Goal: Task Accomplishment & Management: Manage account settings

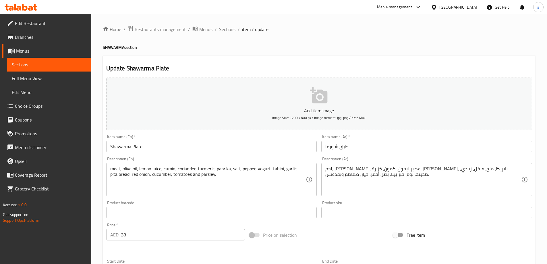
scroll to position [142, 0]
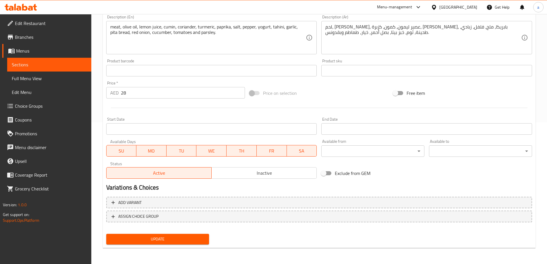
click at [192, 114] on div at bounding box center [319, 108] width 431 height 14
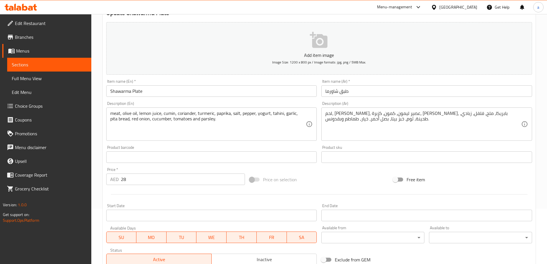
scroll to position [0, 0]
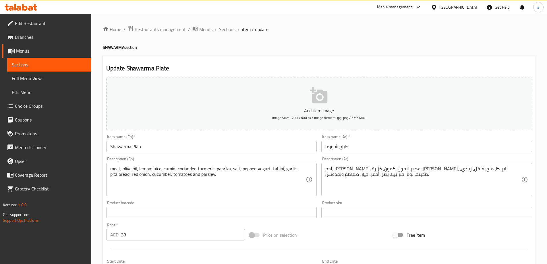
click at [266, 137] on div "Item name (En)   * Shawarma Plate Item name (En) *" at bounding box center [211, 144] width 211 height 18
click at [246, 131] on div "Add item image Image Size: 1200 x 800 px / Image formats: jpg, png / 5MB Max." at bounding box center [319, 103] width 431 height 57
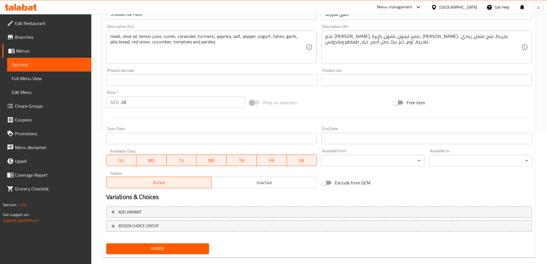
scroll to position [142, 0]
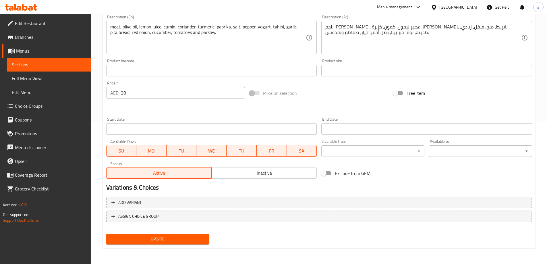
click at [158, 236] on span "Update" at bounding box center [158, 239] width 94 height 7
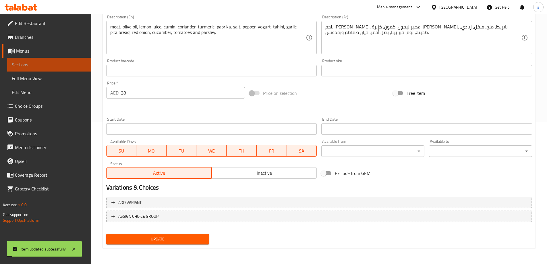
click at [41, 64] on span "Sections" at bounding box center [49, 64] width 75 height 7
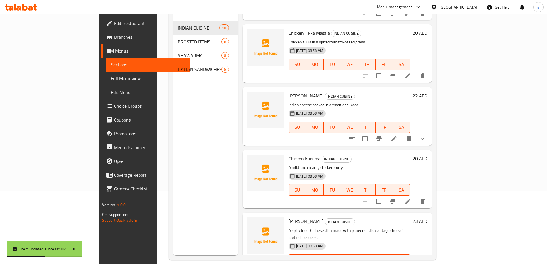
scroll to position [80, 0]
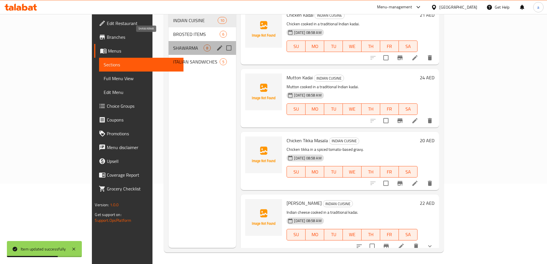
click at [173, 45] on span "SHAWARMA" at bounding box center [188, 48] width 30 height 7
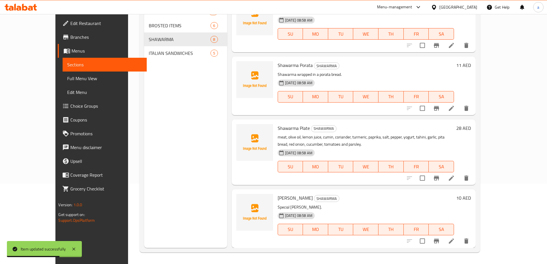
scroll to position [260, 0]
click at [455, 243] on icon at bounding box center [451, 241] width 7 height 7
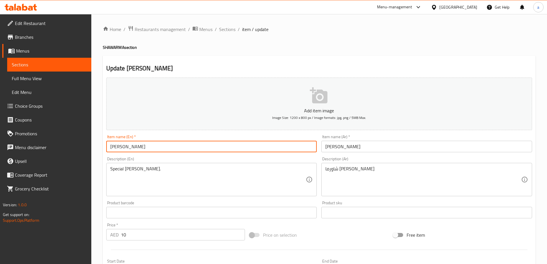
click at [169, 142] on input "HASSAN MATHAR" at bounding box center [211, 146] width 211 height 11
click at [126, 147] on input "HASSAN Mathar" at bounding box center [211, 146] width 211 height 11
click at [142, 152] on input "Hassan Mathar" at bounding box center [211, 146] width 211 height 11
type input "Hassan Mathar"
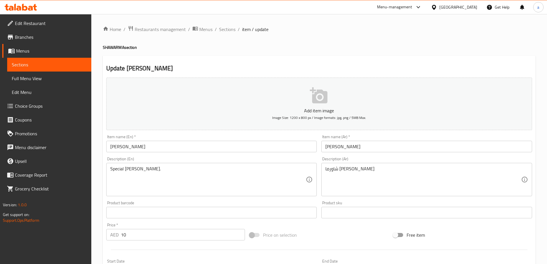
click at [155, 153] on div "Item name (En)   * Hassan Mathar Item name (En) *" at bounding box center [212, 143] width 216 height 22
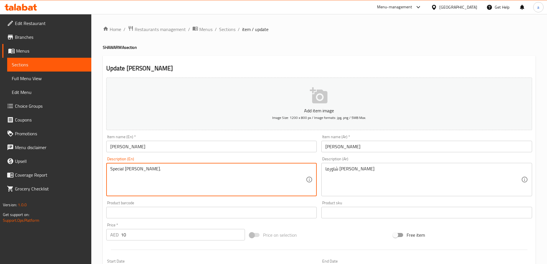
click at [163, 170] on textarea "Special Hassan Mathar shawarma." at bounding box center [208, 179] width 196 height 27
click at [211, 171] on textarea "Special Hassan Mathar shawarma." at bounding box center [208, 179] width 196 height 27
click at [210, 153] on div "Item name (En)   * Hassan Mathar Item name (En) *" at bounding box center [212, 143] width 216 height 22
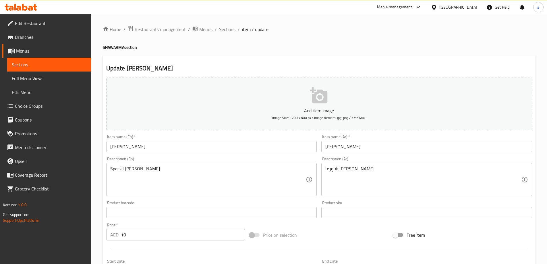
click at [212, 155] on div "Description (En) Special Hassan Mathar shawarma. Description (En)" at bounding box center [212, 177] width 216 height 44
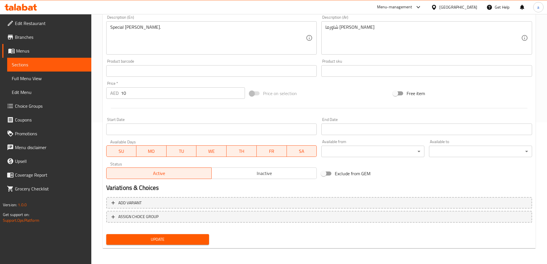
scroll to position [142, 0]
click at [176, 243] on span "Update" at bounding box center [158, 239] width 94 height 7
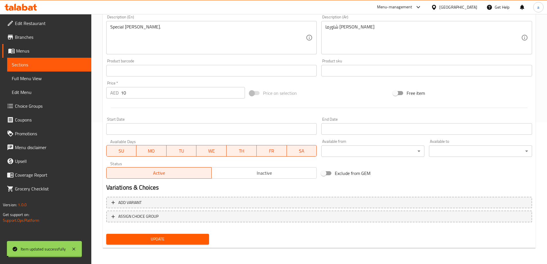
click at [75, 67] on span "Sections" at bounding box center [49, 64] width 75 height 7
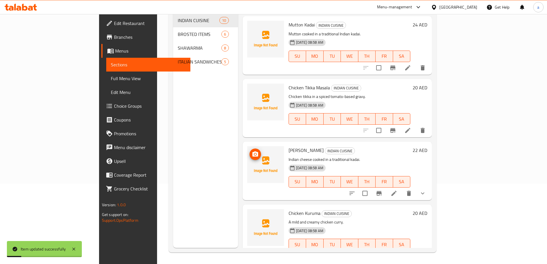
scroll to position [378, 0]
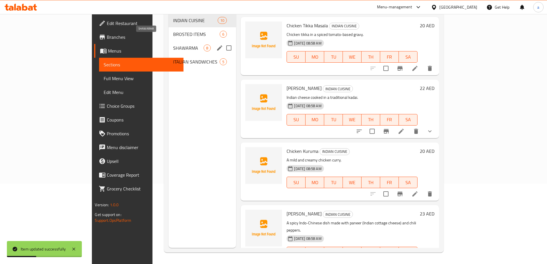
click at [173, 45] on span "SHAWARMA" at bounding box center [188, 48] width 30 height 7
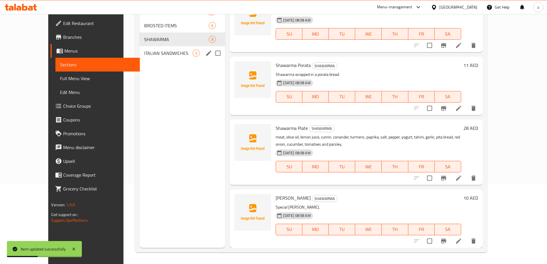
scroll to position [260, 0]
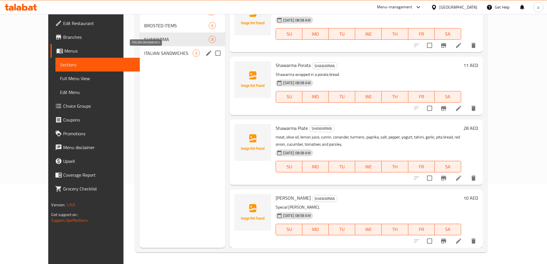
click at [162, 54] on span "ITALIAN SANDWICHES" at bounding box center [168, 53] width 49 height 7
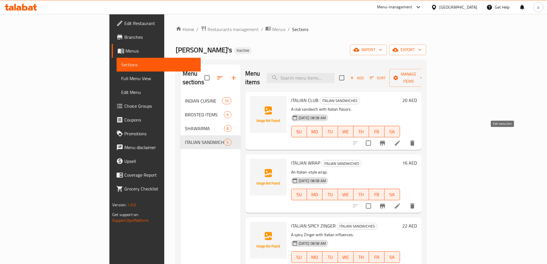
click at [400, 141] on icon at bounding box center [397, 143] width 5 height 5
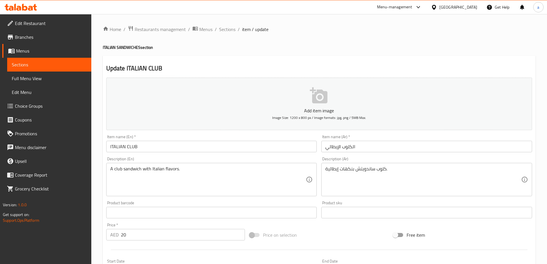
click at [198, 143] on input "ITALIAN CLUB" at bounding box center [211, 146] width 211 height 11
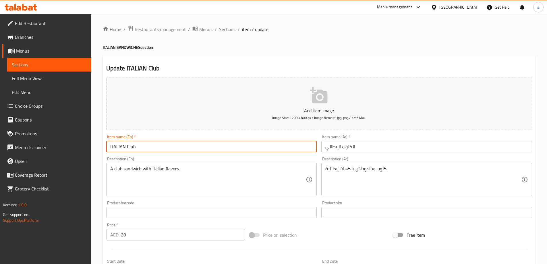
click at [124, 147] on input "ITALIAN Club" at bounding box center [211, 146] width 211 height 11
type input "Italian Club"
click at [178, 160] on div "Description (En) A club sandwich with Italian flavors. Description (En)" at bounding box center [211, 176] width 211 height 39
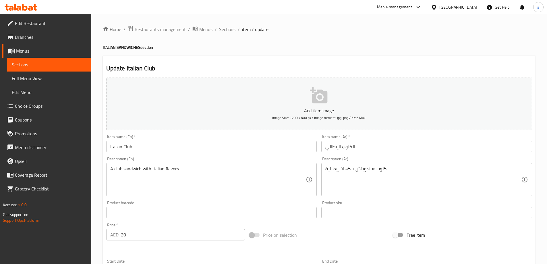
click at [125, 145] on input "Italian Club" at bounding box center [211, 146] width 211 height 11
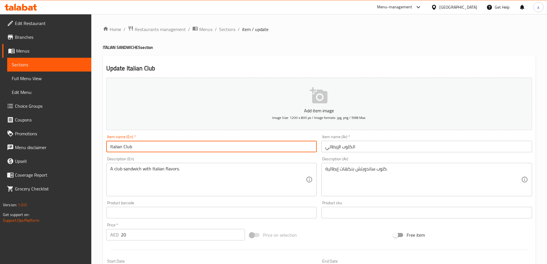
click at [125, 145] on input "Italian Club" at bounding box center [211, 146] width 211 height 11
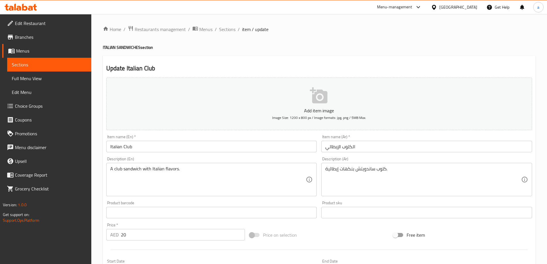
click at [176, 157] on div "Description (En) A club sandwich with Italian flavors. Description (En)" at bounding box center [211, 176] width 211 height 39
click at [127, 150] on input "Italian Club" at bounding box center [211, 146] width 211 height 11
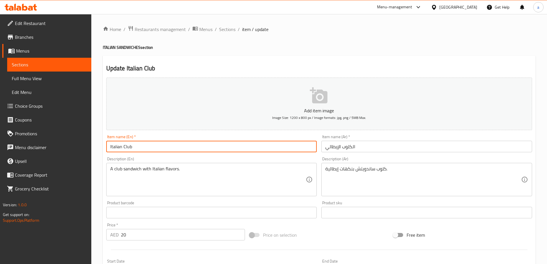
click at [127, 150] on input "Italian Club" at bounding box center [211, 146] width 211 height 11
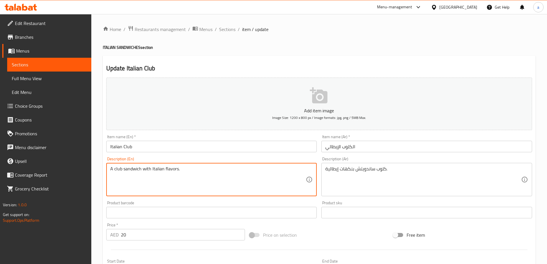
click at [145, 180] on textarea "A club sandwich with Italian flavors." at bounding box center [208, 179] width 196 height 27
click at [174, 159] on div "Description (En) A club sandwich with Italian flavors. Description (En)" at bounding box center [211, 176] width 211 height 39
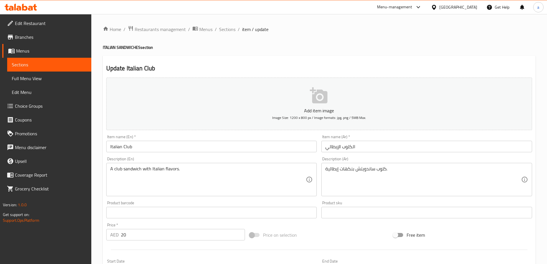
click at [296, 159] on div "Description (En) A club sandwich with Italian flavors. Description (En)" at bounding box center [211, 176] width 211 height 39
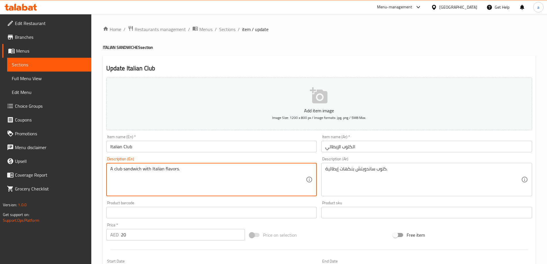
click at [182, 167] on textarea "A club sandwich with Italian flavors." at bounding box center [208, 179] width 196 height 27
paste textarea "bread, Mayonnaise, Mustard, cheese, tomato, lettuce, Mortadella and Salami"
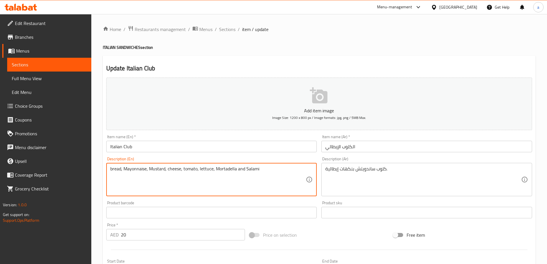
type textarea "bread, Mayonnaise, Mustard, cheese, tomato, lettuce, Mortadella and Salami"
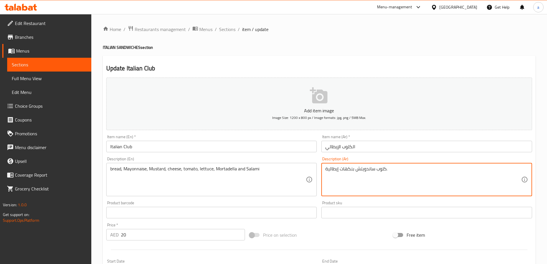
click at [362, 167] on textarea "كلوب ساندويتش بنكهات إيطالية." at bounding box center [424, 179] width 196 height 27
paste textarea "خبز، مايونيز، خردل، جبنة، طماطم، خس، مرتديلا و سلامي"
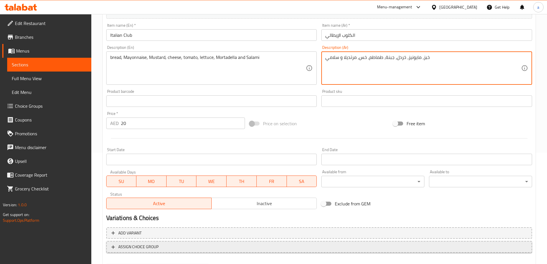
scroll to position [142, 0]
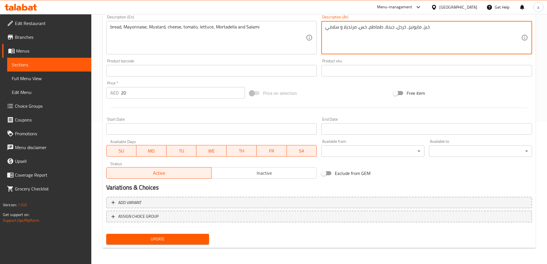
type textarea "خبز، مايونيز، خردل، جبنة، طماطم، خس، مرتديلا و سلامي"
click at [176, 242] on span "Update" at bounding box center [158, 239] width 94 height 7
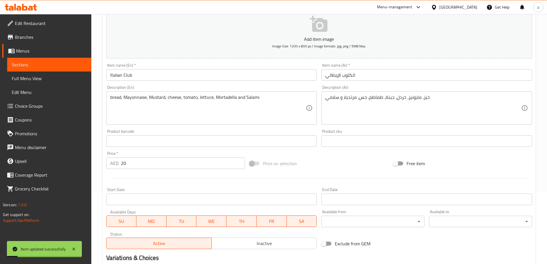
scroll to position [0, 0]
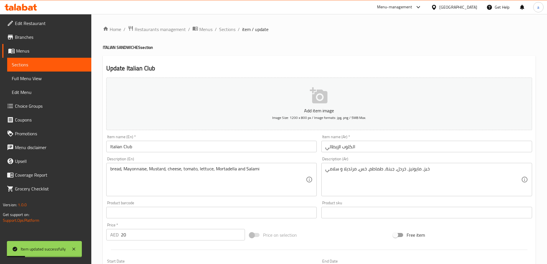
click at [71, 63] on span "Sections" at bounding box center [49, 64] width 75 height 7
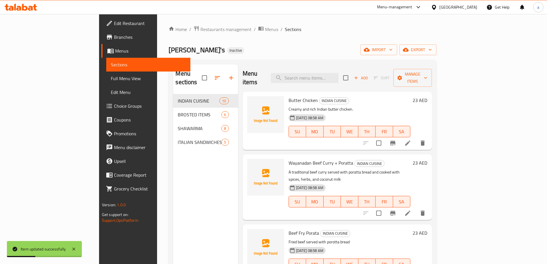
click at [173, 142] on nav "INDIAN CUISINE 10 BROSTED ITEMS 6 SHAWARMA 8 ITALIAN SANDWICHES 5" at bounding box center [205, 122] width 65 height 60
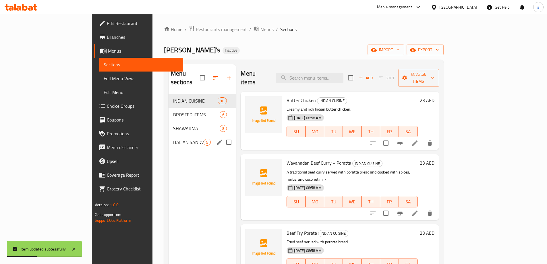
click at [173, 139] on span "ITALIAN SANDWICHES" at bounding box center [188, 142] width 30 height 7
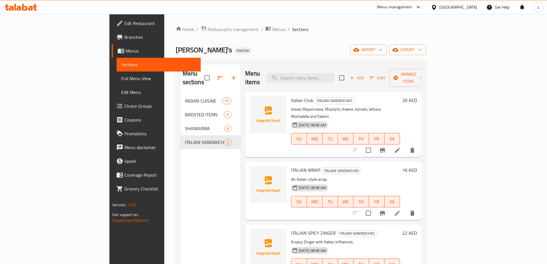
click at [291, 96] on span "Italian Club" at bounding box center [302, 100] width 22 height 9
copy h6 "Italian Club"
drag, startPoint x: 332, startPoint y: 53, endPoint x: 332, endPoint y: 58, distance: 5.2
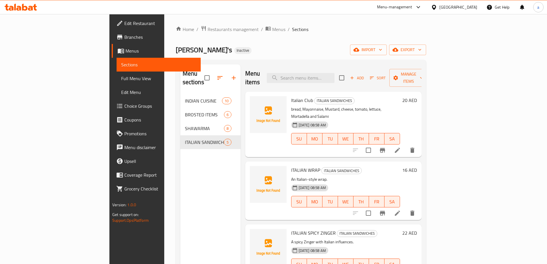
click at [332, 53] on div "Ollie's Inactive import export" at bounding box center [301, 50] width 251 height 11
click at [420, 206] on div at bounding box center [384, 213] width 71 height 14
click at [401, 210] on icon at bounding box center [397, 213] width 7 height 7
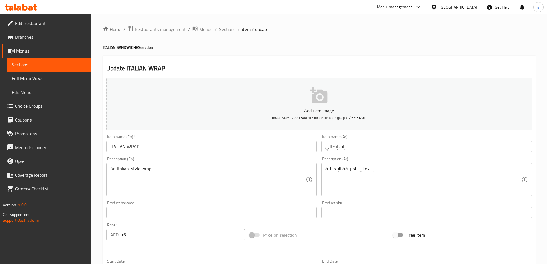
click at [161, 141] on input "ITALIAN WRAP" at bounding box center [211, 146] width 211 height 11
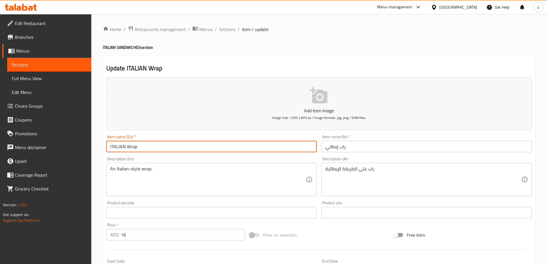
click at [127, 147] on input "ITALIAN Wrap" at bounding box center [211, 146] width 211 height 11
click at [126, 147] on input "ITALIAN Wrap" at bounding box center [211, 146] width 211 height 11
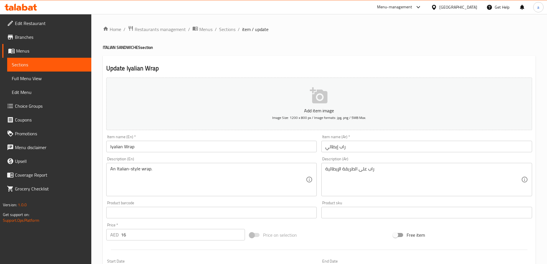
click at [214, 156] on div "Description (En) An Italian-style wrap. Description (En)" at bounding box center [212, 177] width 216 height 44
click at [113, 147] on input "Iyalian Wrap" at bounding box center [211, 146] width 211 height 11
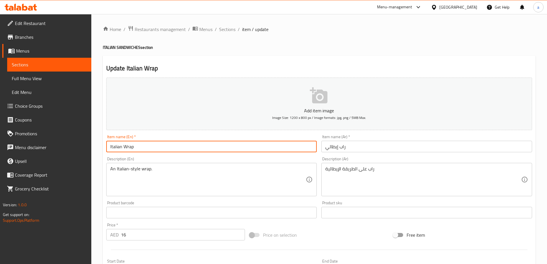
type input "Italian Wrap"
click at [156, 156] on div "Description (En) An Italian-style wrap. Description (En)" at bounding box center [212, 177] width 216 height 44
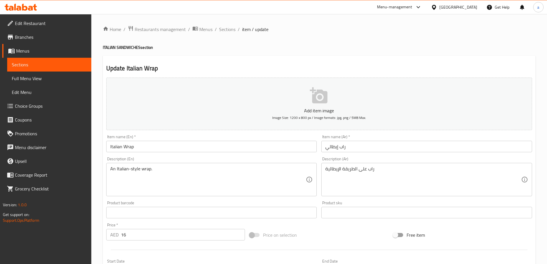
click at [186, 147] on input "Italian Wrap" at bounding box center [211, 146] width 211 height 11
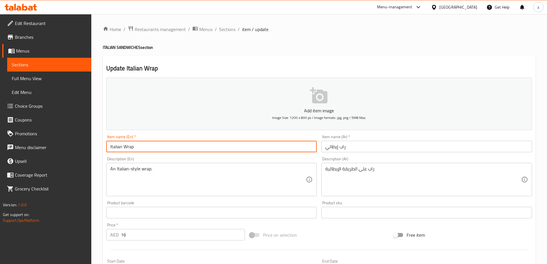
click at [185, 147] on input "Italian Wrap" at bounding box center [211, 146] width 211 height 11
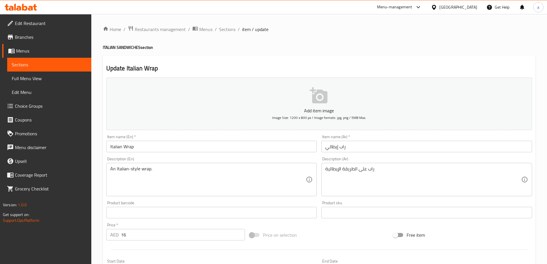
click at [232, 159] on div "Description (En) An Italian-style wrap. Description (En)" at bounding box center [211, 176] width 211 height 39
click at [127, 148] on input "Italian Wrap" at bounding box center [211, 146] width 211 height 11
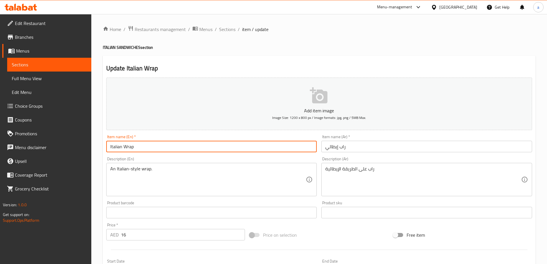
click at [127, 148] on input "Italian Wrap" at bounding box center [211, 146] width 211 height 11
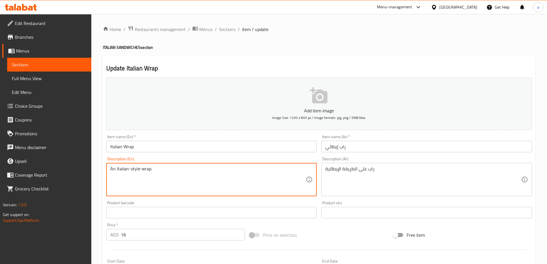
click at [217, 175] on textarea "An Italian-style wrap." at bounding box center [208, 179] width 196 height 27
paste textarea "wrap sandwich with Italian inspired fillings and ingredients"
type textarea "A wrap sandwich with Italian inspired fillings and ingredients."
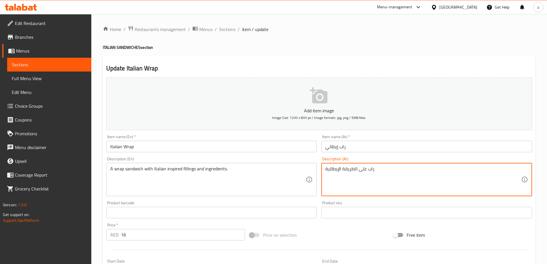
click at [352, 174] on textarea "راب على الطريقة الإيطالية" at bounding box center [424, 179] width 196 height 27
paste textarea "طيرة راب بحشوات ومكونات مستوحاة من الطراز الإيطالي."
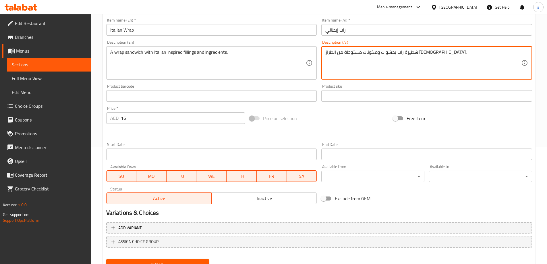
scroll to position [142, 0]
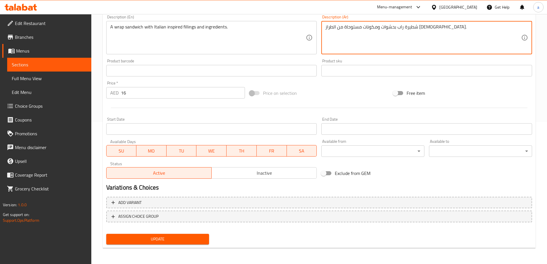
type textarea "شطيرة راب بحشوات ومكونات مستوحاة من الطراز الإيطالي."
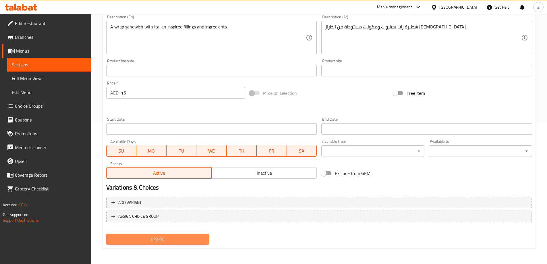
click at [159, 242] on span "Update" at bounding box center [158, 239] width 94 height 7
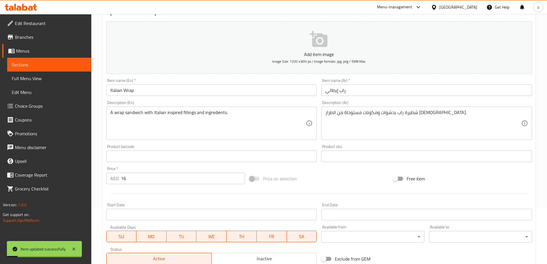
scroll to position [0, 0]
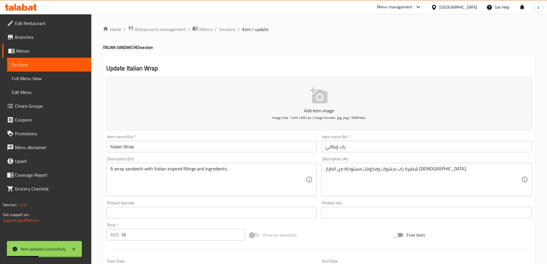
click at [63, 65] on span "Sections" at bounding box center [49, 64] width 75 height 7
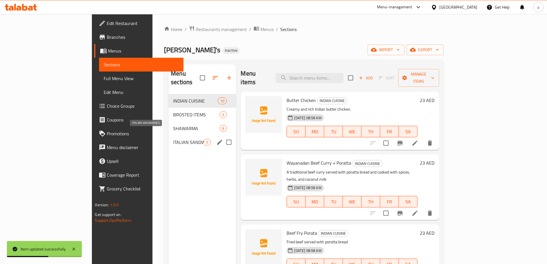
click at [173, 139] on span "ITALIAN SANDWICHES" at bounding box center [188, 142] width 30 height 7
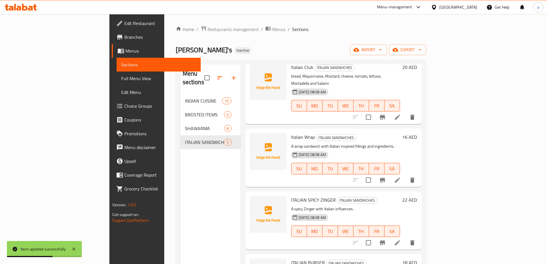
scroll to position [64, 0]
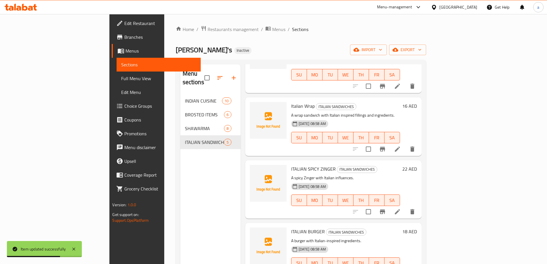
click at [291, 102] on span "Italian Wrap" at bounding box center [303, 106] width 24 height 9
copy h6 "Italian Wrap"
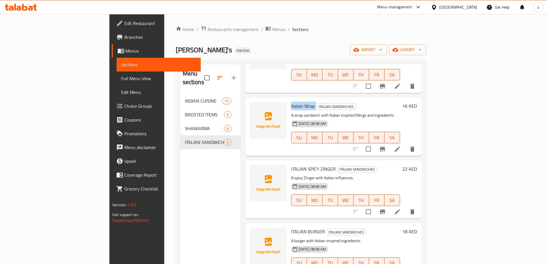
click at [204, 154] on div "Menu sections INDIAN CUISINE 10 BROSTED ITEMS 6 SHAWARMA 8 ITALIAN SANDWICHES 5" at bounding box center [210, 196] width 60 height 264
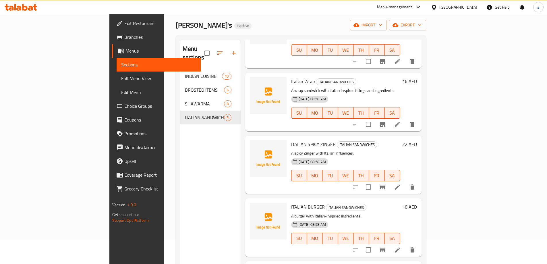
scroll to position [57, 0]
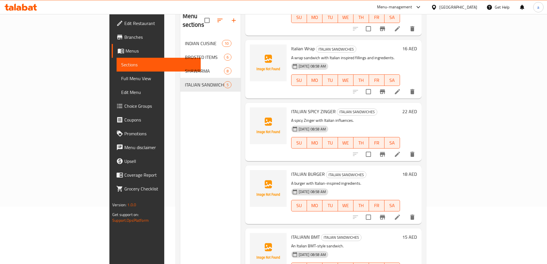
click at [406, 149] on li at bounding box center [398, 154] width 16 height 10
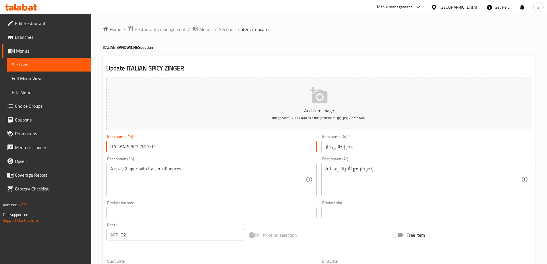
click at [155, 144] on input "ITALIAN SPICY ZINGER" at bounding box center [211, 146] width 211 height 11
click at [137, 146] on input "ITALIAN SPICY Zinger" at bounding box center [211, 146] width 211 height 11
click at [124, 146] on input "ITALIAN Spicy Zinger" at bounding box center [211, 146] width 211 height 11
type input "Italian Spicy Zinger"
click at [142, 156] on div "Description (En) A spicy Zinger with Italian influences. Description (En)" at bounding box center [212, 177] width 216 height 44
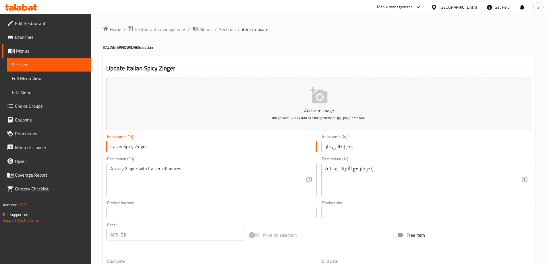
click at [144, 143] on input "Italian Spicy Zinger" at bounding box center [211, 146] width 211 height 11
click at [143, 144] on input "Italian Spicy Zinger" at bounding box center [211, 146] width 211 height 11
click at [188, 154] on div "Item name (En)   * Italian Spicy Zinger Item name (En) *" at bounding box center [212, 143] width 216 height 22
click at [135, 145] on input "Italian Spicy Zinger" at bounding box center [211, 146] width 211 height 11
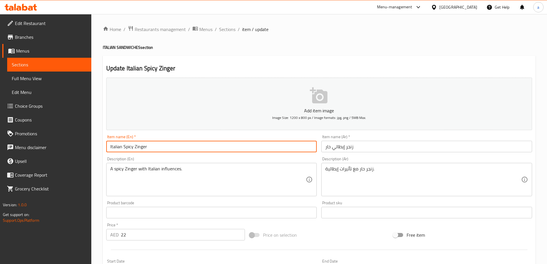
click at [135, 145] on input "Italian Spicy Zinger" at bounding box center [211, 146] width 211 height 11
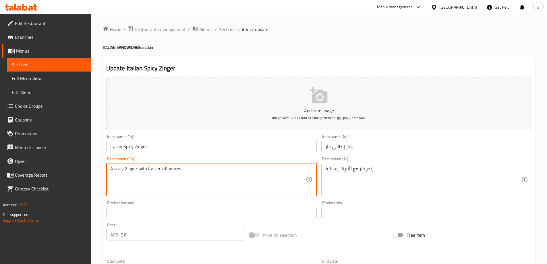
click at [185, 166] on textarea "A spicy Zinger with Italian influences." at bounding box center [208, 179] width 196 height 27
paste textarea "Succulent chicken coated in a blend of herbs and spices"
type textarea "Succulent chicken coated in a blend of herbs and spices"
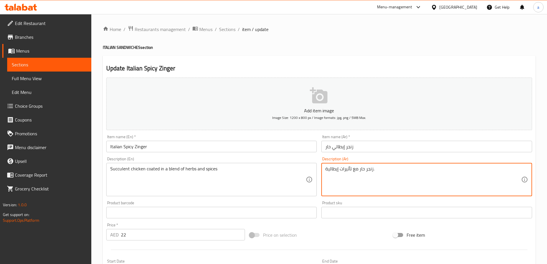
click at [334, 174] on textarea "زنجر حار مع تأثيرات إيطالية." at bounding box center [424, 179] width 196 height 27
paste textarea "جاج طري مغطى بمزيج من الأعشاب والتوابل"
type textarea "دجاج طري مغطى بمزيج من الأعشاب والتوابل"
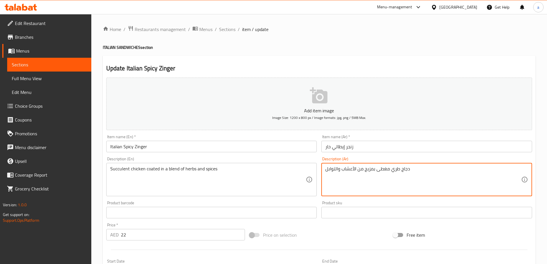
click at [307, 160] on div "Description (En) Succulent chicken coated in a blend of herbs and spices Descri…" at bounding box center [211, 176] width 211 height 39
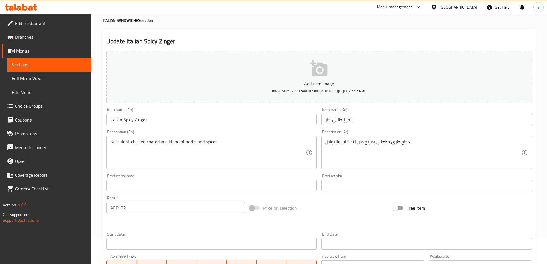
scroll to position [142, 0]
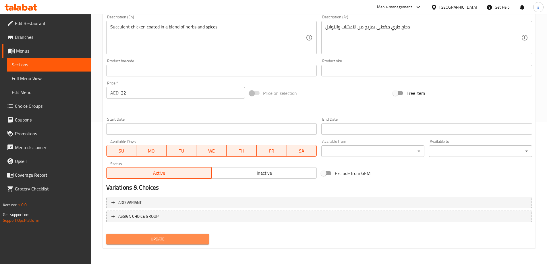
click at [152, 240] on span "Update" at bounding box center [158, 239] width 94 height 7
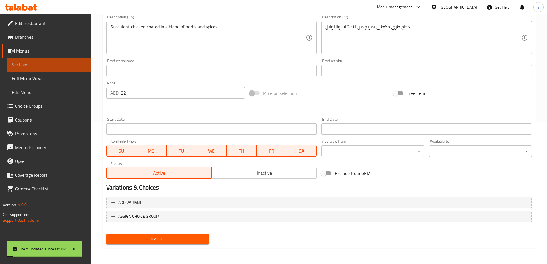
click at [51, 60] on link "Sections" at bounding box center [49, 65] width 84 height 14
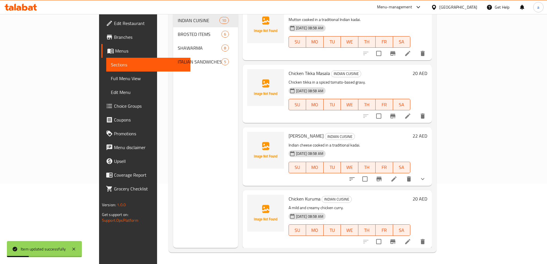
scroll to position [378, 0]
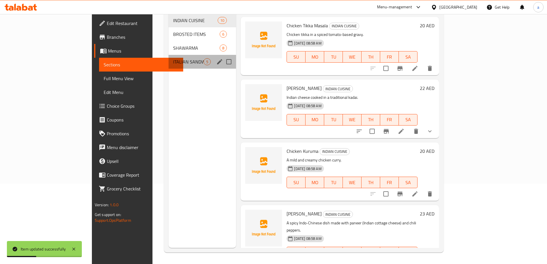
click at [169, 58] on div "ITALIAN SANDWICHES 5" at bounding box center [203, 62] width 68 height 14
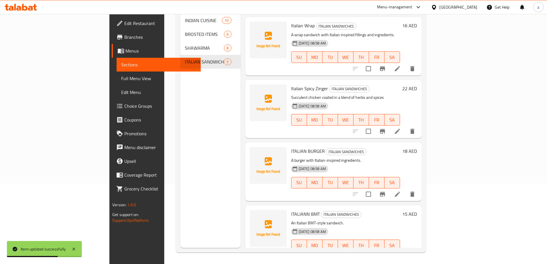
click at [291, 84] on span "Italian Spicy Zinger" at bounding box center [309, 88] width 37 height 9
copy h6 "Italian Spicy Zinger"
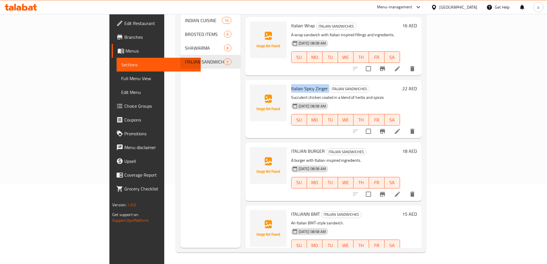
click at [193, 142] on div "Menu sections INDIAN CUISINE 10 BROSTED ITEMS 6 SHAWARMA 8 ITALIAN SANDWICHES 5" at bounding box center [210, 116] width 60 height 264
click at [406, 189] on li at bounding box center [398, 194] width 16 height 10
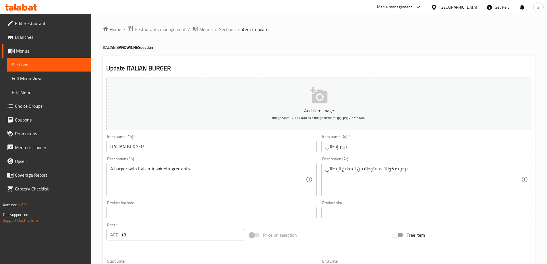
click at [182, 146] on input "ITALIAN BURGER" at bounding box center [211, 146] width 211 height 11
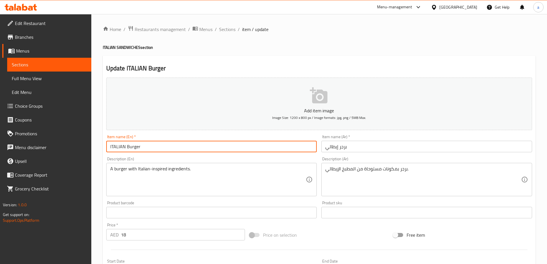
click at [127, 146] on input "ITALIAN Burger" at bounding box center [211, 146] width 211 height 11
click at [124, 145] on input "ITALIAN Burger" at bounding box center [211, 146] width 211 height 11
click at [125, 148] on input "ITALIAN Burger" at bounding box center [211, 146] width 211 height 11
type input "Italian Burger"
click at [202, 157] on div "Description (En) A burger with Italian-inspired ingredients. Description (En)" at bounding box center [212, 177] width 216 height 44
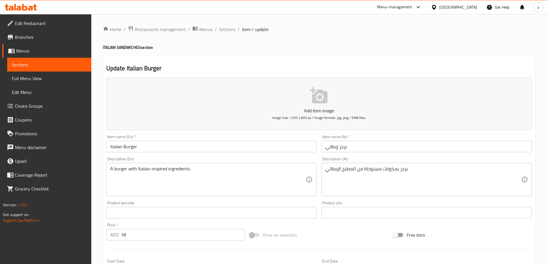
click at [137, 148] on input "Italian Burger" at bounding box center [211, 146] width 211 height 11
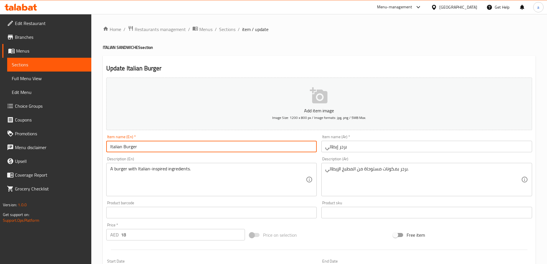
click at [137, 148] on input "Italian Burger" at bounding box center [211, 146] width 211 height 11
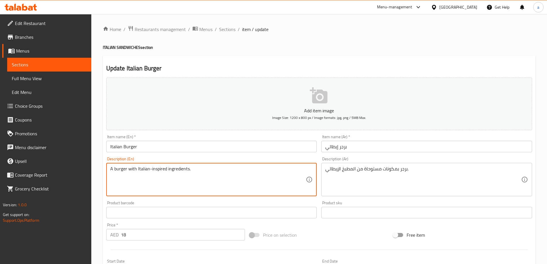
click at [171, 170] on textarea "A burger with Italian-inspired ingredients." at bounding box center [208, 179] width 196 height 27
paste textarea "Combination of juicy beef patty, melted mozzarella cheese, savory sauce, brioch…"
type textarea "Combination of juicy beef patty, melted mozzarella cheese, savory sauce, brioch…"
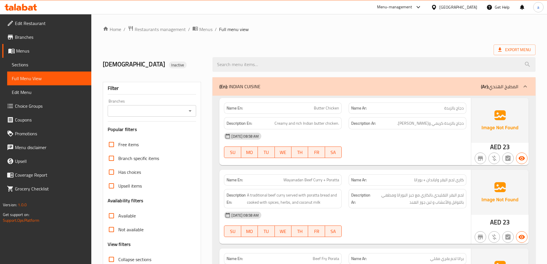
scroll to position [833, 0]
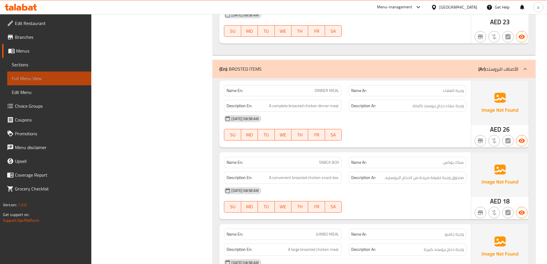
click at [47, 80] on span "Full Menu View" at bounding box center [49, 78] width 75 height 7
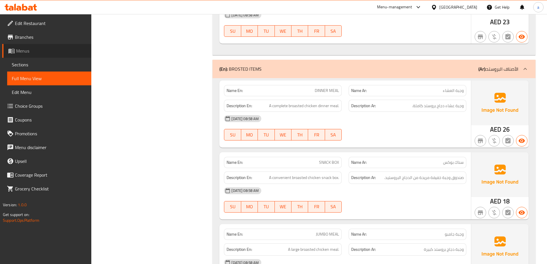
click at [35, 50] on span "Menus" at bounding box center [51, 50] width 71 height 7
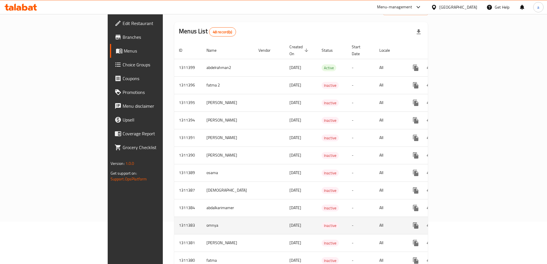
scroll to position [86, 0]
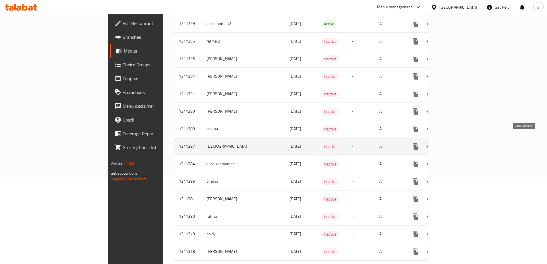
click at [460, 144] on icon "enhanced table" at bounding box center [457, 146] width 5 height 5
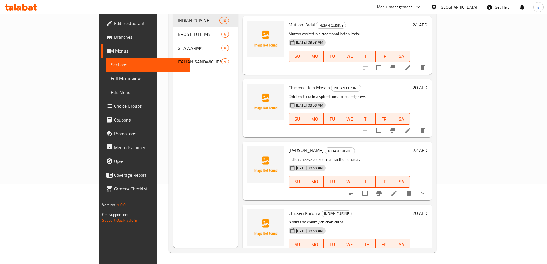
scroll to position [378, 0]
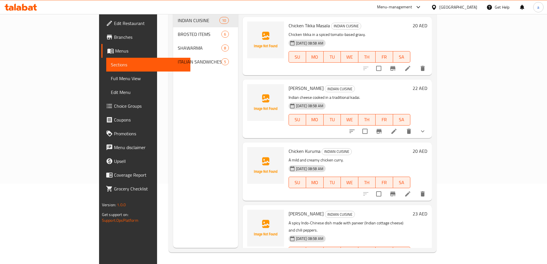
click at [173, 147] on div "Menu sections INDIAN CUISINE 10 BROSTED ITEMS 6 SHAWARMA 8 ITALIAN SANDWICHES 5" at bounding box center [205, 116] width 65 height 264
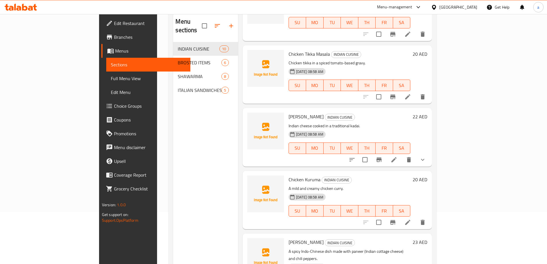
scroll to position [52, 0]
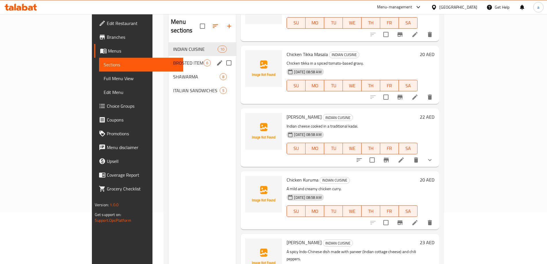
click at [173, 59] on span "BROSTED ITEMS" at bounding box center [188, 62] width 30 height 7
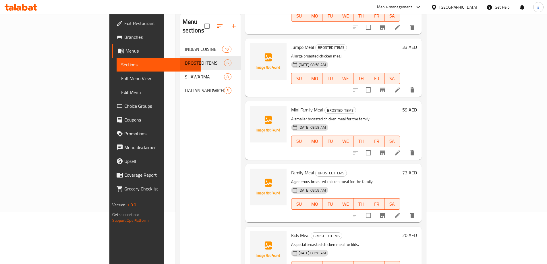
scroll to position [80, 0]
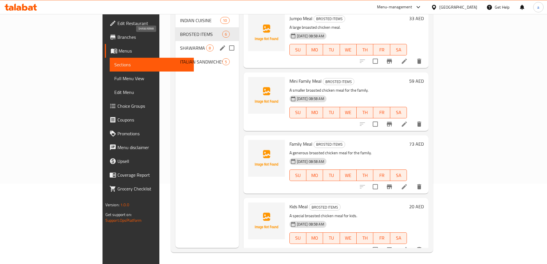
click at [180, 45] on span "SHAWARMA" at bounding box center [193, 48] width 26 height 7
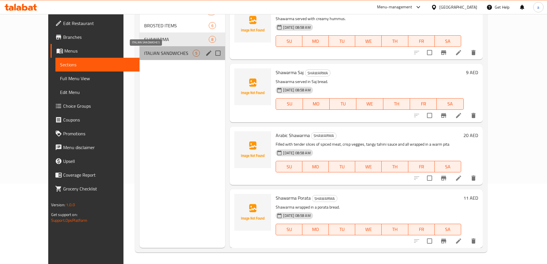
click at [144, 54] on span "ITALIAN SANDWICHES" at bounding box center [168, 53] width 49 height 7
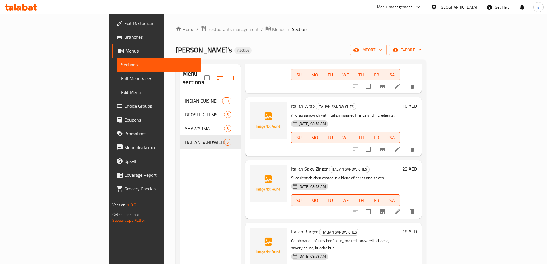
click at [180, 152] on div "Menu sections INDIAN CUISINE 10 BROSTED ITEMS 6 SHAWARMA 8 ITALIAN SANDWICHES 5" at bounding box center [210, 196] width 60 height 264
click at [180, 158] on div "Menu sections INDIAN CUISINE 10 BROSTED ITEMS 6 SHAWARMA 8 ITALIAN SANDWICHES 5" at bounding box center [210, 196] width 60 height 264
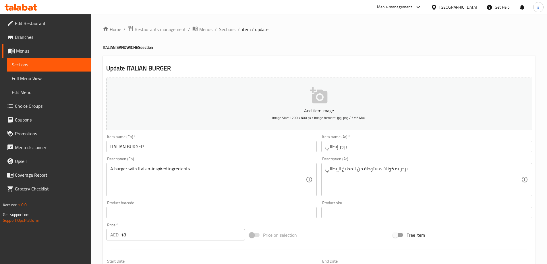
click at [180, 148] on input "ITALIAN BURGER" at bounding box center [211, 146] width 211 height 11
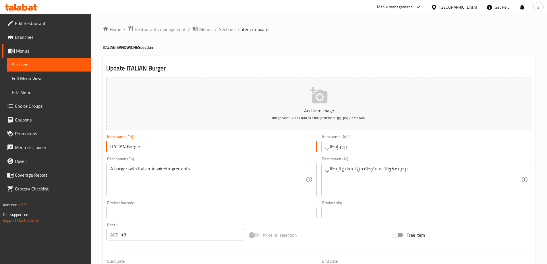
click at [126, 147] on input "ITALIAN Burger" at bounding box center [211, 146] width 211 height 11
click at [125, 147] on input "ITALIAN Burger" at bounding box center [211, 146] width 211 height 11
click at [233, 151] on input "Italian Burger" at bounding box center [211, 146] width 211 height 11
type input "Italian Burger"
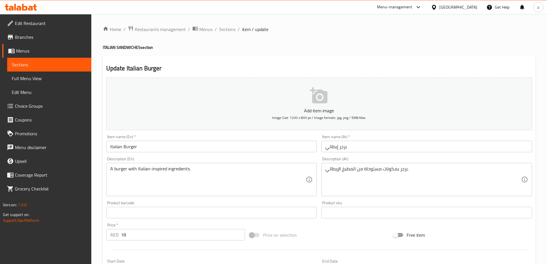
click at [229, 155] on div "Description (En) A burger with Italian-inspired ingredients. Description (En)" at bounding box center [212, 177] width 216 height 44
click at [198, 141] on input "Italian Burger" at bounding box center [211, 146] width 211 height 11
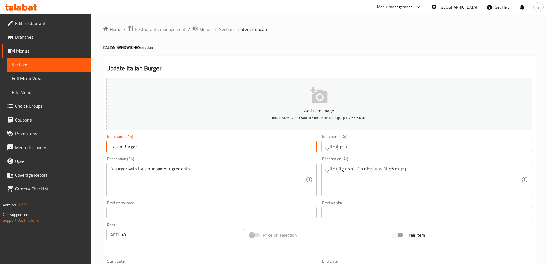
click at [198, 141] on input "Italian Burger" at bounding box center [211, 146] width 211 height 11
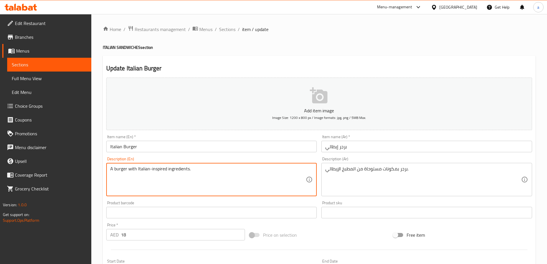
click at [164, 170] on textarea "A burger with Italian-inspired ingredients." at bounding box center [208, 179] width 196 height 27
paste textarea "Combination of juicy beef patty, melted mozzarella cheese, savory sauce, brioch…"
type textarea "Combination of juicy beef patty, melted mozzarella cheese, savory sauce, brioch…"
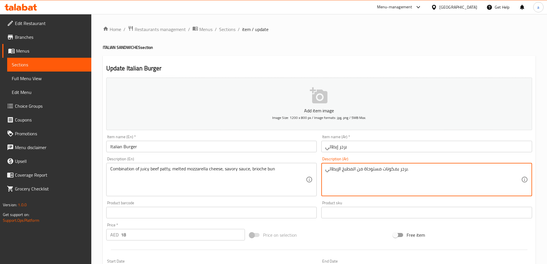
click at [347, 172] on textarea "برجر بمكونات مستوحاة من المطبخ الإيطالي." at bounding box center [424, 179] width 196 height 27
paste textarea "مزيج من لحم البقر الطري ، جبنة موزاريلا ذائبة ، صوص حار ، خبز بريوش"
type textarea "مزيج من لحم البقر الطري ، جبنة موزاريلا ذائبة ، صوص حار ، خبز بريوش"
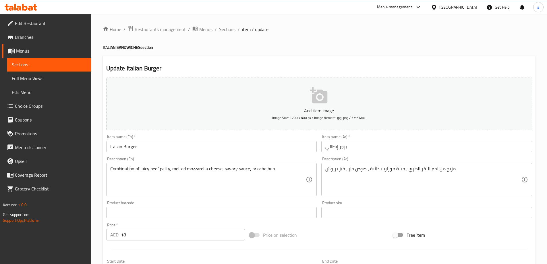
click at [311, 161] on div "Description (En) Combination of juicy beef patty, melted mozzarella cheese, sav…" at bounding box center [211, 176] width 211 height 39
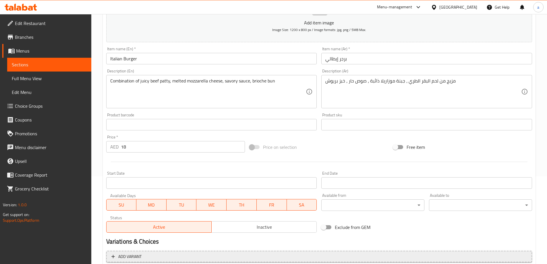
scroll to position [142, 0]
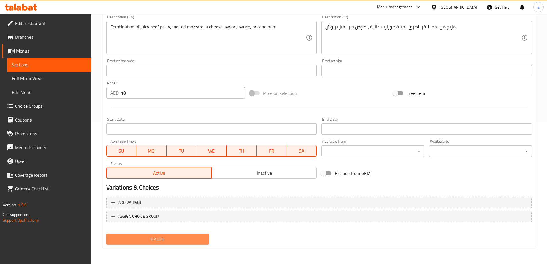
click at [140, 237] on span "Update" at bounding box center [158, 239] width 94 height 7
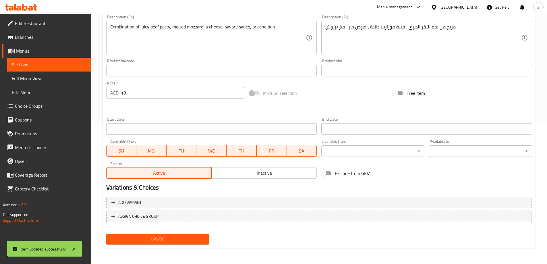
click at [69, 62] on span "Sections" at bounding box center [49, 64] width 75 height 7
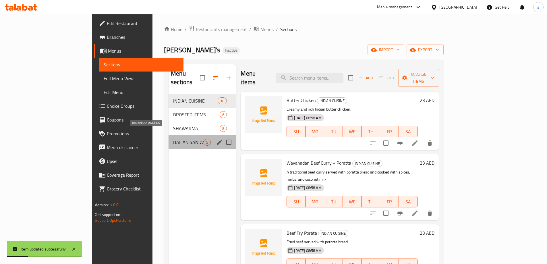
click at [173, 139] on span "ITALIAN SANDWICHES" at bounding box center [188, 142] width 30 height 7
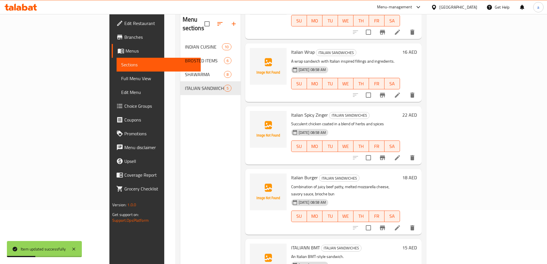
scroll to position [80, 0]
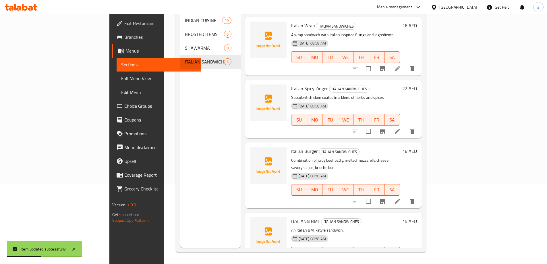
click at [291, 147] on span "Italian Burger" at bounding box center [304, 151] width 27 height 9
copy h6 "Italian Burger"
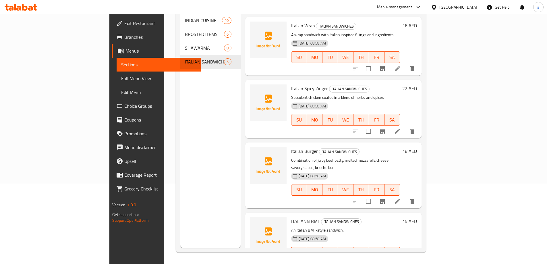
click at [180, 118] on div "Menu sections INDIAN CUISINE 10 BROSTED ITEMS 6 SHAWARMA 8 ITALIAN SANDWICHES 5" at bounding box center [210, 116] width 60 height 264
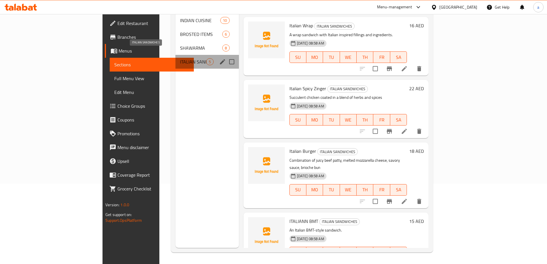
click at [180, 58] on span "ITALIAN SANDWICHES" at bounding box center [193, 61] width 26 height 7
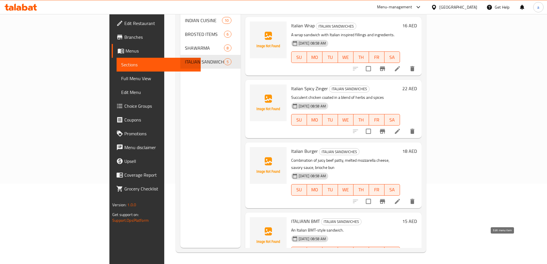
click at [401, 261] on icon at bounding box center [397, 264] width 7 height 7
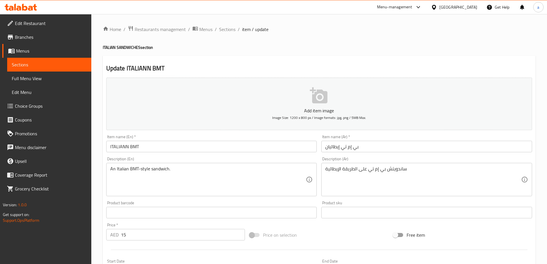
click at [157, 147] on input "ITALIANN BMT" at bounding box center [211, 146] width 211 height 11
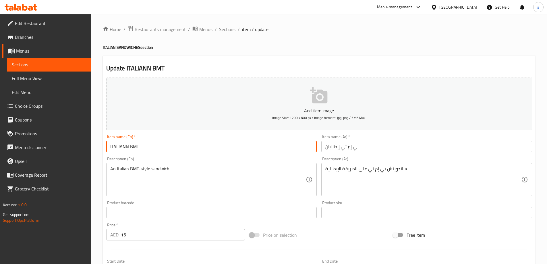
click at [129, 145] on input "ITALIANN BMT" at bounding box center [211, 146] width 211 height 11
type input "Italiann BMT"
click at [150, 154] on div "Item name (En)   * Italiann BMT Item name (En) *" at bounding box center [212, 143] width 216 height 22
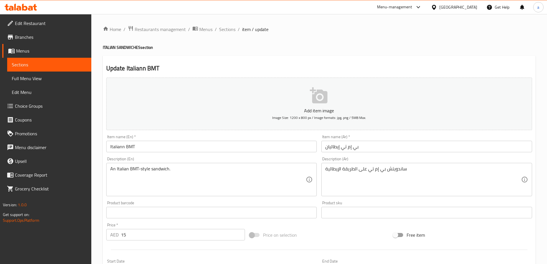
click at [323, 146] on input "بي إم تي إيطاليان" at bounding box center [427, 146] width 211 height 11
click at [310, 157] on div "Description (En) An Italian BMT-style sandwich. Description (En)" at bounding box center [211, 176] width 211 height 39
click at [141, 149] on input "Italiann BMT" at bounding box center [211, 146] width 211 height 11
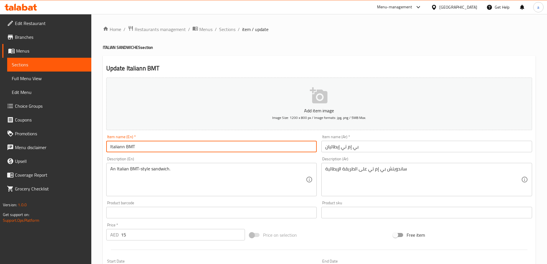
click at [141, 149] on input "Italiann BMT" at bounding box center [211, 146] width 211 height 11
click at [204, 155] on div "Description (En) An Italian BMT-style sandwich. Description (En)" at bounding box center [212, 177] width 216 height 44
click at [132, 148] on input "Italiann BMT" at bounding box center [211, 146] width 211 height 11
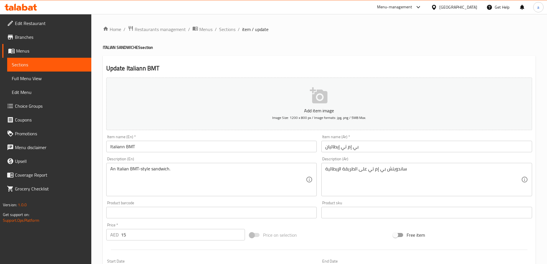
click at [192, 157] on div "Description (En) An Italian BMT-style sandwich. Description (En)" at bounding box center [211, 176] width 211 height 39
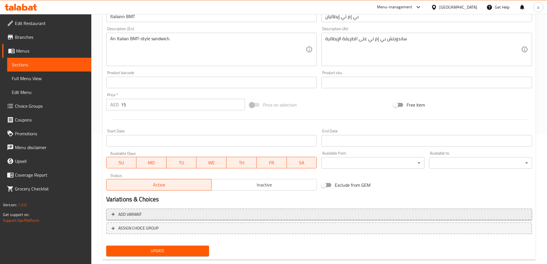
scroll to position [142, 0]
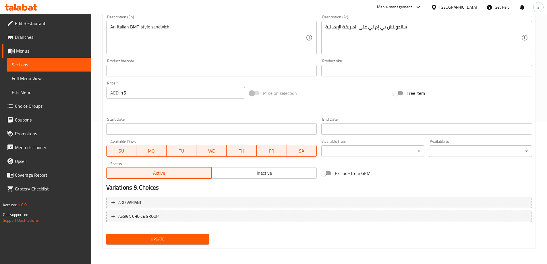
click at [167, 235] on button "Update" at bounding box center [157, 239] width 103 height 11
click at [40, 66] on span "Sections" at bounding box center [49, 64] width 75 height 7
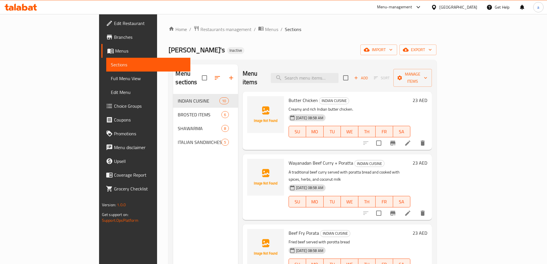
click at [308, 38] on div "Home / Restaurants management / Menus / Sections Ollie's Inactive import export…" at bounding box center [303, 179] width 268 height 307
click at [173, 186] on div "Menu sections INDIAN CUISINE 10 BROSTED ITEMS 6 SHAWARMA 8 ITALIAN SANDWICHES 5" at bounding box center [205, 196] width 65 height 264
click at [173, 179] on div "Menu sections INDIAN CUISINE 10 BROSTED ITEMS 6 SHAWARMA 8 ITALIAN SANDWICHES 5" at bounding box center [205, 196] width 65 height 264
click at [173, 192] on div "Menu sections INDIAN CUISINE 10 BROSTED ITEMS 6 SHAWARMA 8 ITALIAN SANDWICHES 5" at bounding box center [205, 196] width 65 height 264
click at [335, 32] on ol "Home / Restaurants management / Menus / Sections" at bounding box center [303, 29] width 268 height 7
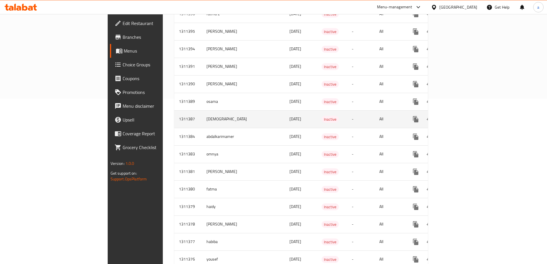
scroll to position [172, 0]
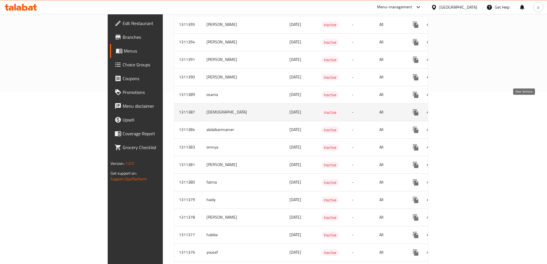
click at [461, 109] on icon "enhanced table" at bounding box center [457, 112] width 7 height 7
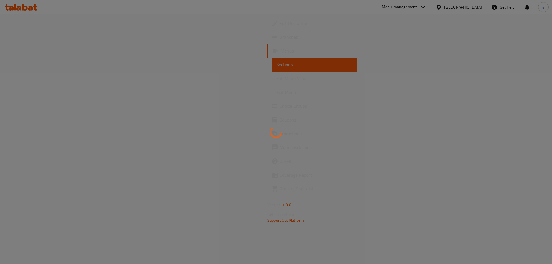
click at [288, 172] on div at bounding box center [276, 132] width 552 height 264
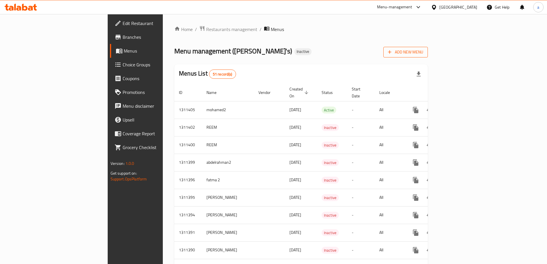
click at [424, 52] on span "Add New Menu" at bounding box center [405, 52] width 35 height 7
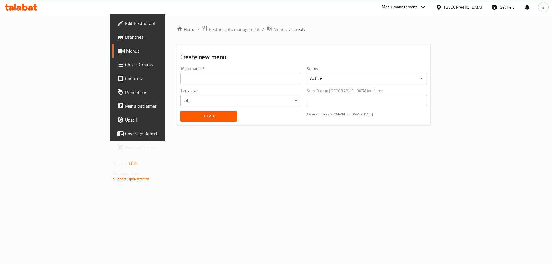
click at [252, 78] on input "text" at bounding box center [240, 78] width 121 height 11
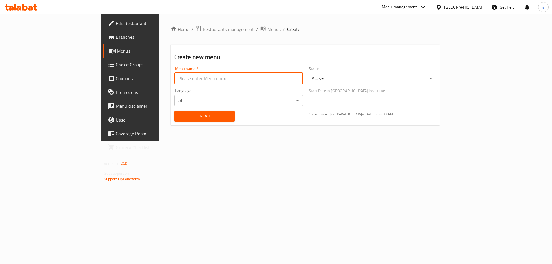
click at [176, 76] on input "text" at bounding box center [238, 78] width 129 height 11
click at [174, 81] on input "Adham" at bounding box center [238, 78] width 129 height 11
type input "Adham 2"
click at [178, 86] on div "Language All ​" at bounding box center [238, 97] width 133 height 22
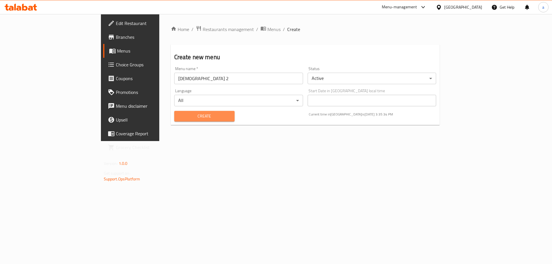
click at [179, 116] on span "Create" at bounding box center [204, 116] width 51 height 7
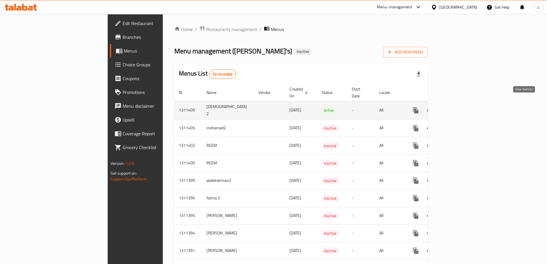
click at [461, 107] on icon "enhanced table" at bounding box center [457, 110] width 7 height 7
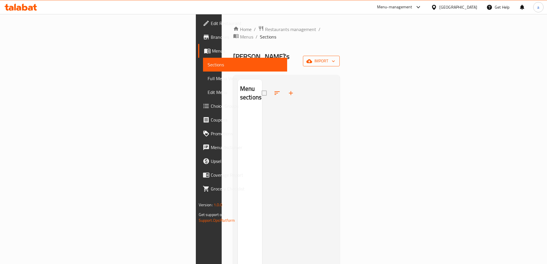
click at [335, 57] on span "import" at bounding box center [322, 60] width 28 height 7
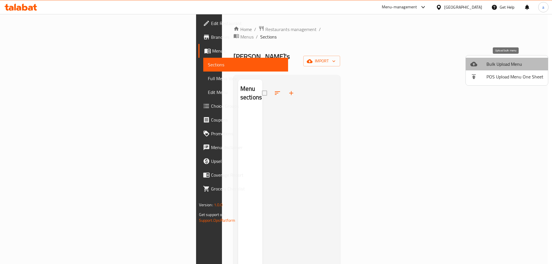
click at [517, 63] on span "Bulk Upload Menu" at bounding box center [514, 64] width 57 height 7
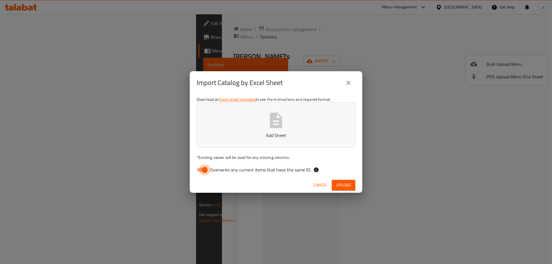
click at [204, 171] on input "Overwrite any current items that have the same ID." at bounding box center [204, 169] width 33 height 11
checkbox input "false"
click at [341, 187] on span "Upload" at bounding box center [343, 185] width 14 height 7
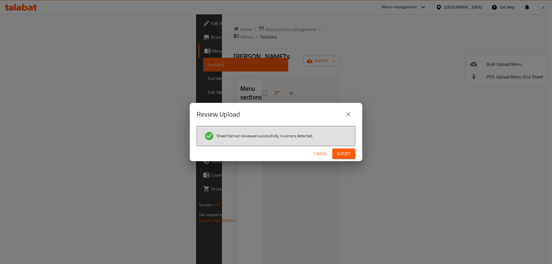
click at [347, 153] on span "Import" at bounding box center [344, 153] width 14 height 7
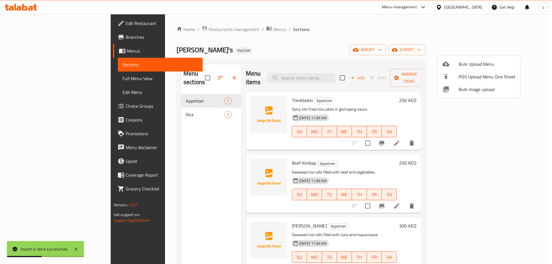
click at [177, 147] on div at bounding box center [276, 132] width 552 height 264
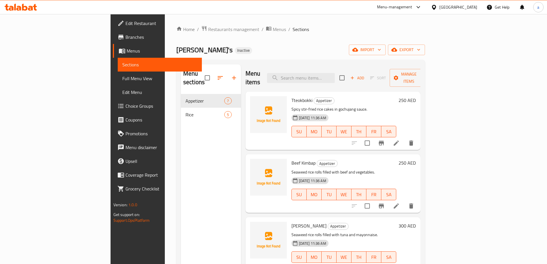
click at [181, 140] on div "Menu sections Appetizer 7 Rice 5" at bounding box center [211, 196] width 60 height 264
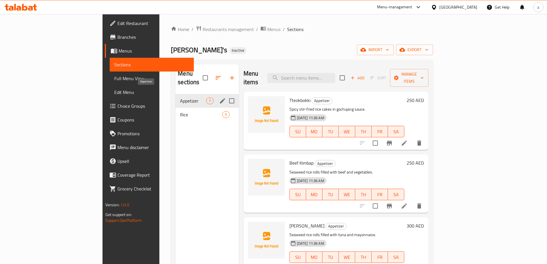
click at [180, 97] on span "Appetizer" at bounding box center [193, 100] width 26 height 7
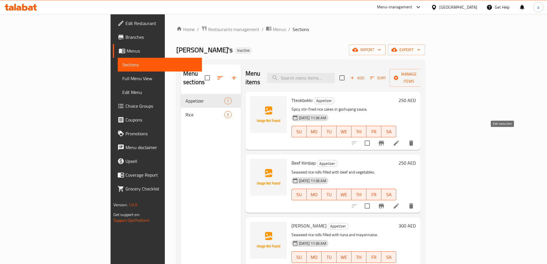
click at [400, 140] on icon at bounding box center [396, 143] width 7 height 7
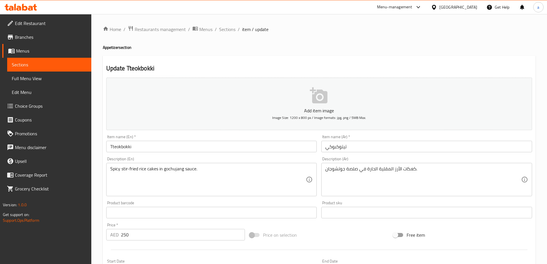
click at [95, 139] on div "Home / Restaurants management / Menus / Sections / item / update Appetizer sect…" at bounding box center [319, 210] width 456 height 392
click at [55, 64] on span "Sections" at bounding box center [49, 64] width 75 height 7
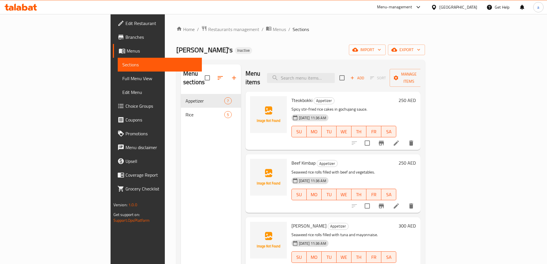
click at [181, 156] on div "Menu sections Appetizer 7 Rice 5" at bounding box center [211, 196] width 60 height 264
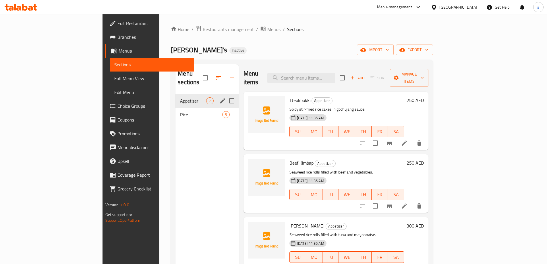
click at [180, 97] on span "Appetizer" at bounding box center [193, 100] width 26 height 7
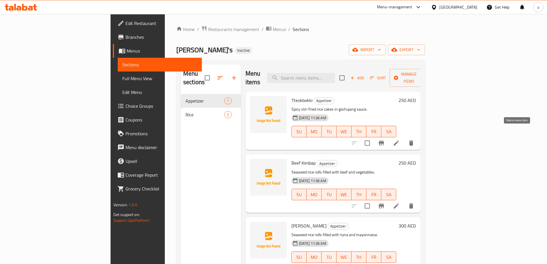
click at [413, 141] on icon "delete" at bounding box center [411, 143] width 4 height 5
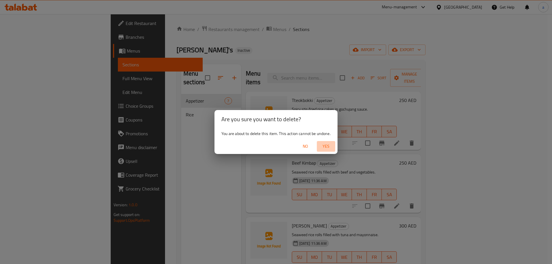
click at [325, 147] on span "Yes" at bounding box center [326, 146] width 14 height 7
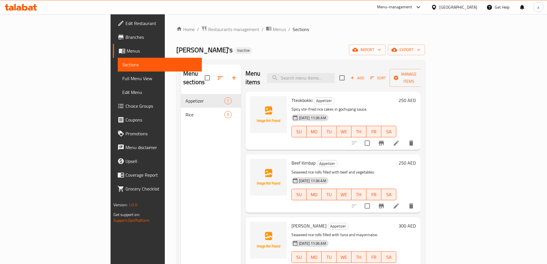
click at [193, 148] on div "Menu sections Appetizer 7 Rice 5" at bounding box center [211, 196] width 60 height 264
click at [194, 148] on div "Menu sections Appetizer 7 Rice 5" at bounding box center [211, 196] width 60 height 264
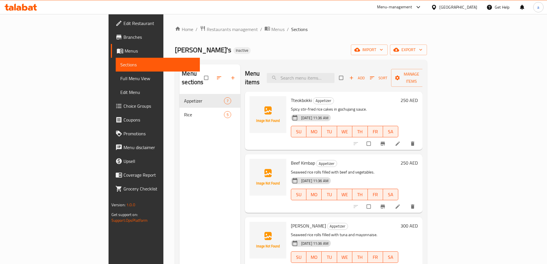
click at [120, 78] on span "Full Menu View" at bounding box center [157, 78] width 75 height 7
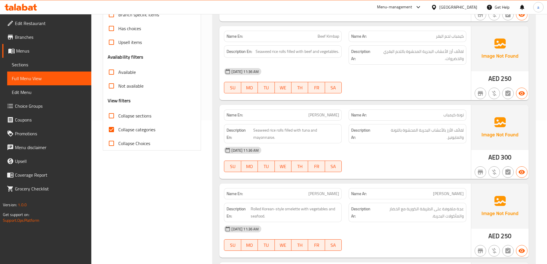
scroll to position [29, 0]
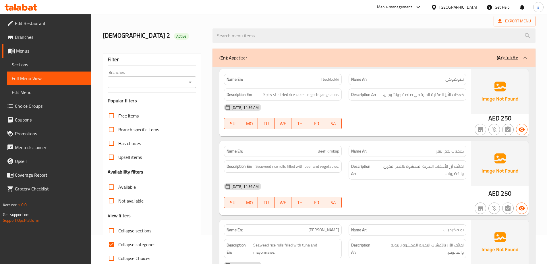
click at [118, 248] on label "Collapse categories" at bounding box center [130, 245] width 51 height 14
click at [118, 248] on input "Collapse categories" at bounding box center [112, 245] width 14 height 14
checkbox input "false"
click at [77, 77] on span "Full Menu View" at bounding box center [49, 78] width 75 height 7
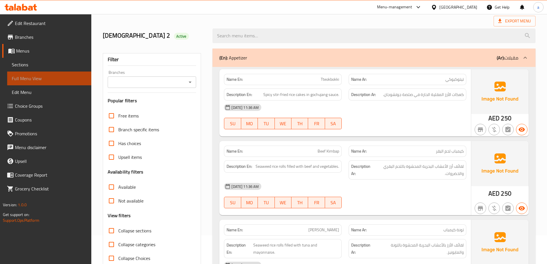
click at [77, 77] on span "Full Menu View" at bounding box center [49, 78] width 75 height 7
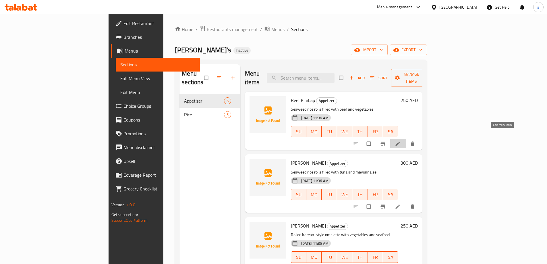
click at [401, 141] on icon at bounding box center [398, 144] width 6 height 6
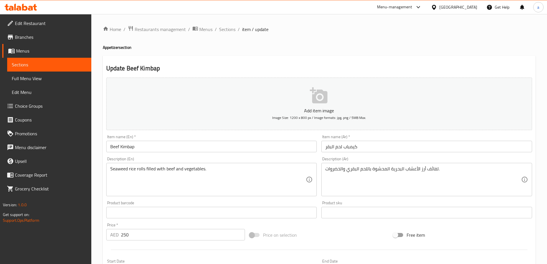
click at [242, 152] on input "Beef Kimbap" at bounding box center [211, 146] width 211 height 11
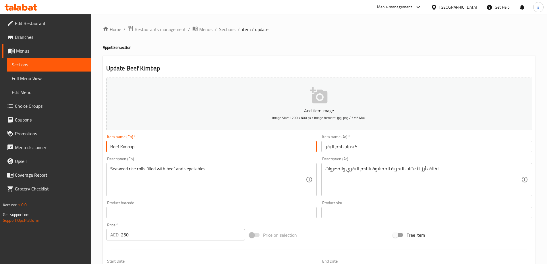
click at [243, 157] on div "Description (En) Seaweed rice rolls filled with beef and vegetables. Descriptio…" at bounding box center [212, 177] width 216 height 44
click at [130, 149] on input "Beef Kimbap" at bounding box center [211, 146] width 211 height 11
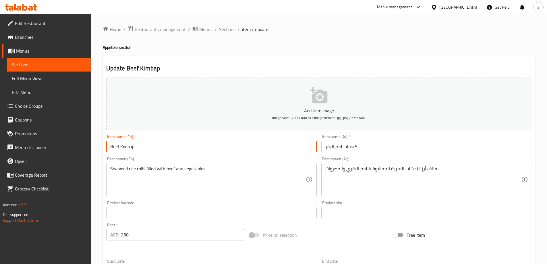
click at [157, 156] on div "Description (En) Seaweed rice rolls filled with beef and vegetables. Descriptio…" at bounding box center [212, 177] width 216 height 44
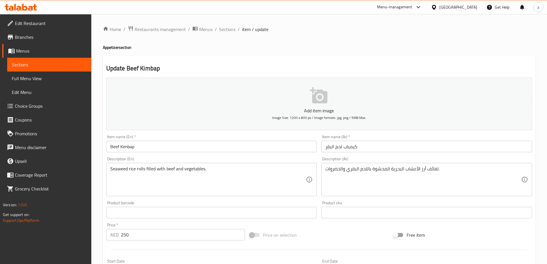
click at [130, 149] on input "Beef Kimbap" at bounding box center [211, 146] width 211 height 11
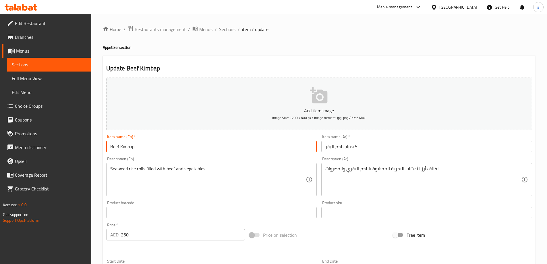
click at [130, 149] on input "Beef Kimbap" at bounding box center [211, 146] width 211 height 11
click at [173, 141] on div "Item name (En)   * [PERSON_NAME] Item name (En) *" at bounding box center [211, 144] width 211 height 18
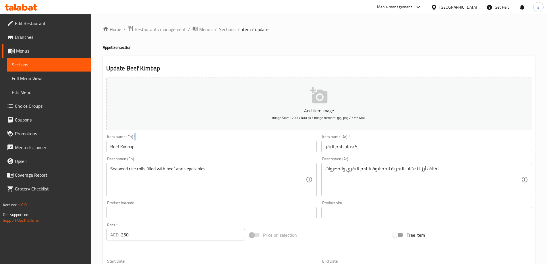
drag, startPoint x: 173, startPoint y: 141, endPoint x: 166, endPoint y: 144, distance: 7.8
click at [172, 141] on div "Item name (En)   * [PERSON_NAME] Item name (En) *" at bounding box center [211, 144] width 211 height 18
click at [163, 145] on input "Beef Kimbap" at bounding box center [211, 146] width 211 height 11
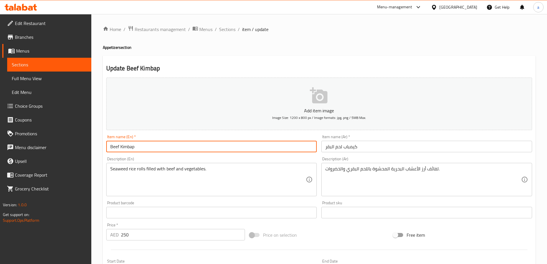
click at [163, 145] on input "Beef Kimbap" at bounding box center [211, 146] width 211 height 11
click at [349, 147] on input "كيمباب لحم البقر" at bounding box center [427, 146] width 211 height 11
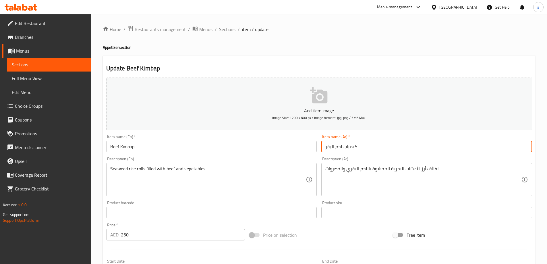
click at [349, 147] on input "كيمباب لحم البقر" at bounding box center [427, 146] width 211 height 11
click at [309, 159] on div "Description (En) Seaweed rice rolls filled with beef and vegetables. Descriptio…" at bounding box center [211, 176] width 211 height 39
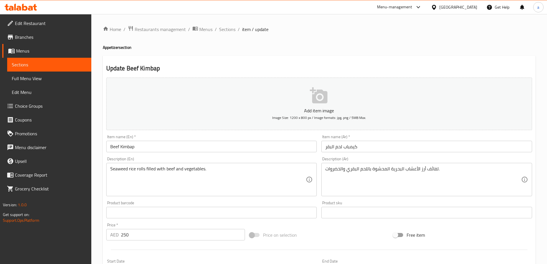
click at [204, 159] on div "Description (En) Seaweed rice rolls filled with beef and vegetables. Descriptio…" at bounding box center [211, 176] width 211 height 39
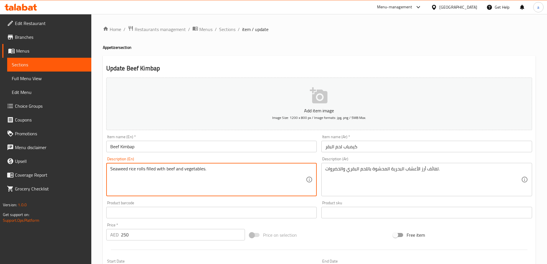
click at [120, 170] on textarea "Seaweed rice rolls filled with beef and vegetables." at bounding box center [208, 179] width 196 height 27
click at [125, 182] on textarea "Seaweed rice rolls filled with beef and vegetables." at bounding box center [208, 179] width 196 height 27
click at [115, 169] on textarea "Seaweed rice rolls filled with beef and vegetables." at bounding box center [208, 179] width 196 height 27
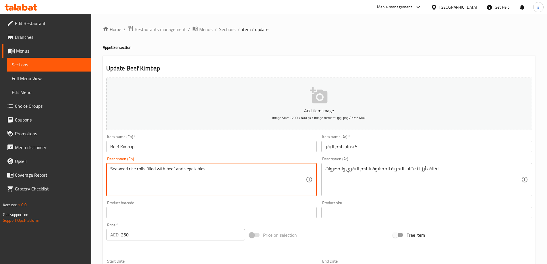
click at [299, 199] on div "Product barcode Product barcode" at bounding box center [212, 210] width 216 height 22
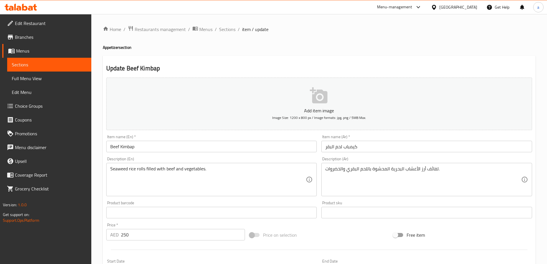
click at [264, 201] on div "Product barcode Product barcode" at bounding box center [212, 210] width 216 height 22
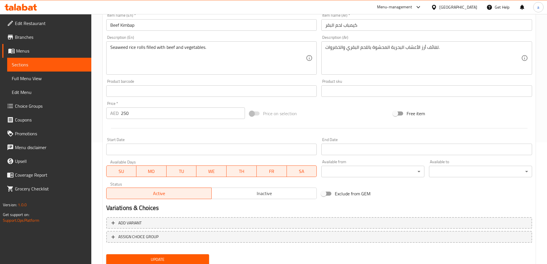
scroll to position [142, 0]
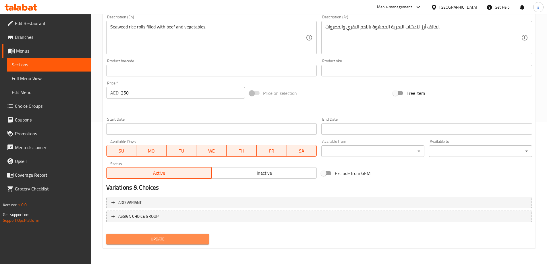
click at [170, 237] on span "Update" at bounding box center [158, 239] width 94 height 7
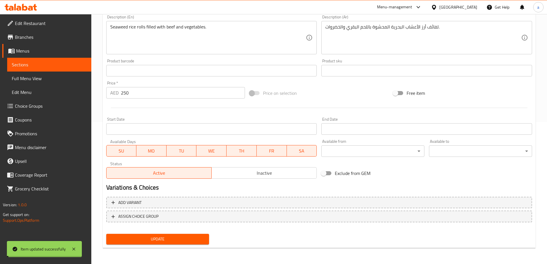
click at [55, 65] on span "Sections" at bounding box center [49, 64] width 75 height 7
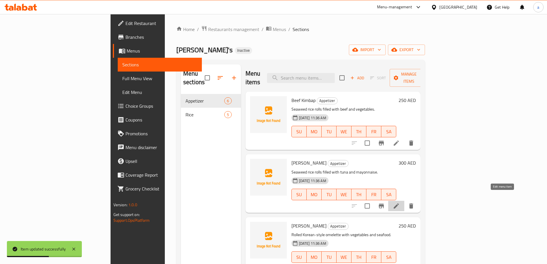
click at [400, 203] on icon at bounding box center [396, 206] width 7 height 7
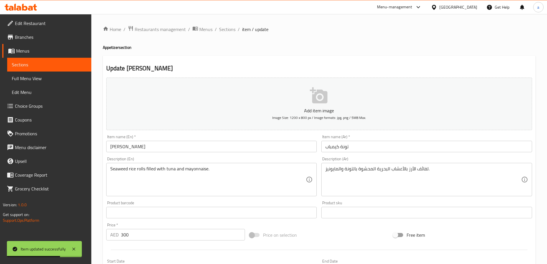
click at [232, 154] on div "Item name (En)   * [PERSON_NAME] Item name (En) *" at bounding box center [212, 143] width 216 height 22
click at [126, 148] on input "[PERSON_NAME]" at bounding box center [211, 146] width 211 height 11
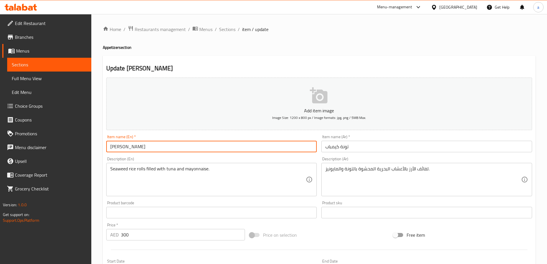
click at [126, 148] on input "[PERSON_NAME]" at bounding box center [211, 146] width 211 height 11
click at [124, 149] on input "[PERSON_NAME]" at bounding box center [211, 146] width 211 height 11
click at [111, 146] on input "[PERSON_NAME]" at bounding box center [211, 146] width 211 height 11
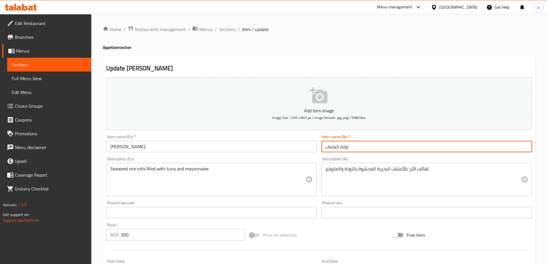
click at [342, 152] on input "تونة كيمباب" at bounding box center [427, 146] width 211 height 11
click at [342, 149] on input "تونة كيمباب" at bounding box center [427, 146] width 211 height 11
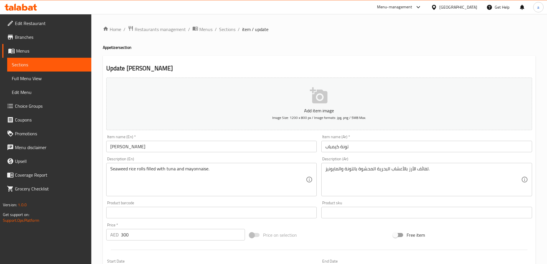
click at [374, 132] on div "Add item image Image Size: 1200 x 800 px / Image formats: jpg, png / 5MB Max." at bounding box center [319, 103] width 431 height 57
click at [234, 157] on div "Description (En) Seaweed rice rolls filled with tuna and mayonnaise. Descriptio…" at bounding box center [211, 176] width 211 height 39
click at [275, 159] on div "Description (En) Seaweed rice rolls filled with tuna and mayonnaise. Descriptio…" at bounding box center [211, 176] width 211 height 39
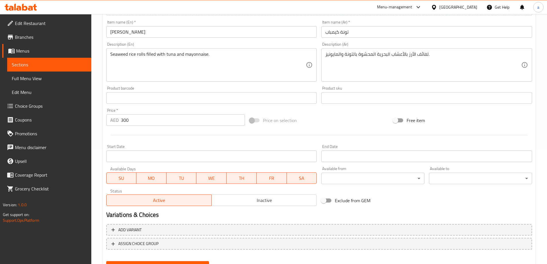
scroll to position [142, 0]
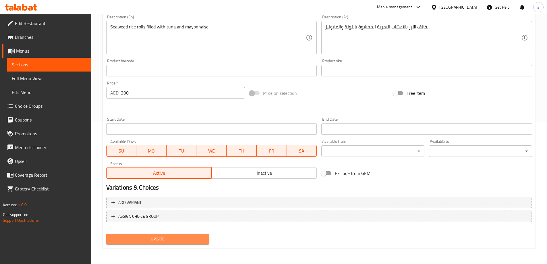
click at [153, 240] on span "Update" at bounding box center [158, 239] width 94 height 7
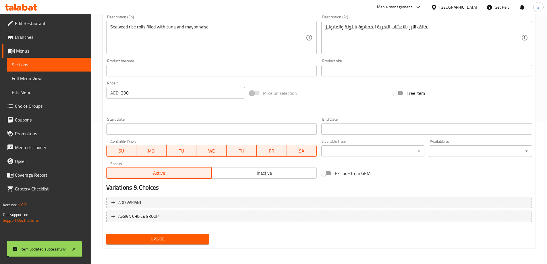
click at [73, 62] on span "Sections" at bounding box center [49, 64] width 75 height 7
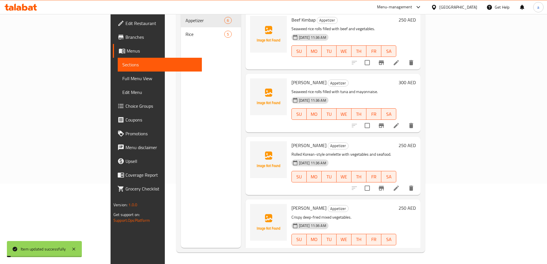
scroll to position [80, 0]
click at [181, 119] on div "Menu sections Appetizer 6 Rice 5" at bounding box center [211, 116] width 60 height 264
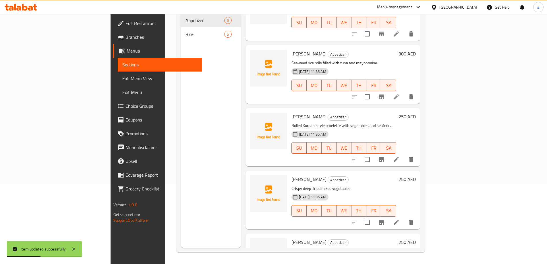
scroll to position [86, 0]
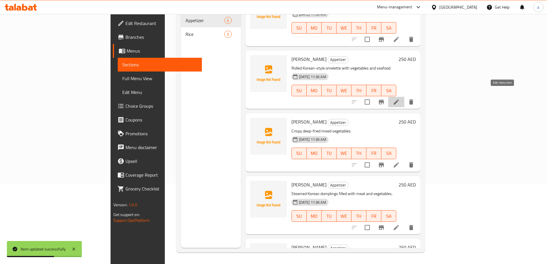
click at [400, 99] on icon at bounding box center [396, 102] width 7 height 7
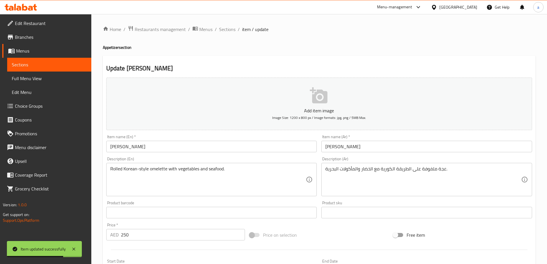
click at [199, 146] on input "[PERSON_NAME]" at bounding box center [211, 146] width 211 height 11
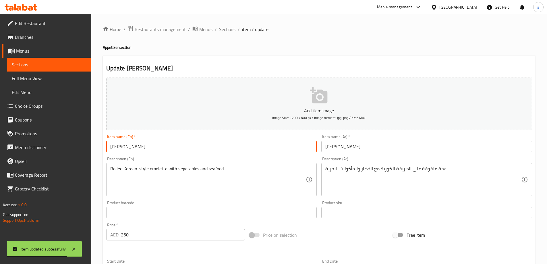
click at [187, 151] on input "[PERSON_NAME]" at bounding box center [211, 146] width 211 height 11
click at [187, 155] on div "Description (En) Rolled Korean-style omelette with vegetables and seafood. Desc…" at bounding box center [212, 177] width 216 height 44
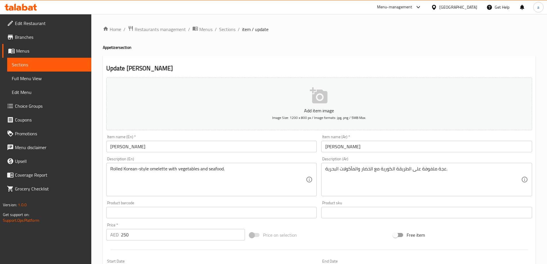
click at [115, 149] on input "[PERSON_NAME]" at bounding box center [211, 146] width 211 height 11
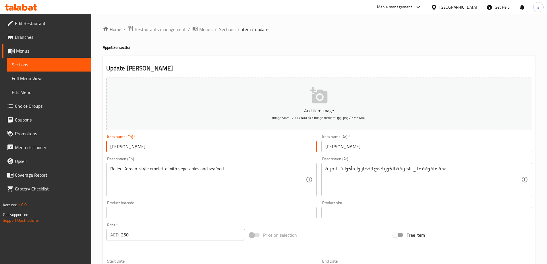
click at [115, 149] on input "[PERSON_NAME]" at bounding box center [211, 146] width 211 height 11
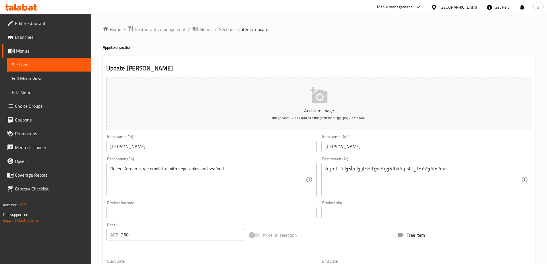
click at [169, 157] on div "Description (En) Rolled Korean-style omelette with vegetables and seafood. Desc…" at bounding box center [211, 176] width 211 height 39
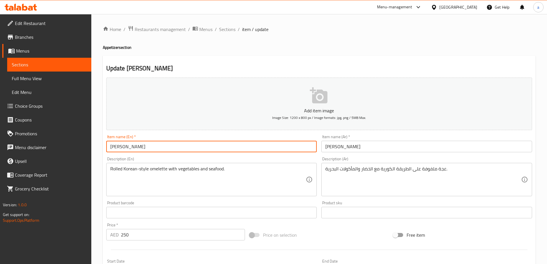
click at [117, 149] on input "[PERSON_NAME]" at bounding box center [211, 146] width 211 height 11
click at [223, 156] on div "Description (En) Rolled Korean-style omelette with vegetables and seafood. Desc…" at bounding box center [212, 177] width 216 height 44
drag, startPoint x: 109, startPoint y: 146, endPoint x: 147, endPoint y: 141, distance: 38.3
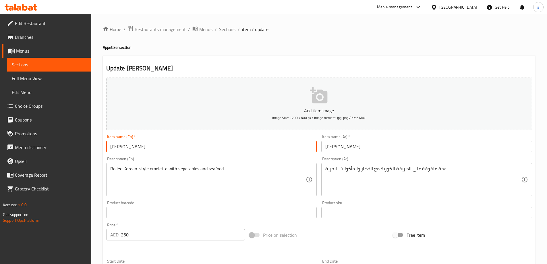
click at [146, 140] on div "Item name (En)   * Gyeran Mari Item name (En) *" at bounding box center [211, 144] width 211 height 18
click at [226, 157] on div "Description (En) Rolled Korean-style omelette with vegetables and seafood. Desc…" at bounding box center [211, 176] width 211 height 39
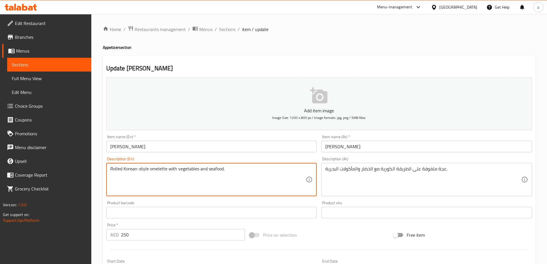
click at [155, 172] on textarea "Rolled Korean-style omelette with vegetables and seafood." at bounding box center [208, 179] width 196 height 27
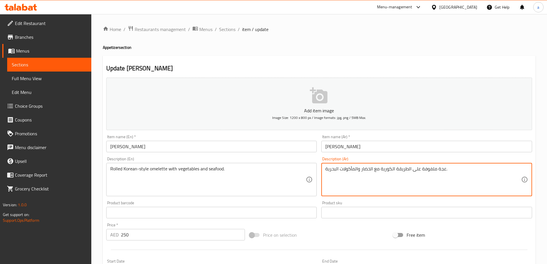
click at [438, 168] on textarea "عجة ملفوفة على الطريقة الكورية مع الخضار والمأكولات البحرية." at bounding box center [424, 179] width 196 height 27
click at [443, 168] on textarea "عجة ملفوفة على الطريقة الكورية مع الخضار والمأكولات البحرية." at bounding box center [424, 179] width 196 height 27
click at [444, 169] on textarea "عجة ملفوفة على الطريقة الكورية مع الخضار والمأكولات البحرية." at bounding box center [424, 179] width 196 height 27
click at [438, 155] on div "Description (Ar) عجة ملفوفة على الطريقة الكورية مع الخضار والمأكولات البحرية. D…" at bounding box center [427, 177] width 216 height 44
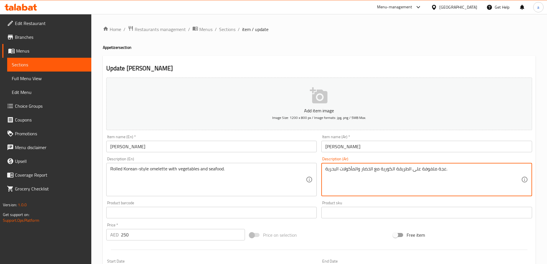
click at [443, 170] on textarea "عجة ملفوفة على الطريقة الكورية مع الخضار والمأكولات البحرية." at bounding box center [424, 179] width 196 height 27
paste textarea "ومليت"
click at [421, 168] on textarea "أومليت ملفوفة على الطريقة الكورية مع الخضار والمأكولات البحرية." at bounding box center [424, 179] width 196 height 27
type textarea "أومليت ملفوف على الطريقة الكورية مع الخضار والمأكولات البحرية."
click at [315, 158] on div "Description (En) Rolled Korean-style omelette with vegetables and seafood. Desc…" at bounding box center [211, 176] width 211 height 39
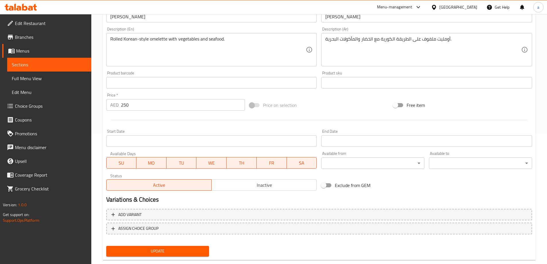
scroll to position [142, 0]
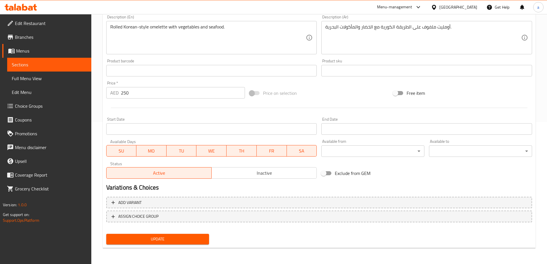
click at [171, 238] on span "Update" at bounding box center [158, 239] width 94 height 7
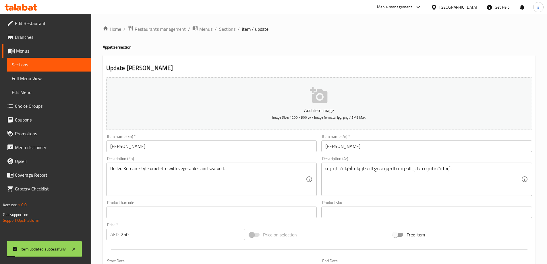
scroll to position [0, 0]
click at [58, 64] on span "Sections" at bounding box center [49, 64] width 75 height 7
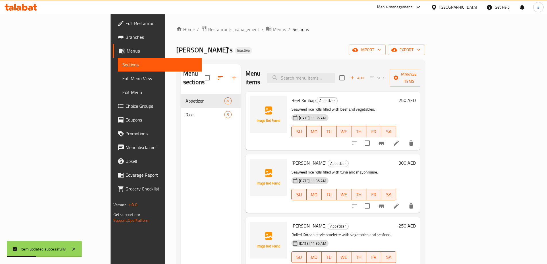
click at [292, 222] on span "[PERSON_NAME]" at bounding box center [309, 226] width 35 height 9
copy h6 "[PERSON_NAME]"
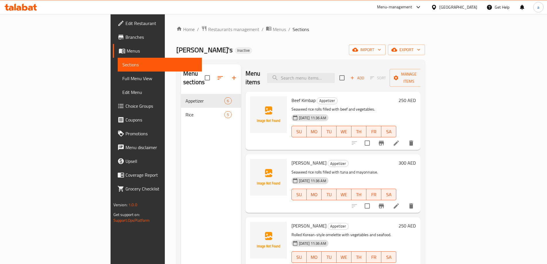
click at [298, 31] on ol "Home / Restaurants management / Menus / Sections" at bounding box center [300, 29] width 249 height 7
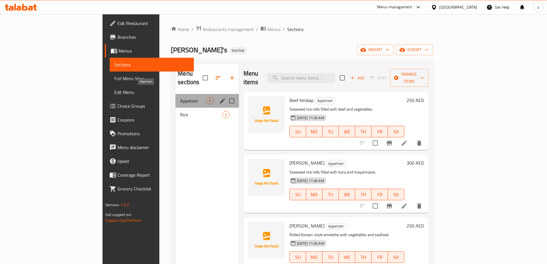
click at [180, 97] on span "Appetizer" at bounding box center [193, 100] width 26 height 7
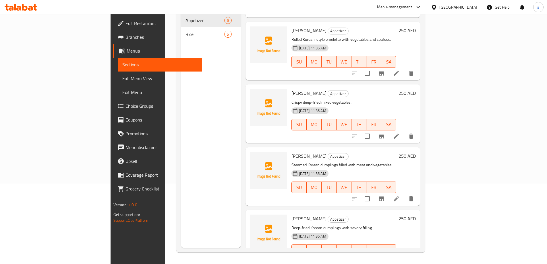
scroll to position [127, 0]
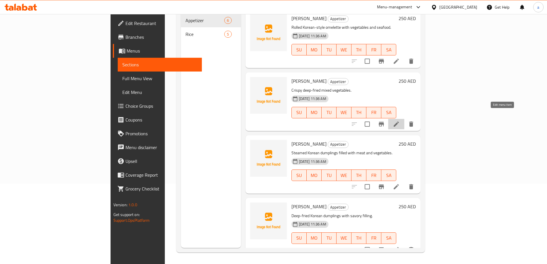
click at [400, 121] on icon at bounding box center [396, 124] width 7 height 7
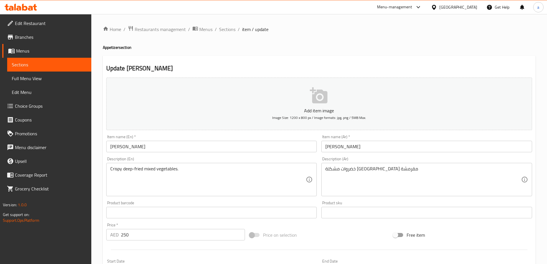
click at [247, 151] on input "[PERSON_NAME]" at bounding box center [211, 146] width 211 height 11
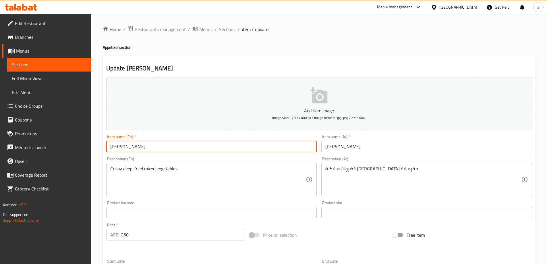
click at [247, 155] on div "Description (En) Crispy deep-fried mixed vegetables. Description (En)" at bounding box center [212, 177] width 216 height 44
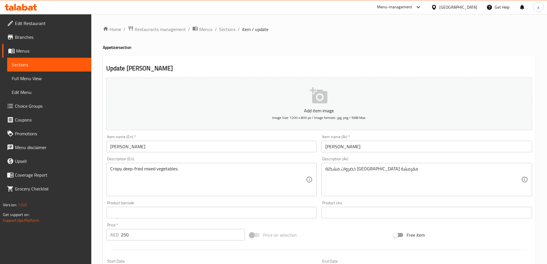
click at [143, 148] on input "[PERSON_NAME]" at bounding box center [211, 146] width 211 height 11
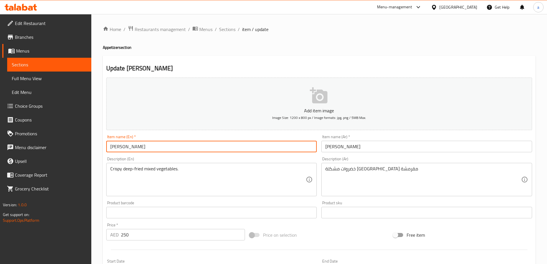
click at [143, 148] on input "[PERSON_NAME]" at bounding box center [211, 146] width 211 height 11
click at [247, 154] on div "Item name (En)   * Yachae Twigim Item name (En) *" at bounding box center [212, 143] width 216 height 22
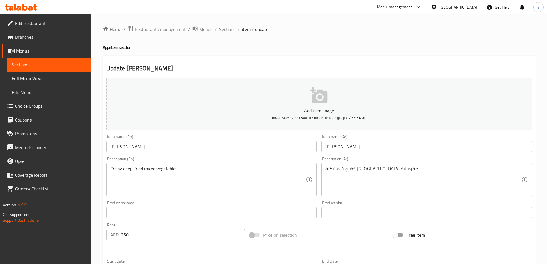
click at [199, 157] on div "Description (En) Crispy deep-fried mixed vegetables. Description (En)" at bounding box center [211, 176] width 211 height 39
click at [119, 149] on input "[PERSON_NAME]" at bounding box center [211, 146] width 211 height 11
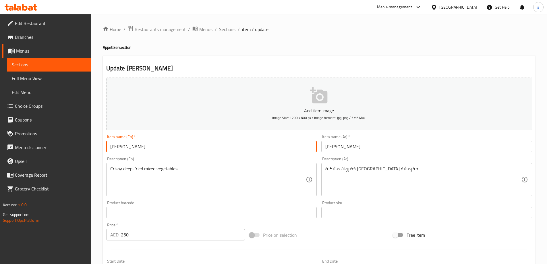
click at [119, 149] on input "[PERSON_NAME]" at bounding box center [211, 146] width 211 height 11
click at [184, 153] on div "Item name (En)   * Yachae Twigim Item name (En) *" at bounding box center [212, 143] width 216 height 22
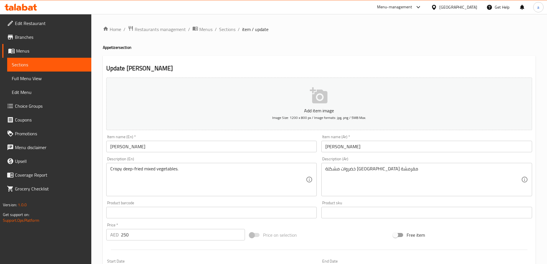
click at [344, 145] on input "ياتشي تويجيم" at bounding box center [427, 146] width 211 height 11
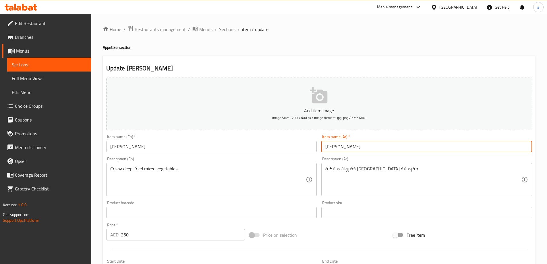
type input "[PERSON_NAME]"
click at [374, 154] on div "Item name (Ar)   * ياتشاي تويجيم Item name (Ar) *" at bounding box center [427, 143] width 216 height 22
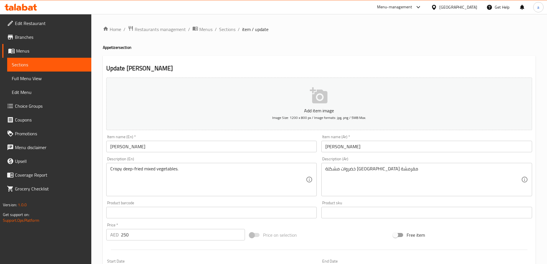
click at [210, 156] on div "Description (En) Crispy deep-fried mixed vegetables. Description (En)" at bounding box center [212, 177] width 216 height 44
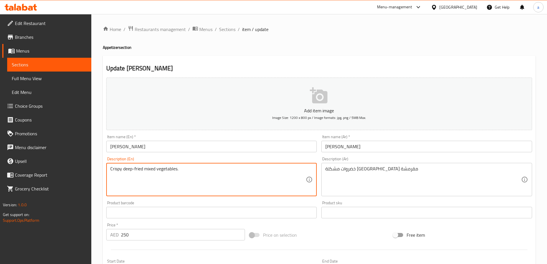
click at [150, 156] on div "Description (En) Crispy deep-fried mixed vegetables. Description (En)" at bounding box center [212, 177] width 216 height 44
click at [112, 172] on textarea "Crispy deep-fried mixed vegetables." at bounding box center [208, 179] width 196 height 27
click at [125, 170] on textarea "Crispy deep-fried mixed vegetables." at bounding box center [208, 179] width 196 height 27
drag, startPoint x: 123, startPoint y: 168, endPoint x: 143, endPoint y: 172, distance: 20.6
click at [143, 172] on textarea "Crispy deep-fried mixed vegetables." at bounding box center [208, 179] width 196 height 27
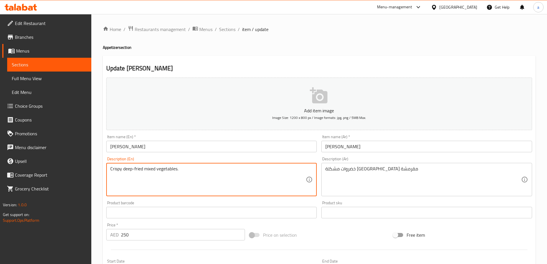
click at [210, 165] on div "Crispy deep-fried mixed vegetables. Description (En)" at bounding box center [211, 179] width 211 height 33
click at [209, 172] on textarea "Crispy deep-fried mixed vegetables." at bounding box center [208, 179] width 196 height 27
drag, startPoint x: 123, startPoint y: 168, endPoint x: 143, endPoint y: 170, distance: 19.6
click at [143, 170] on textarea "Crispy deep-fried mixed vegetables." at bounding box center [208, 179] width 196 height 27
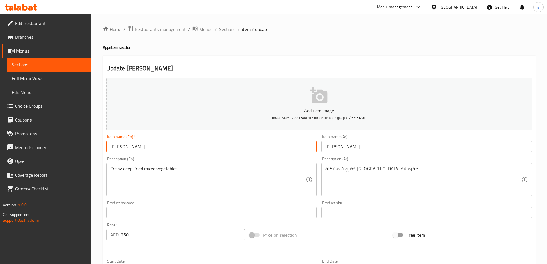
click at [128, 145] on input "[PERSON_NAME]" at bounding box center [211, 146] width 211 height 11
click at [346, 150] on input "[PERSON_NAME]" at bounding box center [427, 146] width 211 height 11
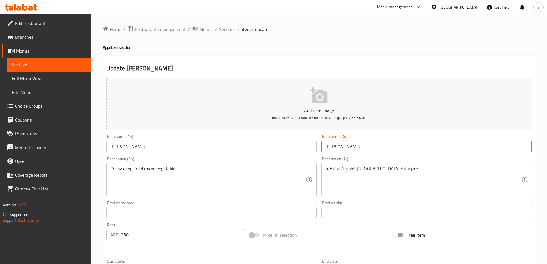
click at [346, 150] on input "[PERSON_NAME]" at bounding box center [427, 146] width 211 height 11
click at [365, 137] on div "Item name (Ar)   * ياتشاي تويجيم Item name (Ar) *" at bounding box center [427, 144] width 211 height 18
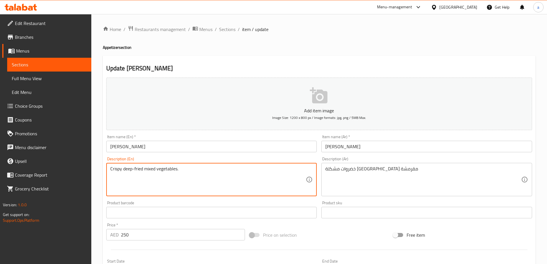
drag, startPoint x: 123, startPoint y: 169, endPoint x: 143, endPoint y: 172, distance: 20.5
click at [299, 157] on div "Description (En) Crispy deep-fried mixed vegetables. Description (En)" at bounding box center [211, 176] width 211 height 39
click at [153, 170] on textarea "Crispy deep-fried mixed vegetables." at bounding box center [208, 179] width 196 height 27
click at [294, 156] on div "Description (En) Crispy deep-fried mixed vegetables. Description (En)" at bounding box center [212, 177] width 216 height 44
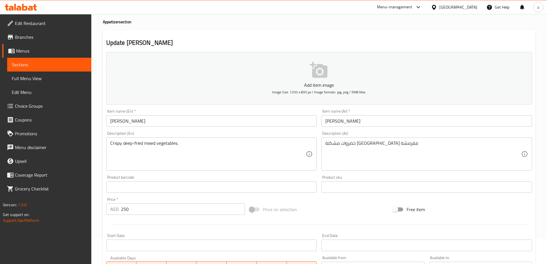
scroll to position [57, 0]
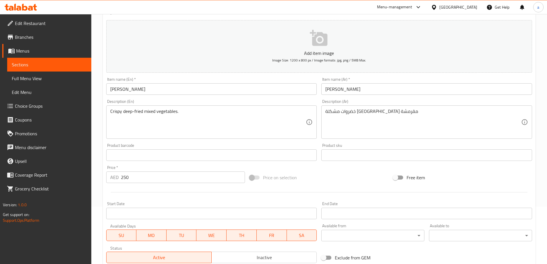
click at [144, 194] on div at bounding box center [319, 192] width 431 height 14
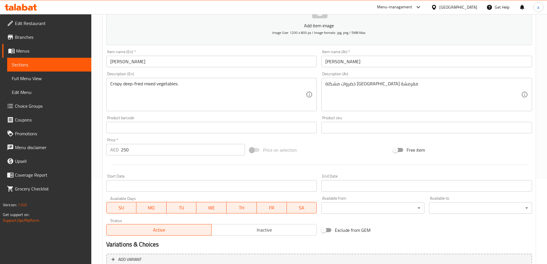
scroll to position [142, 0]
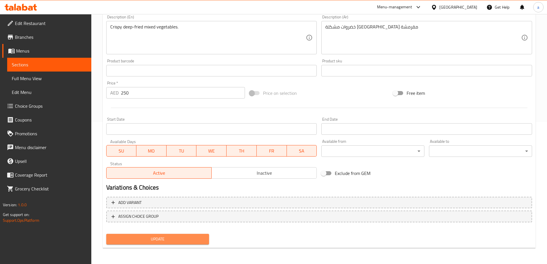
click at [151, 237] on span "Update" at bounding box center [158, 239] width 94 height 7
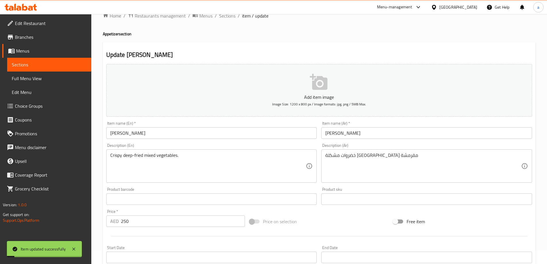
scroll to position [0, 0]
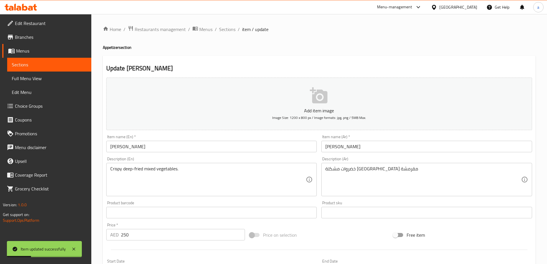
click at [52, 62] on span "Sections" at bounding box center [49, 64] width 75 height 7
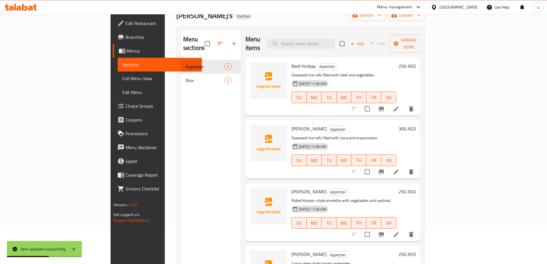
scroll to position [80, 0]
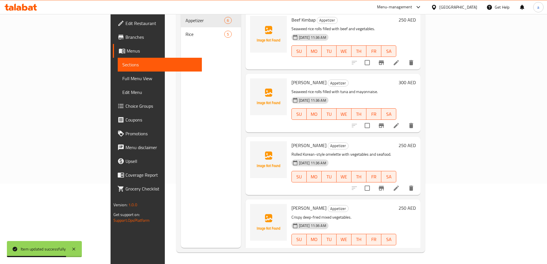
click at [399, 249] on icon at bounding box center [396, 251] width 5 height 5
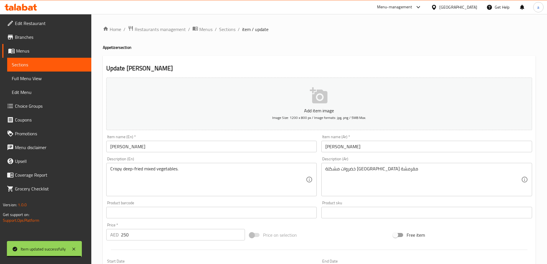
click at [348, 144] on input "[PERSON_NAME]" at bounding box center [427, 146] width 211 height 11
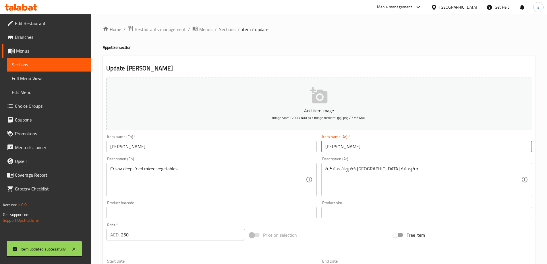
click at [348, 144] on input "[PERSON_NAME]" at bounding box center [427, 146] width 211 height 11
click at [291, 157] on div "Description (En) Crispy deep-fried mixed vegetables. Description (En)" at bounding box center [212, 177] width 216 height 44
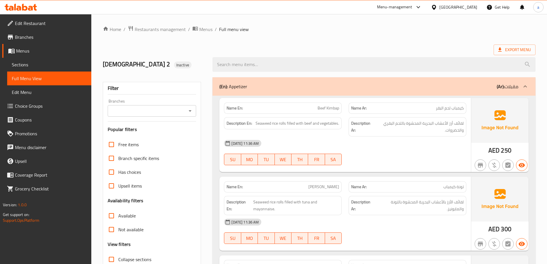
click at [32, 89] on span "Edit Menu" at bounding box center [49, 92] width 75 height 7
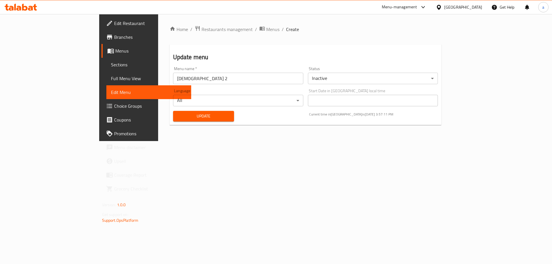
click at [111, 90] on span "Edit Menu" at bounding box center [149, 92] width 76 height 7
click at [111, 77] on span "Full Menu View" at bounding box center [149, 78] width 76 height 7
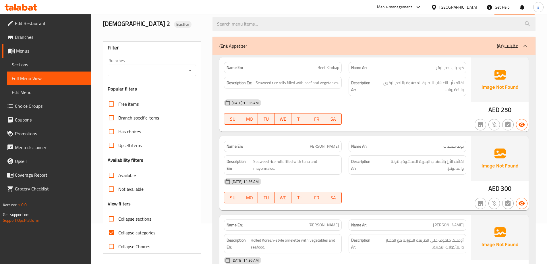
scroll to position [86, 0]
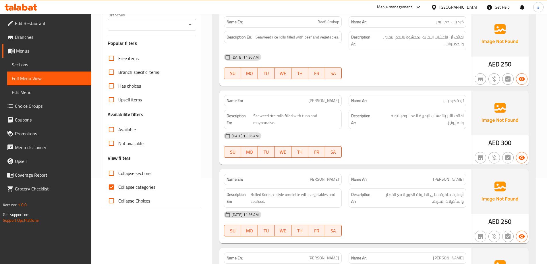
click at [110, 184] on input "Collapse categories" at bounding box center [112, 187] width 14 height 14
checkbox input "false"
click at [50, 65] on span "Sections" at bounding box center [49, 64] width 75 height 7
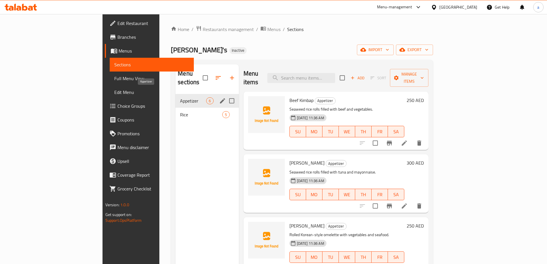
click at [180, 97] on span "Appetizer" at bounding box center [193, 100] width 26 height 7
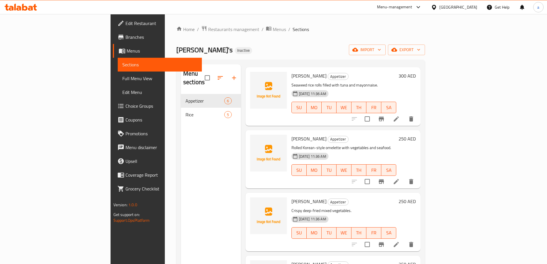
scroll to position [41, 0]
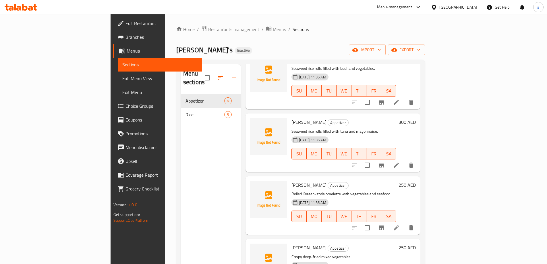
click at [181, 144] on div "Menu sections Appetizer 6 Rice 5" at bounding box center [211, 196] width 60 height 264
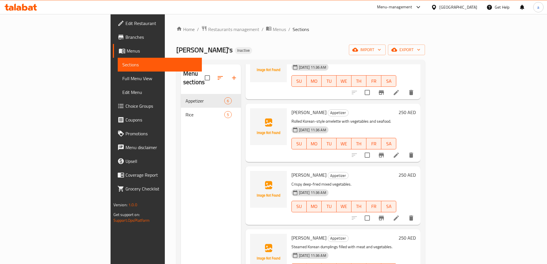
scroll to position [127, 0]
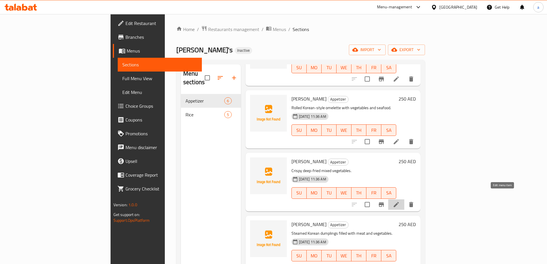
click at [400, 201] on icon at bounding box center [396, 204] width 7 height 7
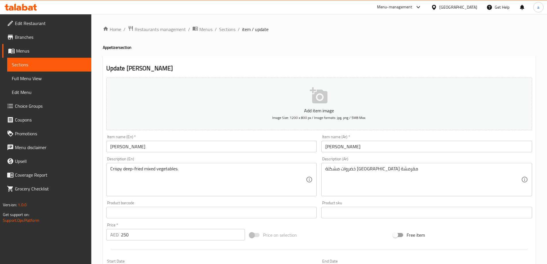
click at [344, 148] on input "[PERSON_NAME]" at bounding box center [427, 146] width 211 height 11
click at [240, 155] on div "Description (En) Crispy deep-fried mixed vegetables. Description (En)" at bounding box center [212, 177] width 216 height 44
click at [47, 63] on span "Sections" at bounding box center [49, 64] width 75 height 7
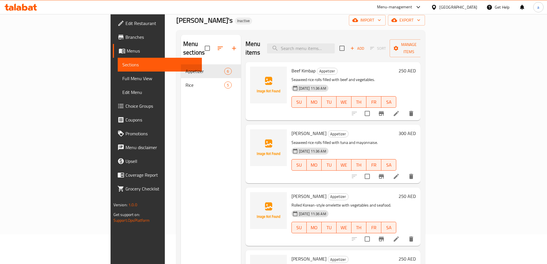
scroll to position [57, 0]
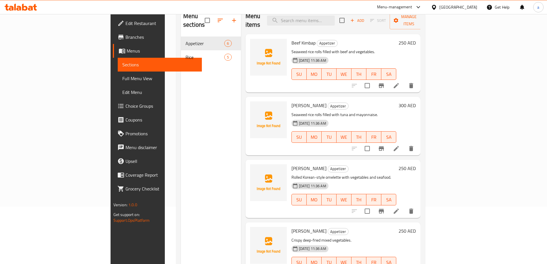
click at [292, 227] on span "[PERSON_NAME]" at bounding box center [309, 231] width 35 height 9
copy h6 "[PERSON_NAME]"
click at [184, 106] on div "Menu sections Appetizer 6 Rice 5" at bounding box center [211, 139] width 60 height 264
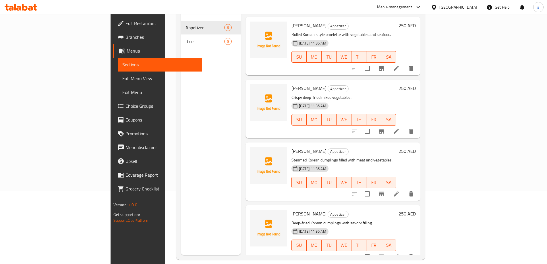
scroll to position [80, 0]
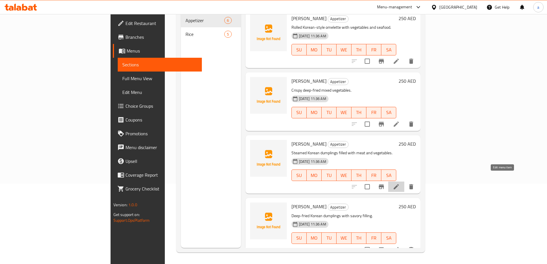
click at [399, 184] on icon at bounding box center [396, 186] width 5 height 5
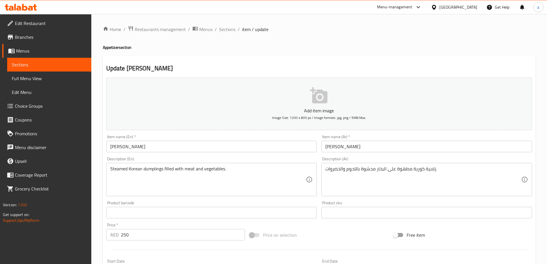
click at [128, 149] on input "[PERSON_NAME]" at bounding box center [211, 146] width 211 height 11
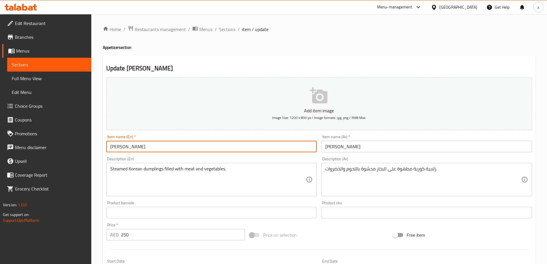
click at [128, 149] on input "[PERSON_NAME]" at bounding box center [211, 146] width 211 height 11
click at [218, 152] on input "[PERSON_NAME]" at bounding box center [211, 146] width 211 height 11
click at [285, 157] on div "Description (En) Steamed Korean dumplings filled with meat and vegetables. Desc…" at bounding box center [212, 177] width 216 height 44
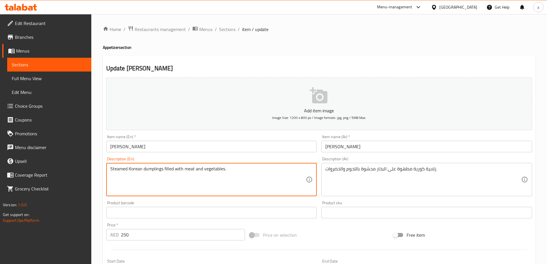
click at [157, 172] on textarea "Steamed Korean dumplings filled with meat and vegetables." at bounding box center [208, 179] width 196 height 27
click at [256, 174] on textarea "Steamed Korean dumplings filled with meat and vegetables." at bounding box center [208, 179] width 196 height 27
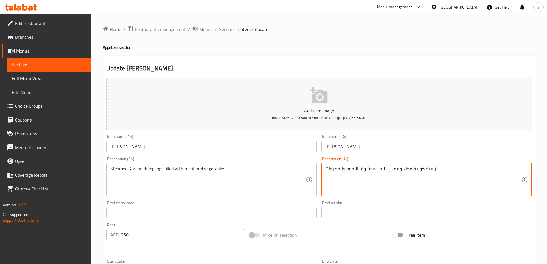
click at [430, 170] on textarea "زلابية كورية مطهوة على البخار محشوة باللحوم والخضروات." at bounding box center [424, 179] width 196 height 27
paste textarea "امبلينج"
type textarea "دامبلينج كورية مطهوة على البخار محشوة باللحوم والخضروات."
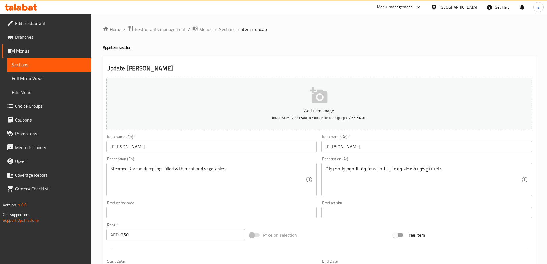
click at [462, 157] on div "Description (Ar) دامبلينج كورية مطهوة على البخار محشوة باللحوم والخضروات. Descr…" at bounding box center [427, 177] width 216 height 44
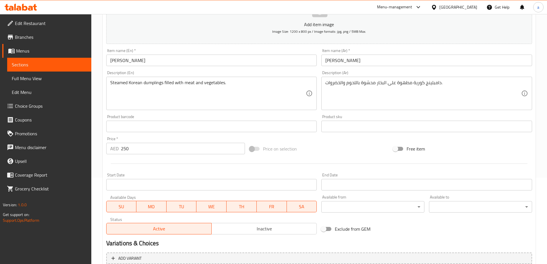
scroll to position [142, 0]
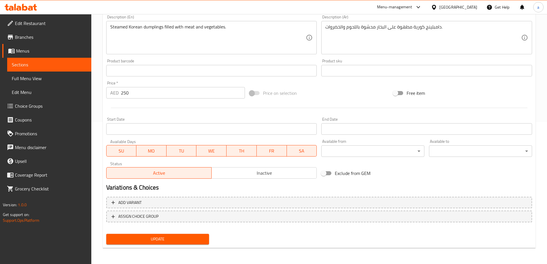
click at [167, 234] on button "Update" at bounding box center [157, 239] width 103 height 11
click at [69, 64] on span "Sections" at bounding box center [49, 64] width 75 height 7
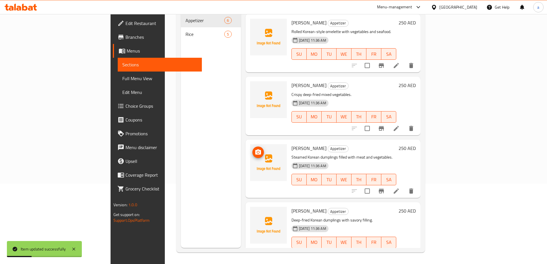
scroll to position [127, 0]
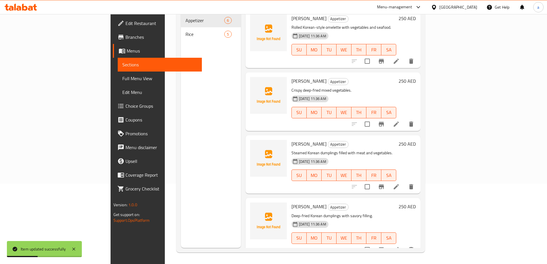
click at [181, 172] on div "Menu sections Appetizer 6 Rice 5" at bounding box center [211, 116] width 60 height 264
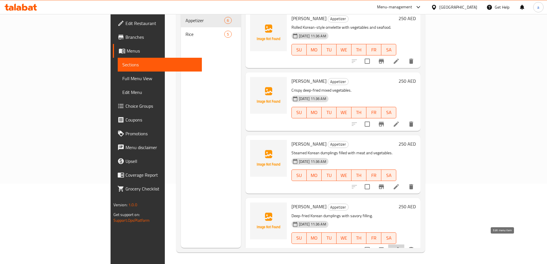
click at [399, 247] on icon at bounding box center [396, 249] width 5 height 5
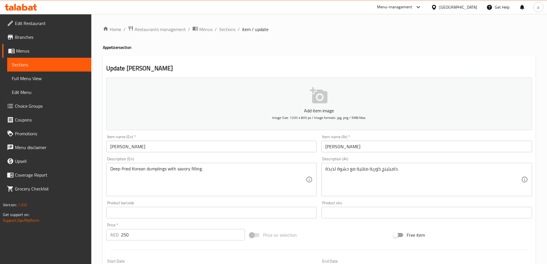
click at [59, 64] on span "Sections" at bounding box center [49, 64] width 75 height 7
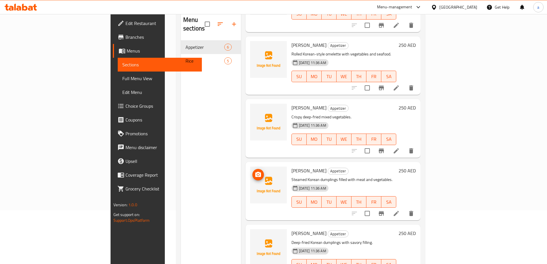
scroll to position [80, 0]
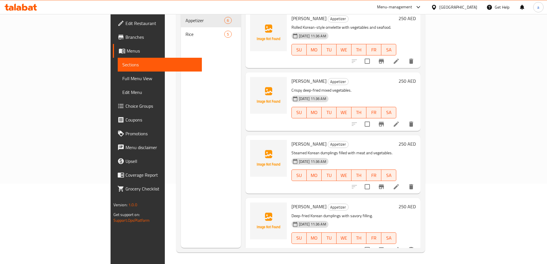
click at [292, 140] on span "[PERSON_NAME]" at bounding box center [309, 144] width 35 height 9
copy h6 "[PERSON_NAME]"
click at [181, 111] on div "Menu sections Appetizer 6 Rice 5" at bounding box center [211, 116] width 60 height 264
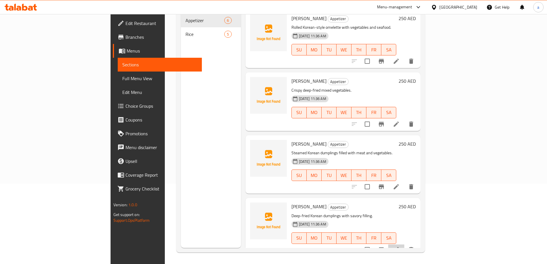
click at [400, 246] on icon at bounding box center [396, 249] width 7 height 7
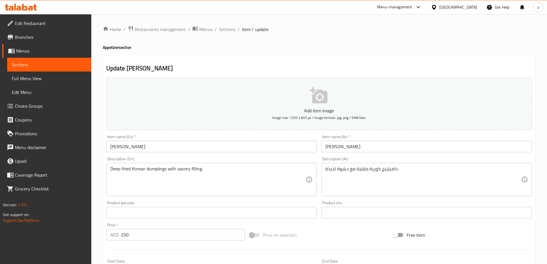
click at [123, 148] on input "[PERSON_NAME]" at bounding box center [211, 146] width 211 height 11
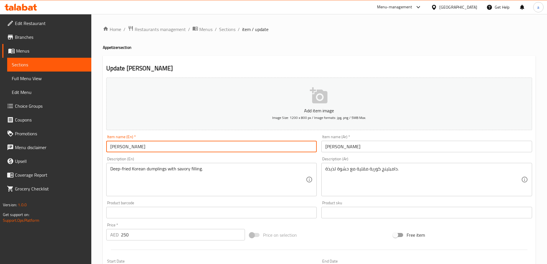
click at [123, 148] on input "[PERSON_NAME]" at bounding box center [211, 146] width 211 height 11
click at [122, 148] on input "[PERSON_NAME]" at bounding box center [211, 146] width 211 height 11
click at [193, 157] on div "Description (En) Deep-fried Korean dumplings with savory filling. Description (…" at bounding box center [211, 176] width 211 height 39
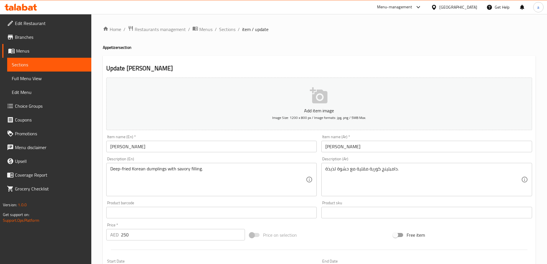
click at [140, 147] on input "[PERSON_NAME]" at bounding box center [211, 146] width 211 height 11
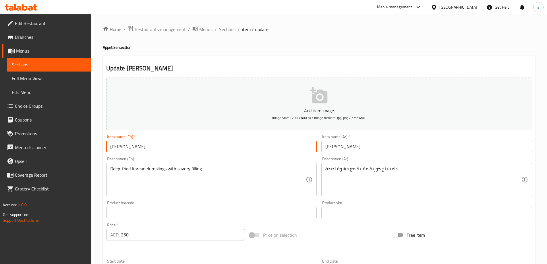
click at [140, 147] on input "[PERSON_NAME]" at bounding box center [211, 146] width 211 height 11
click at [139, 146] on input "[PERSON_NAME]" at bounding box center [211, 146] width 211 height 11
click at [132, 144] on input "[PERSON_NAME]" at bounding box center [211, 146] width 211 height 11
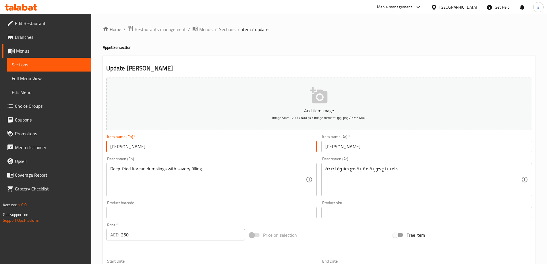
click at [254, 150] on input "[PERSON_NAME]" at bounding box center [211, 146] width 211 height 11
click at [253, 156] on div "Description (En) Deep-fried Korean dumplings with savory filling. Description (…" at bounding box center [212, 177] width 216 height 44
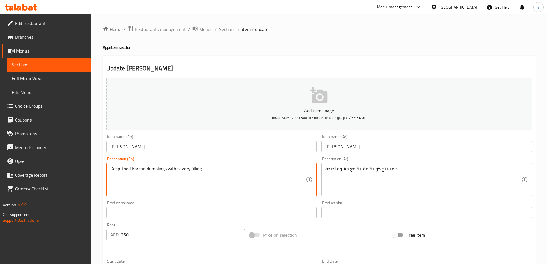
click at [113, 170] on textarea "Deep-fried Korean dumplings with savory filling." at bounding box center [208, 179] width 196 height 27
click at [117, 170] on textarea "Deep-fried Korean dumplings with savory filling." at bounding box center [208, 179] width 196 height 27
drag, startPoint x: 111, startPoint y: 170, endPoint x: 131, endPoint y: 168, distance: 19.9
click at [131, 168] on textarea "Deep-fried Korean dumplings with savory filling." at bounding box center [208, 179] width 196 height 27
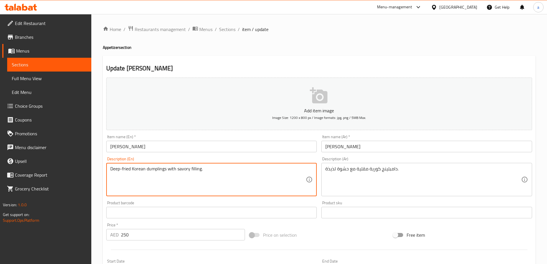
click at [236, 157] on div "Description (En) Deep-fried Korean dumplings with savory filling. Description (…" at bounding box center [211, 176] width 211 height 39
drag, startPoint x: 177, startPoint y: 169, endPoint x: 190, endPoint y: 170, distance: 13.0
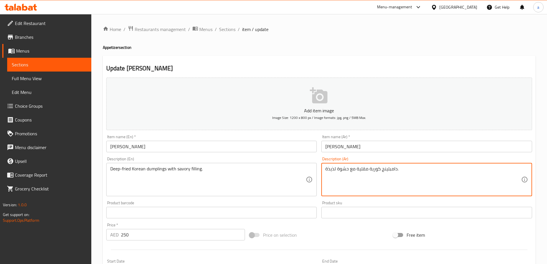
click at [343, 169] on textarea "دامبلينج كورية مقلية مع حشوة لذيذة." at bounding box center [424, 179] width 196 height 27
click at [330, 169] on textarea "دامبلينج كورية مقلية مع حشوة لذيذة." at bounding box center [424, 179] width 196 height 27
paste textarea "الح"
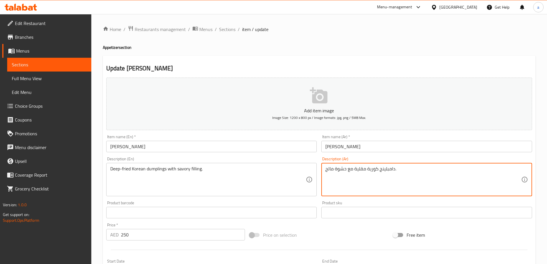
type textarea "دامبلينج كورية مقلية مع حشوة مالح."
click at [418, 154] on div "Item name (Ar)   * [PERSON_NAME] Item name (Ar) *" at bounding box center [427, 143] width 216 height 22
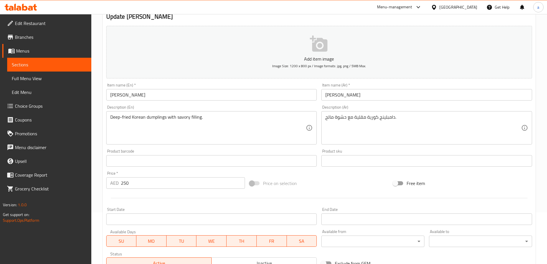
scroll to position [115, 0]
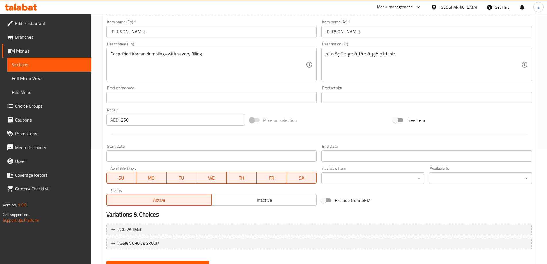
click at [138, 130] on div at bounding box center [319, 135] width 431 height 14
click at [124, 33] on input "[PERSON_NAME]" at bounding box center [211, 31] width 211 height 11
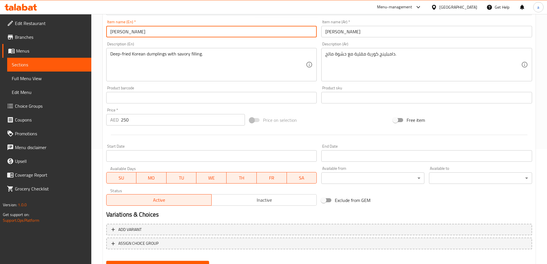
click at [124, 33] on input "[PERSON_NAME]" at bounding box center [211, 31] width 211 height 11
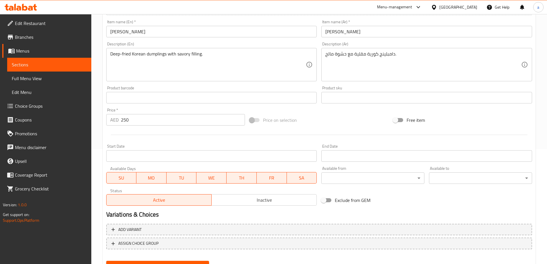
click at [158, 139] on div at bounding box center [319, 135] width 431 height 14
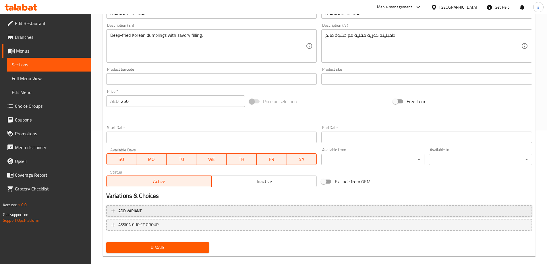
scroll to position [142, 0]
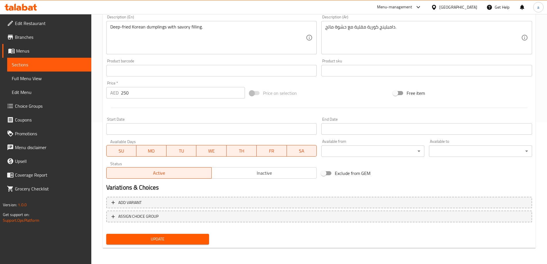
click at [171, 235] on button "Update" at bounding box center [157, 239] width 103 height 11
click at [55, 64] on span "Sections" at bounding box center [49, 64] width 75 height 7
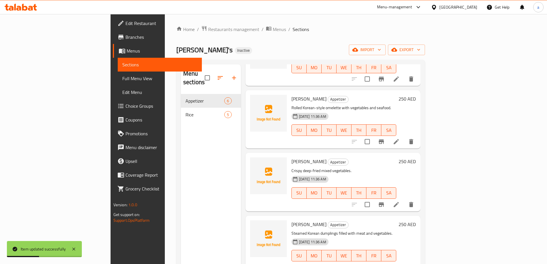
click at [182, 179] on div "Menu sections Appetizer 6 Rice 5" at bounding box center [211, 196] width 60 height 264
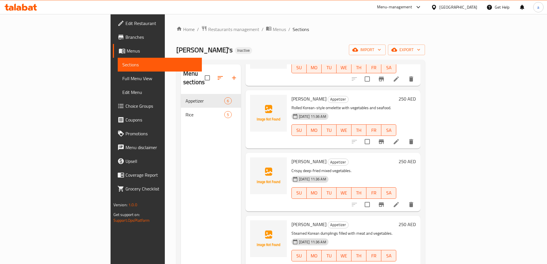
click at [323, 47] on div "Ollie's Inactive import export" at bounding box center [300, 50] width 249 height 11
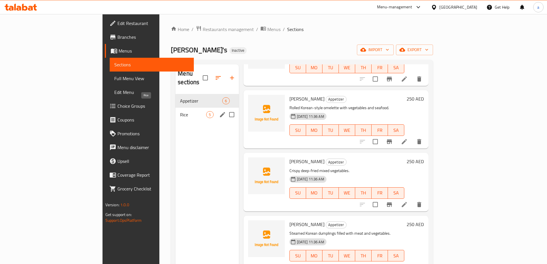
click at [180, 111] on span "Rice" at bounding box center [193, 114] width 26 height 7
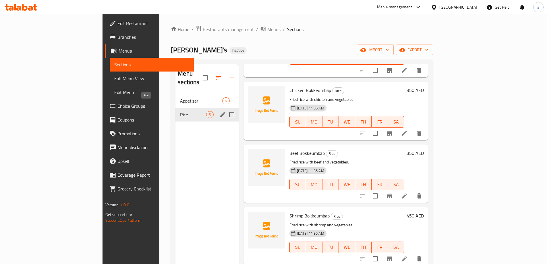
scroll to position [64, 0]
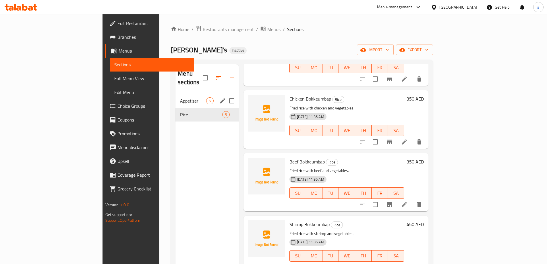
click at [180, 97] on span "Appetizer" at bounding box center [193, 100] width 26 height 7
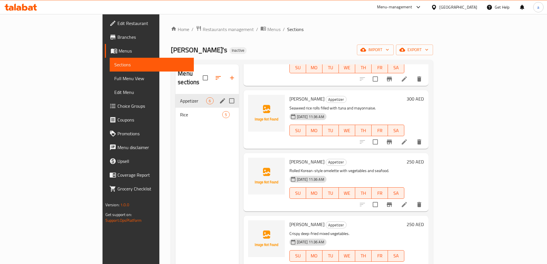
click at [180, 97] on span "Appetizer" at bounding box center [193, 100] width 26 height 7
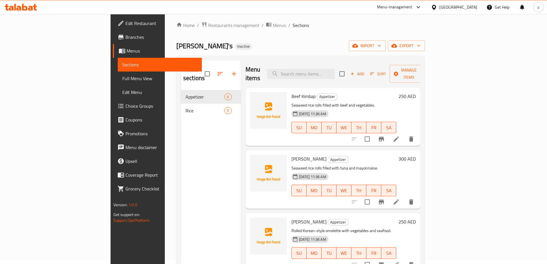
scroll to position [2, 0]
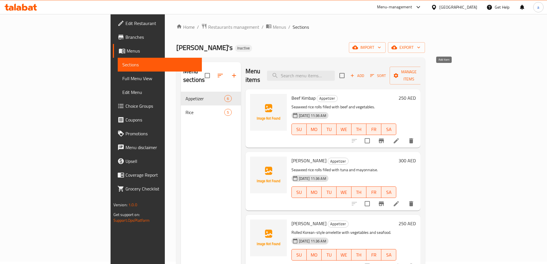
click at [365, 72] on span "Add" at bounding box center [358, 75] width 16 height 7
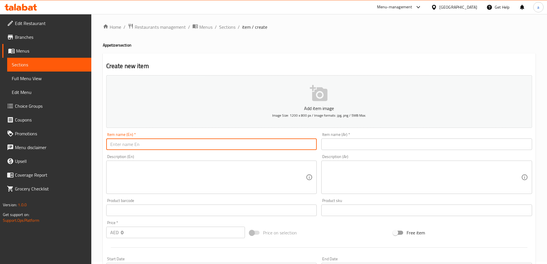
click at [224, 144] on input "text" at bounding box center [211, 144] width 211 height 11
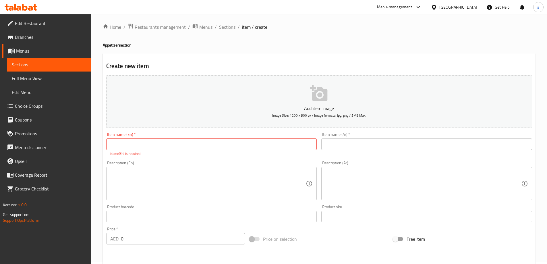
click at [188, 138] on div "Item name (En)   * Item name (En) * Name(En) is required" at bounding box center [211, 144] width 211 height 24
click at [187, 143] on input "text" at bounding box center [211, 144] width 211 height 11
paste input "Tteokbokki"
type input "Tteokbokki"
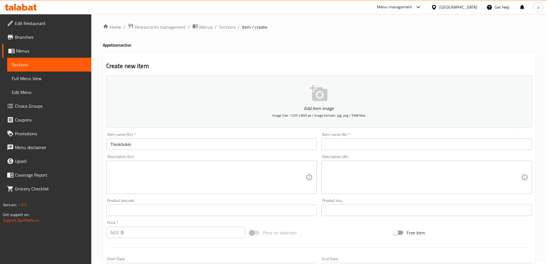
click at [182, 131] on div "Item name (En)   * Tteokbokki Item name (En) *" at bounding box center [212, 141] width 216 height 22
drag, startPoint x: 328, startPoint y: 147, endPoint x: 279, endPoint y: 146, distance: 49.1
click at [328, 147] on input "text" at bounding box center [427, 144] width 211 height 11
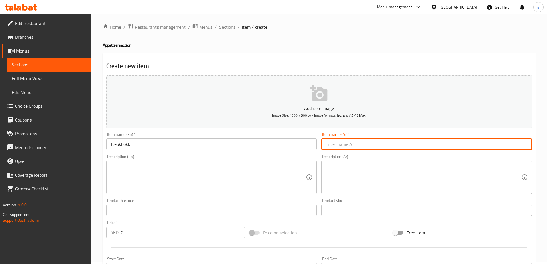
click at [120, 145] on input "Tteokbokki" at bounding box center [211, 144] width 211 height 11
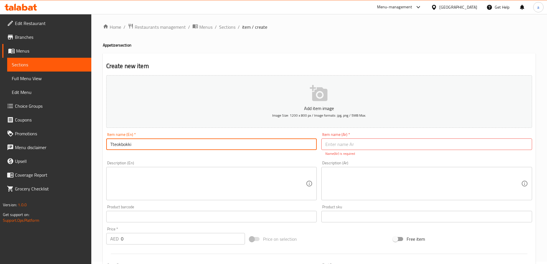
click at [120, 145] on input "Tteokbokki" at bounding box center [211, 144] width 211 height 11
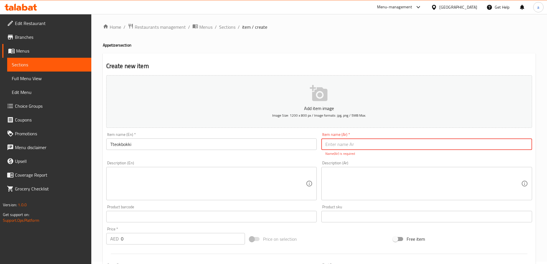
click at [415, 143] on input "text" at bounding box center [427, 144] width 211 height 11
type input "تتيوكبوكي"
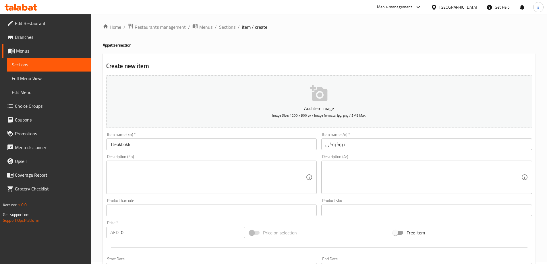
click at [236, 153] on div "Description (En) Description (En)" at bounding box center [212, 174] width 216 height 44
click at [218, 167] on textarea at bounding box center [208, 177] width 196 height 27
click at [169, 176] on textarea at bounding box center [208, 177] width 196 height 27
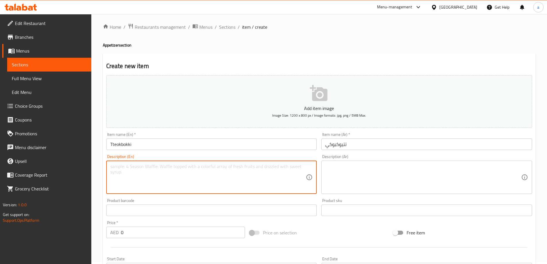
paste textarea "Spicy stir-fried rice cakes in gochujang sauce."
type textarea "Spicy stir-fried rice cakes in gochujang sauce."
click at [207, 153] on div "Description (En) Spicy stir-fried rice cakes in gochujang sauce. Description (E…" at bounding box center [212, 174] width 216 height 44
click at [113, 168] on textarea "Spicy stir-fried rice cakes in gochujang sauce." at bounding box center [208, 177] width 196 height 27
click at [128, 156] on div "Description (En) Spicy stir-fried rice cakes in gochujang sauce. Description (E…" at bounding box center [211, 174] width 211 height 39
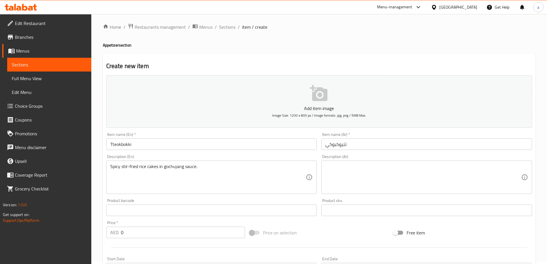
click at [149, 157] on div "Description (En) Spicy stir-fried rice cakes in gochujang sauce. Description (E…" at bounding box center [211, 174] width 211 height 39
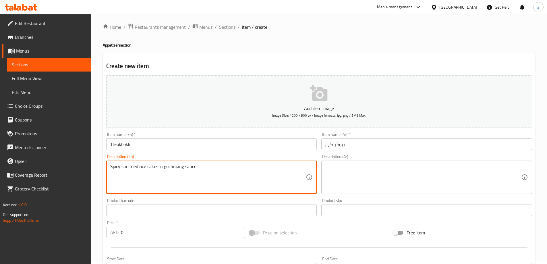
click at [112, 167] on textarea "Spicy stir-fried rice cakes in gochujang sauce." at bounding box center [208, 177] width 196 height 27
click at [341, 173] on textarea at bounding box center [424, 177] width 196 height 27
drag, startPoint x: 122, startPoint y: 166, endPoint x: 138, endPoint y: 166, distance: 15.8
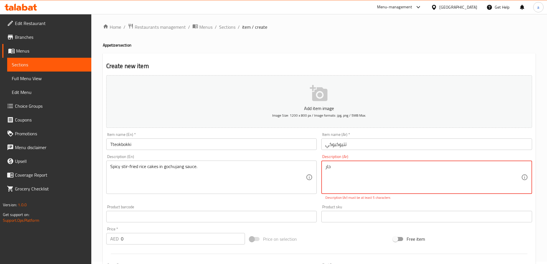
click at [390, 166] on textarea "حار" at bounding box center [424, 177] width 196 height 27
paste textarea "كعكات الأرز المقلية الحارة في صلصة جوتشوجان."
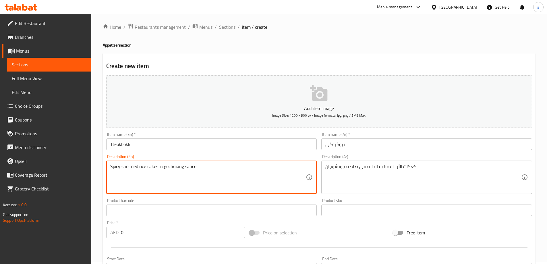
click at [153, 168] on textarea "Spicy stir-fried rice cakes in gochujang sauce." at bounding box center [208, 177] width 196 height 27
click at [174, 169] on textarea "Spicy stir-fried rice cakes in gochujang sauce." at bounding box center [208, 177] width 196 height 27
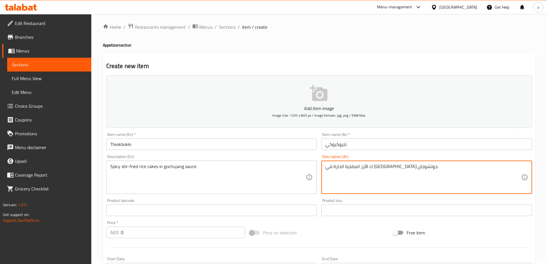
click at [409, 167] on textarea "ك الأرز المقلية الحارة في صلصة جوتشوجان." at bounding box center [424, 177] width 196 height 27
click at [405, 167] on textarea "ك الأرز المقلية الحارة في صلصة جوتشوجانج" at bounding box center [424, 177] width 196 height 27
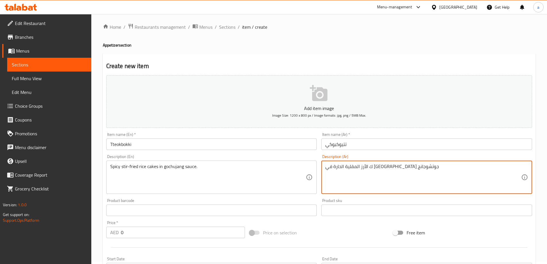
click at [406, 167] on textarea "ك الأرز المقلية الحارة في صلصة جوتشوجانج" at bounding box center [424, 177] width 196 height 27
click at [405, 166] on textarea "ك الأرز المقلية الحارة في صلصة جوتشوجانج" at bounding box center [424, 177] width 196 height 27
click at [410, 164] on textarea "كيكات الأرز المقلية الحارة في صلصة جوتشوجانج" at bounding box center [424, 177] width 196 height 27
type textarea "كيكات الأرز المقلية الحارة في صلصة جوتشوجانج"
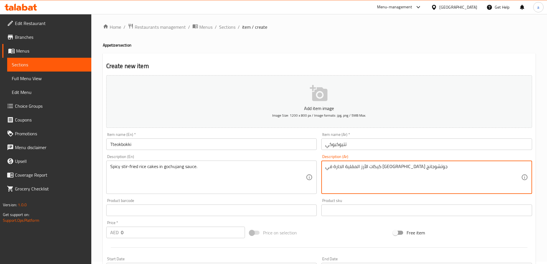
click at [381, 155] on div "Description (Ar) كيكات الأرز المقلية الحارة في صلصة جوتشوجانج Description (Ar)" at bounding box center [427, 174] width 211 height 39
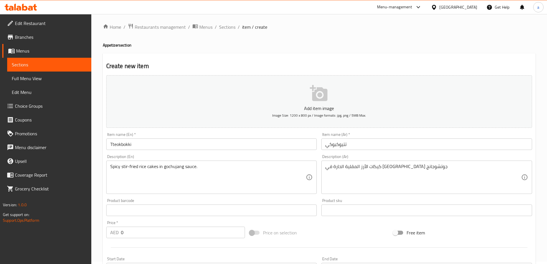
click at [224, 153] on div "Description (En) Spicy stir-fried rice cakes in gochujang sauce. Description (E…" at bounding box center [212, 174] width 216 height 44
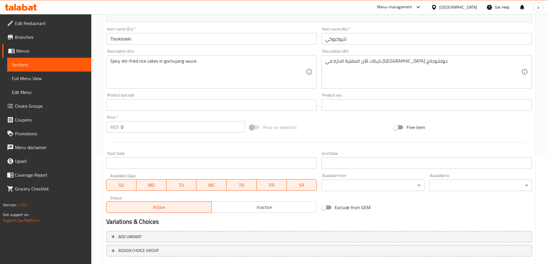
scroll to position [117, 0]
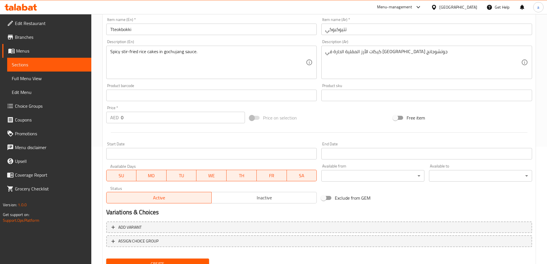
click at [155, 117] on input "0" at bounding box center [183, 117] width 124 height 11
click at [148, 117] on input "0" at bounding box center [183, 117] width 124 height 11
drag, startPoint x: 145, startPoint y: 117, endPoint x: 126, endPoint y: 115, distance: 19.6
click at [137, 115] on input "0" at bounding box center [183, 117] width 124 height 11
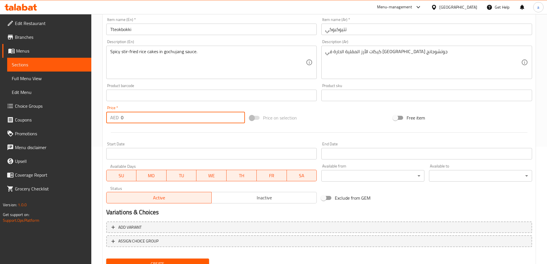
click at [125, 115] on input "0" at bounding box center [183, 117] width 124 height 11
click at [123, 116] on input "0" at bounding box center [183, 117] width 124 height 11
click at [121, 116] on input "0" at bounding box center [183, 117] width 124 height 11
click at [124, 116] on input "0" at bounding box center [183, 117] width 124 height 11
click at [147, 113] on input "0" at bounding box center [183, 117] width 124 height 11
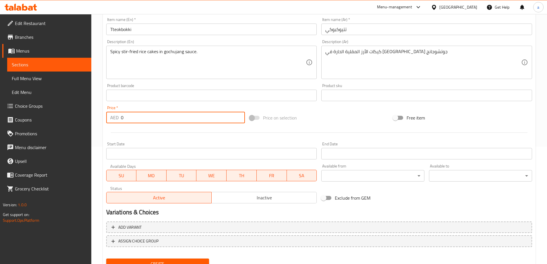
click at [147, 113] on input "0" at bounding box center [183, 117] width 124 height 11
click at [146, 112] on input "0" at bounding box center [183, 117] width 124 height 11
drag, startPoint x: 139, startPoint y: 113, endPoint x: 128, endPoint y: 114, distance: 10.7
click at [136, 113] on input "0" at bounding box center [183, 117] width 124 height 11
click at [125, 114] on input "0" at bounding box center [183, 117] width 124 height 11
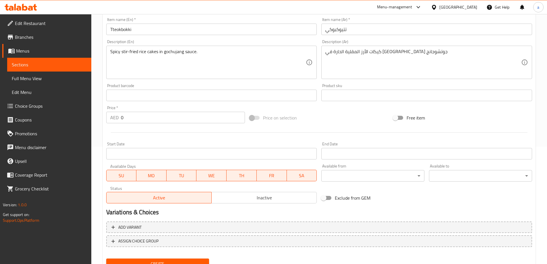
click at [119, 116] on div "AED 0 Price *" at bounding box center [175, 117] width 139 height 11
drag, startPoint x: 121, startPoint y: 116, endPoint x: 129, endPoint y: 117, distance: 8.2
click at [129, 117] on div "AED 0 Price *" at bounding box center [175, 117] width 139 height 11
paste input "number"
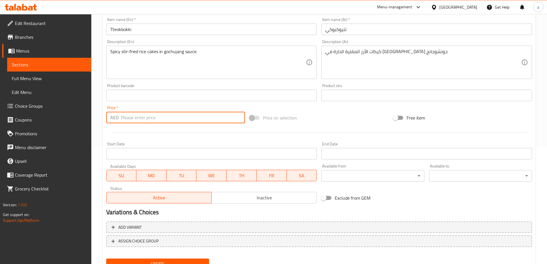
paste input "number"
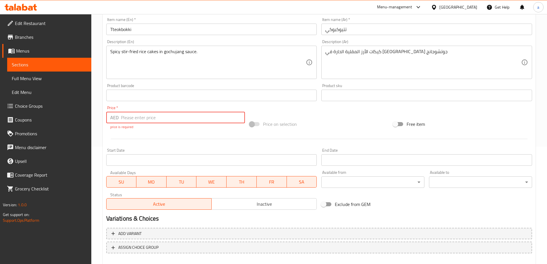
click at [151, 120] on input "number" at bounding box center [183, 117] width 124 height 11
paste input "250"
type input "250"
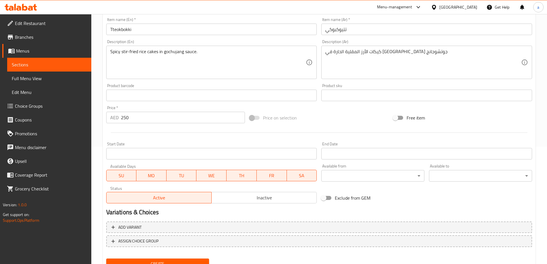
click at [158, 131] on div "Add item image Image Size: 1200 x 800 px / Image formats: jpg, png / 5MB Max. I…" at bounding box center [319, 82] width 431 height 248
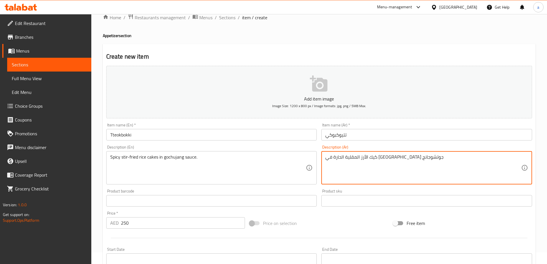
scroll to position [0, 0]
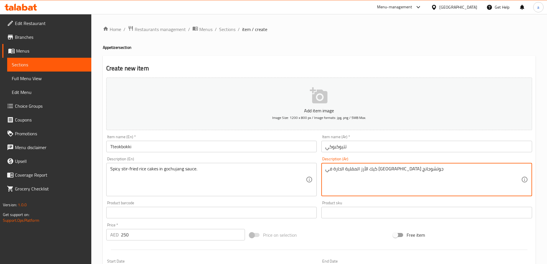
type textarea "كيك الأرز المقلية الحارة في [GEOGRAPHIC_DATA] جوتشوجانج"
click at [246, 157] on div "Description (En) Spicy stir-fried rice cakes in gochujang sauce. Description (E…" at bounding box center [211, 176] width 211 height 39
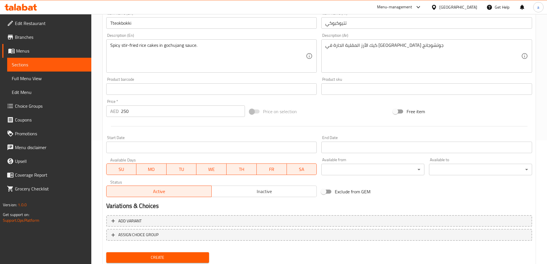
scroll to position [142, 0]
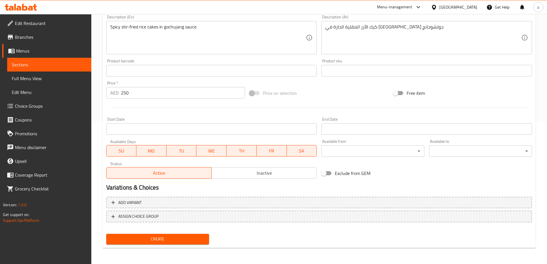
click at [176, 240] on span "Create" at bounding box center [158, 239] width 94 height 7
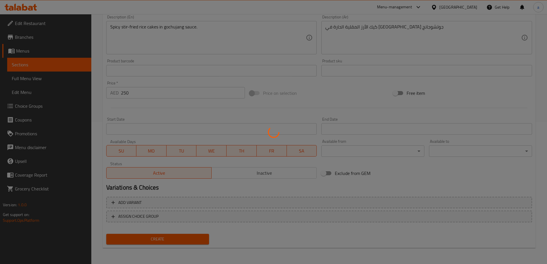
click at [73, 67] on div at bounding box center [273, 132] width 547 height 264
type input "0"
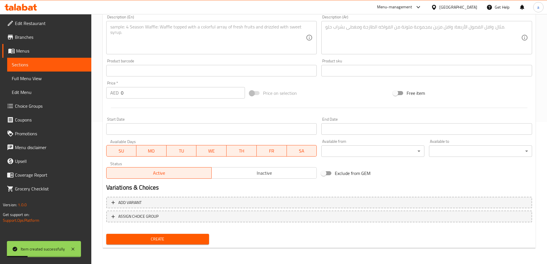
click at [65, 68] on link "Sections" at bounding box center [49, 65] width 84 height 14
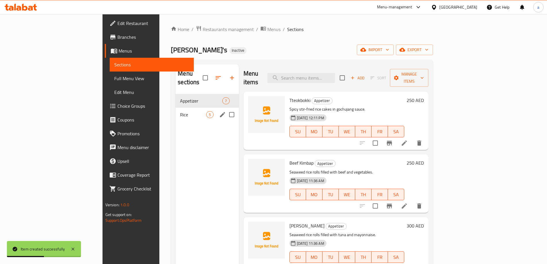
click at [176, 110] on div "Rice 5" at bounding box center [207, 115] width 63 height 14
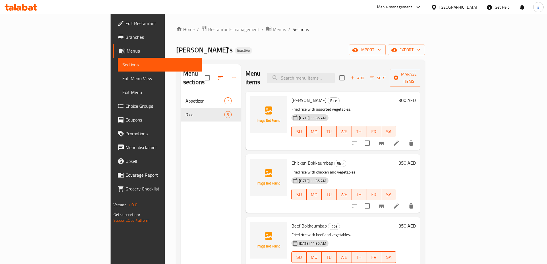
click at [181, 141] on div "Menu sections Appetizer 7 Rice 5" at bounding box center [211, 196] width 60 height 264
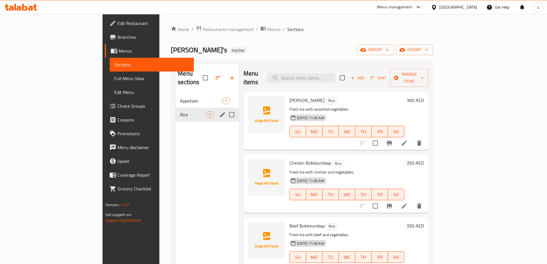
click at [176, 112] on div "Rice 5" at bounding box center [207, 115] width 63 height 14
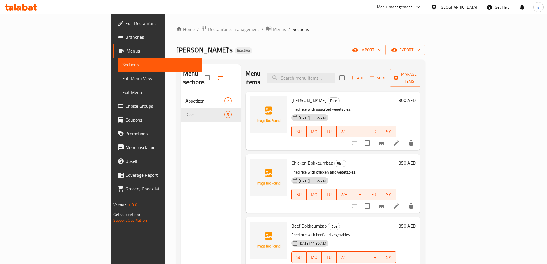
click at [181, 172] on div "Menu sections Appetizer 7 Rice 5" at bounding box center [211, 196] width 60 height 264
click at [113, 172] on link "Coverage Report" at bounding box center [157, 175] width 89 height 14
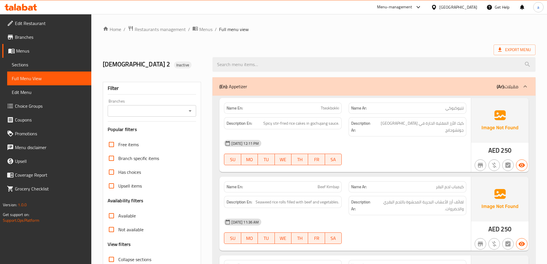
click at [41, 65] on span "Sections" at bounding box center [49, 64] width 75 height 7
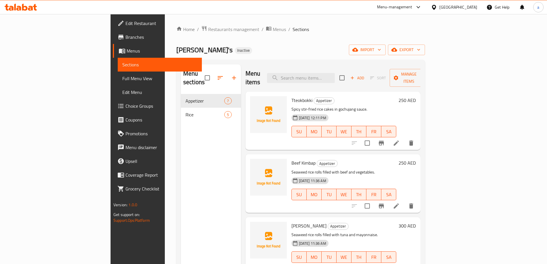
click at [186, 111] on span "Rice" at bounding box center [205, 114] width 39 height 7
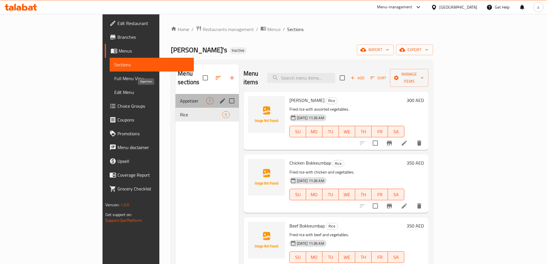
click at [180, 97] on span "Appetizer" at bounding box center [193, 100] width 26 height 7
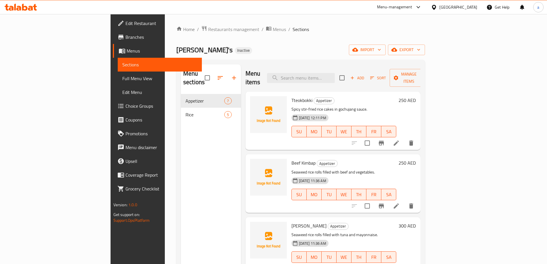
click at [400, 140] on icon at bounding box center [396, 143] width 7 height 7
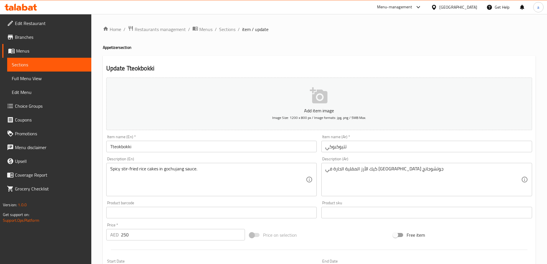
click at [37, 64] on span "Sections" at bounding box center [49, 64] width 75 height 7
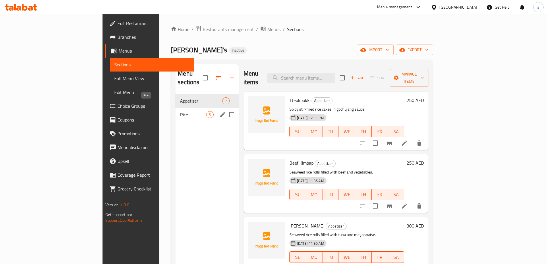
click at [180, 111] on span "Rice" at bounding box center [193, 114] width 26 height 7
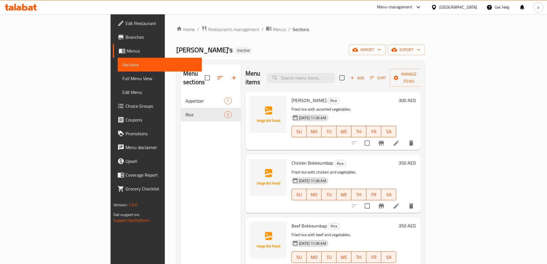
click at [405, 138] on li at bounding box center [396, 143] width 16 height 10
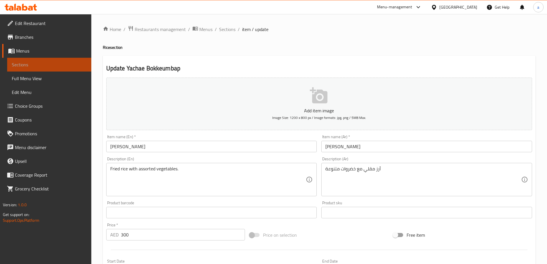
click at [60, 64] on span "Sections" at bounding box center [49, 64] width 75 height 7
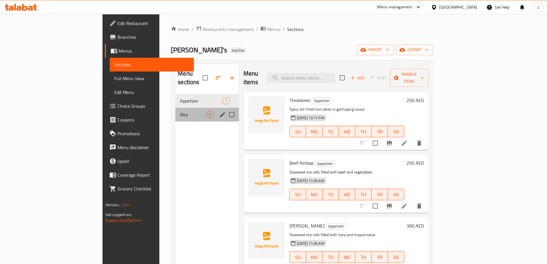
click at [176, 110] on div "Rice 5" at bounding box center [207, 115] width 63 height 14
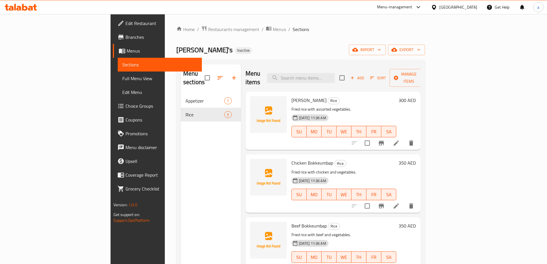
click at [400, 140] on icon at bounding box center [396, 143] width 7 height 7
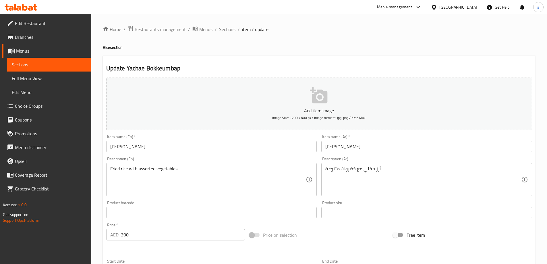
click at [223, 154] on div "Item name (En)   * Yachae Bokkeumbap Item name (En) *" at bounding box center [212, 143] width 216 height 22
click at [169, 149] on input "[PERSON_NAME]" at bounding box center [211, 146] width 211 height 11
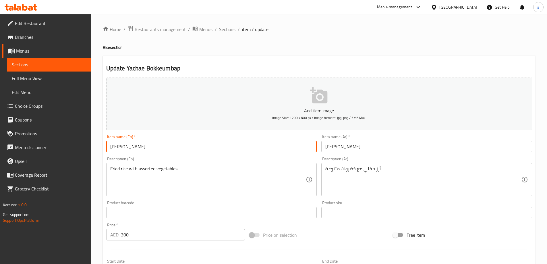
click at [169, 149] on input "[PERSON_NAME]" at bounding box center [211, 146] width 211 height 11
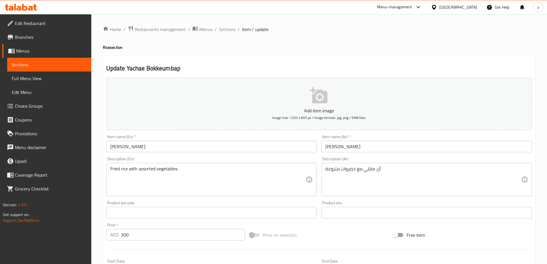
click at [376, 132] on div "Add item image Image Size: 1200 x 800 px / Image formats: jpg, png / 5MB Max." at bounding box center [319, 103] width 431 height 57
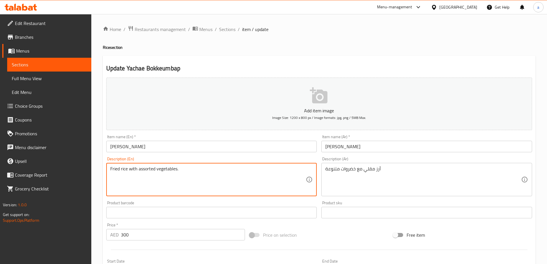
click at [148, 169] on textarea "Fried rice with assorted vegetables." at bounding box center [208, 179] width 196 height 27
click at [299, 161] on div "Description (En) Fried rice with assorted vegetables. Description (En)" at bounding box center [211, 176] width 211 height 39
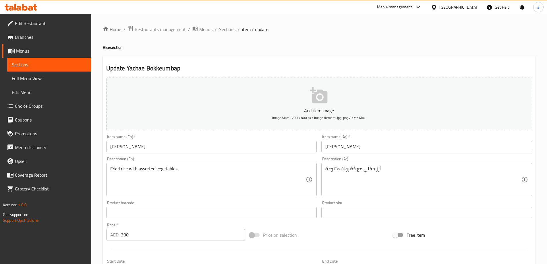
click at [298, 156] on div "Description (En) Fried rice with assorted vegetables. Description (En)" at bounding box center [212, 177] width 216 height 44
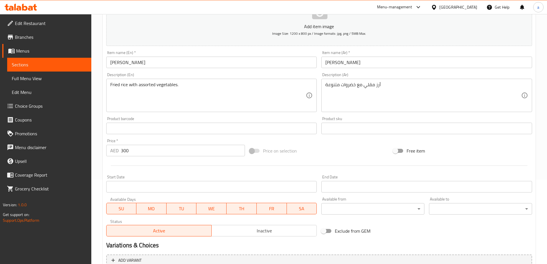
scroll to position [86, 0]
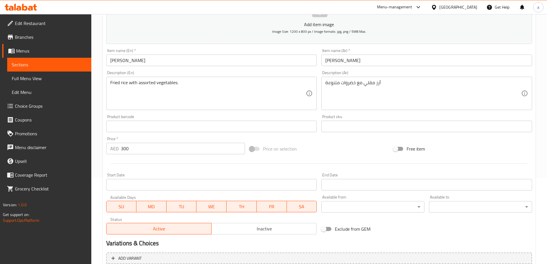
click at [291, 142] on div "Price on selection" at bounding box center [319, 149] width 144 height 16
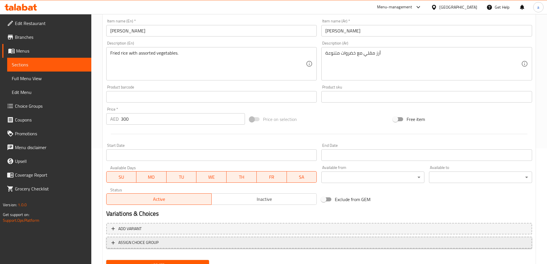
scroll to position [142, 0]
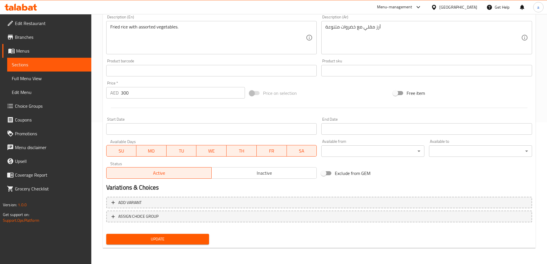
click at [174, 236] on span "Update" at bounding box center [158, 239] width 94 height 7
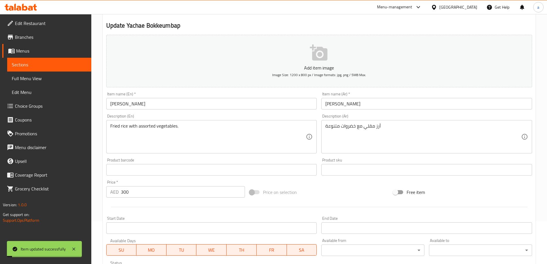
scroll to position [0, 0]
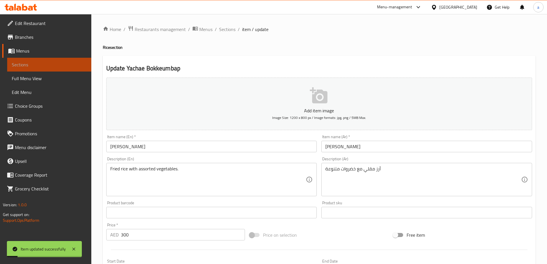
click at [52, 65] on span "Sections" at bounding box center [49, 64] width 75 height 7
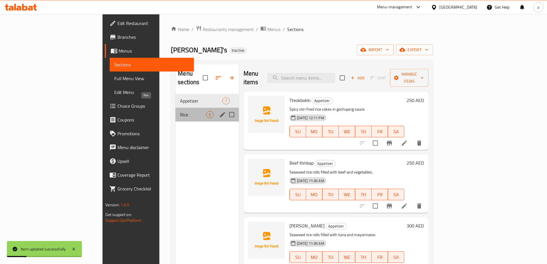
click at [180, 111] on span "Rice" at bounding box center [193, 114] width 26 height 7
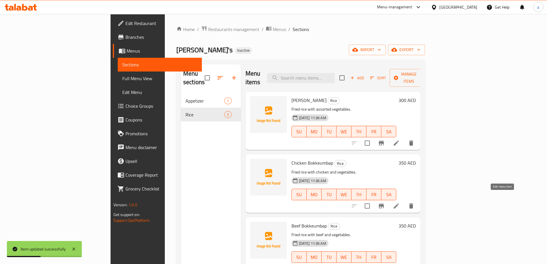
click at [400, 203] on icon at bounding box center [396, 206] width 7 height 7
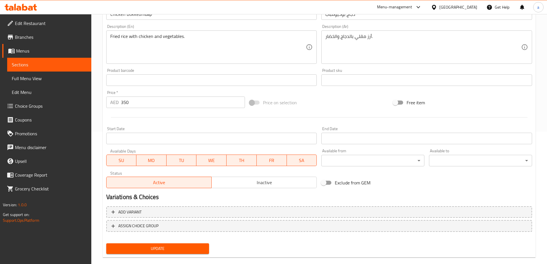
scroll to position [142, 0]
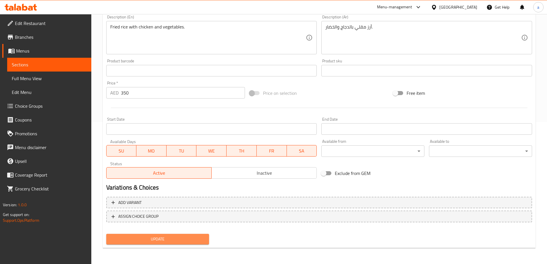
click at [166, 241] on span "Update" at bounding box center [158, 239] width 94 height 7
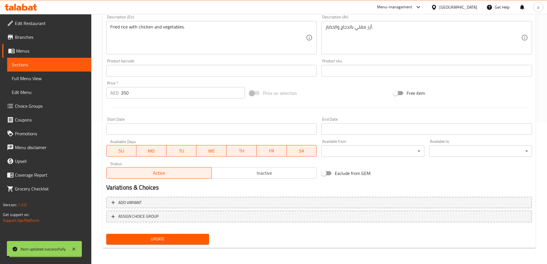
click at [67, 66] on span "Sections" at bounding box center [49, 64] width 75 height 7
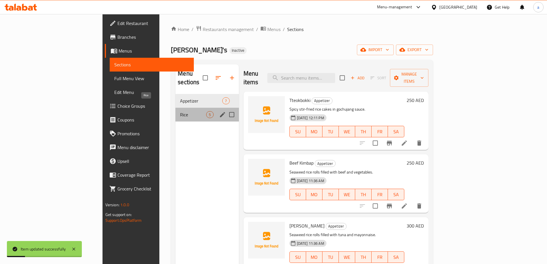
click at [180, 111] on span "Rice" at bounding box center [193, 114] width 26 height 7
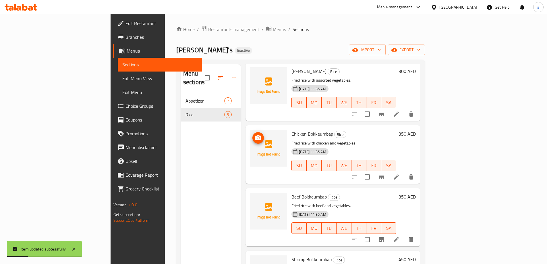
scroll to position [64, 0]
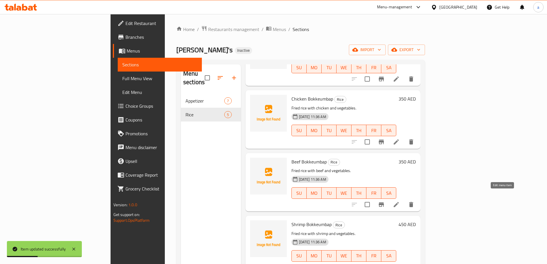
click at [400, 201] on icon at bounding box center [396, 204] width 7 height 7
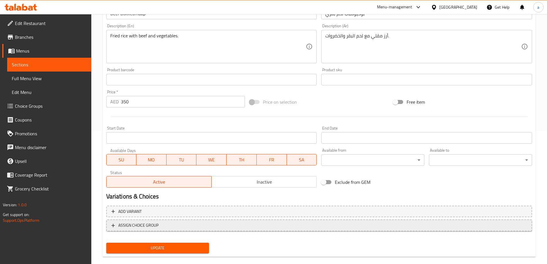
scroll to position [142, 0]
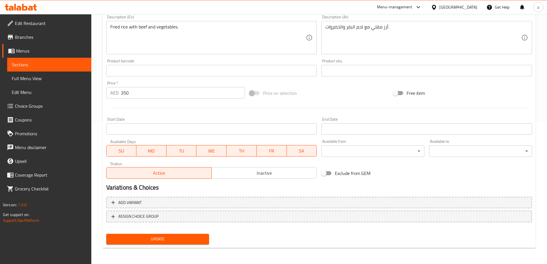
click at [149, 239] on span "Update" at bounding box center [158, 239] width 94 height 7
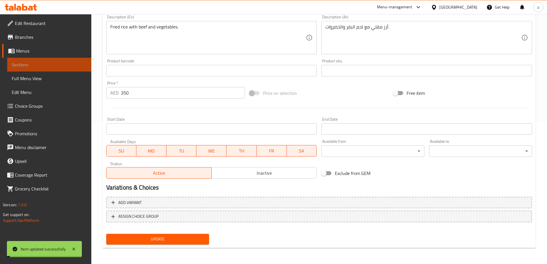
click at [41, 62] on span "Sections" at bounding box center [49, 64] width 75 height 7
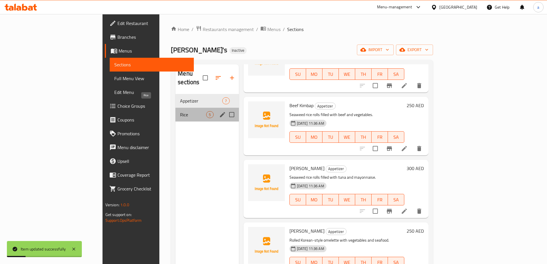
click at [180, 111] on span "Rice" at bounding box center [193, 114] width 26 height 7
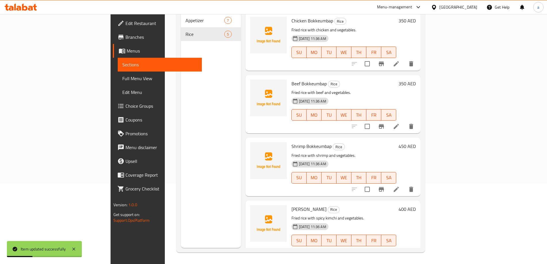
scroll to position [64, 0]
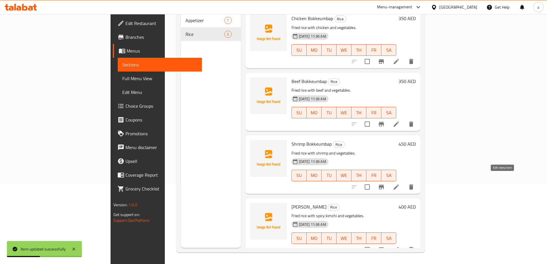
click at [400, 184] on icon at bounding box center [396, 187] width 7 height 7
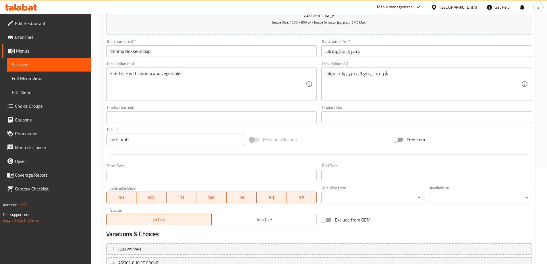
scroll to position [27, 0]
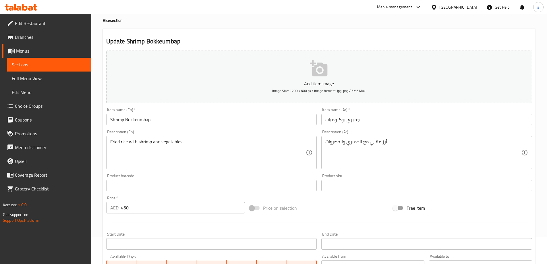
click at [144, 140] on textarea "Fried rice with shrimp and vegetables." at bounding box center [208, 152] width 196 height 27
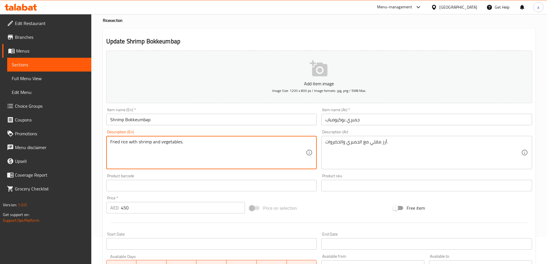
click at [240, 128] on div "Description (En) Fried rice with shrimp and vegetables. Description (En)" at bounding box center [212, 150] width 216 height 44
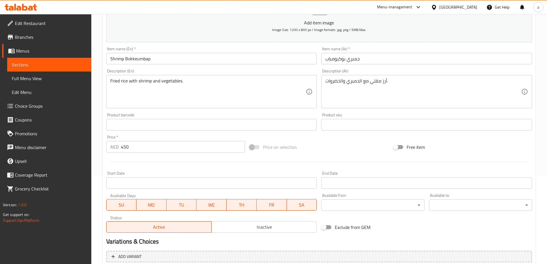
scroll to position [142, 0]
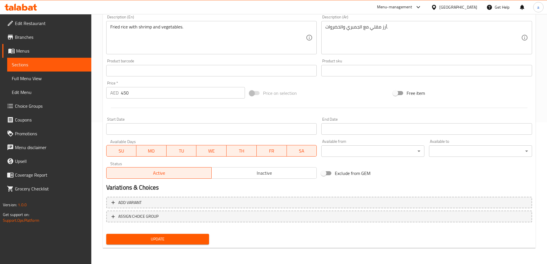
click at [161, 243] on button "Update" at bounding box center [157, 239] width 103 height 11
click at [46, 65] on span "Sections" at bounding box center [49, 64] width 75 height 7
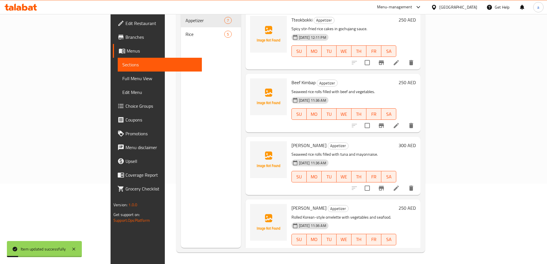
scroll to position [80, 0]
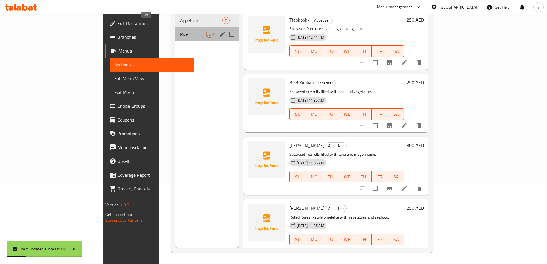
click at [180, 31] on span "Rice" at bounding box center [193, 34] width 26 height 7
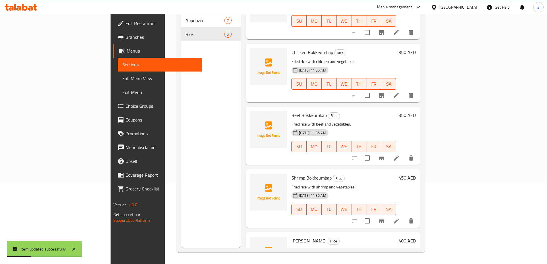
scroll to position [64, 0]
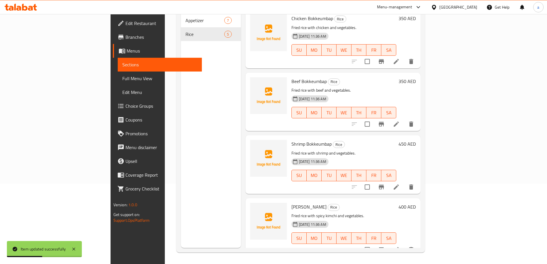
click at [400, 246] on icon at bounding box center [396, 249] width 7 height 7
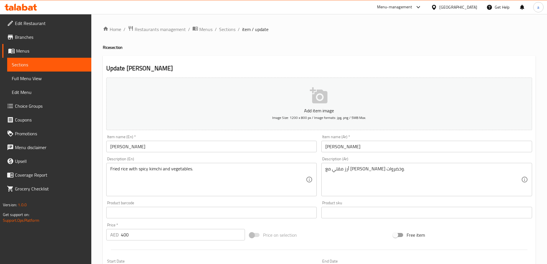
click at [119, 146] on input "[PERSON_NAME]" at bounding box center [211, 146] width 211 height 11
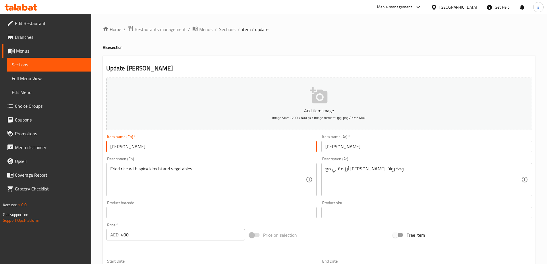
click at [119, 146] on input "[PERSON_NAME]" at bounding box center [211, 146] width 211 height 11
click at [286, 156] on div "Description (En) Fried rice with spicy kimchi and vegetables. Description (En)" at bounding box center [212, 177] width 216 height 44
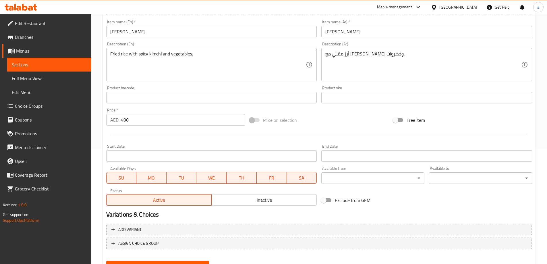
scroll to position [142, 0]
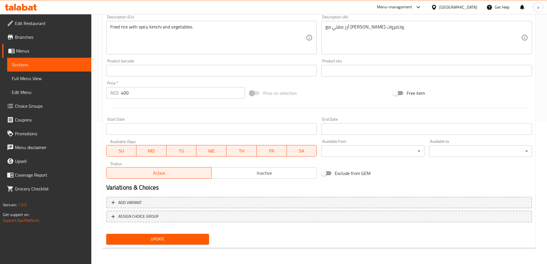
click at [156, 238] on span "Update" at bounding box center [158, 239] width 94 height 7
click at [62, 63] on span "Sections" at bounding box center [49, 64] width 75 height 7
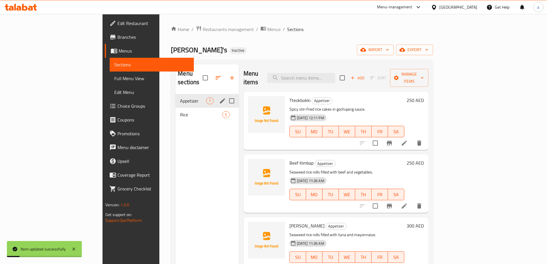
click at [176, 96] on div "Appetizer 7" at bounding box center [207, 101] width 63 height 14
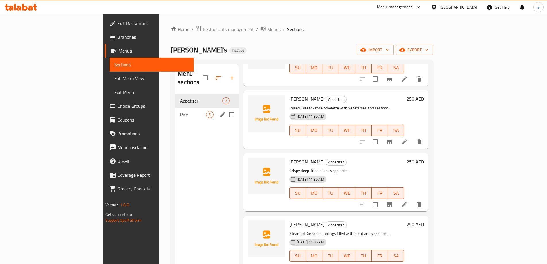
click at [180, 111] on span "Rice" at bounding box center [193, 114] width 26 height 7
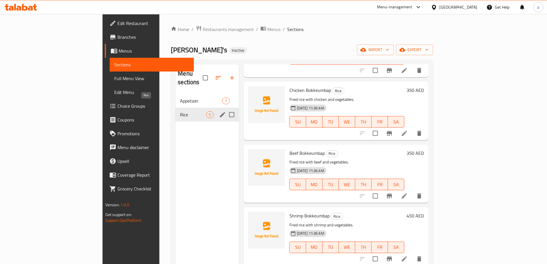
scroll to position [64, 0]
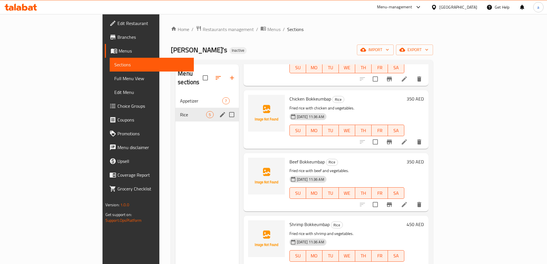
click at [180, 111] on span "Rice" at bounding box center [193, 114] width 26 height 7
click at [176, 108] on div "Rice 5" at bounding box center [207, 115] width 63 height 14
click at [180, 111] on span "Rice" at bounding box center [193, 114] width 26 height 7
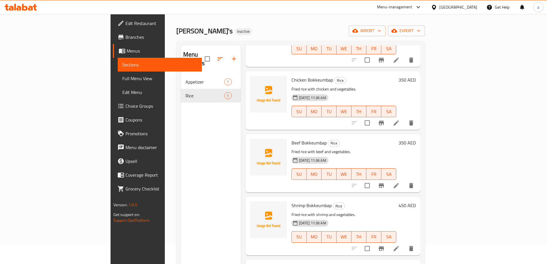
scroll to position [0, 0]
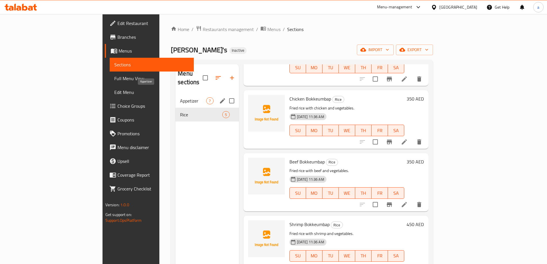
click at [180, 97] on span "Appetizer" at bounding box center [193, 100] width 26 height 7
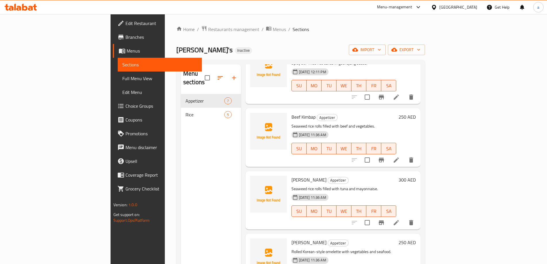
click at [186, 111] on span "Rice" at bounding box center [205, 114] width 39 height 7
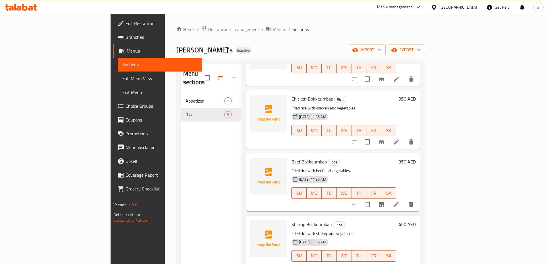
click at [181, 149] on div "Menu sections Appetizer 7 Rice 5" at bounding box center [211, 196] width 60 height 264
click at [352, 32] on ol "Home / Restaurants management / Menus / Sections" at bounding box center [300, 29] width 249 height 7
drag, startPoint x: 191, startPoint y: 248, endPoint x: 190, endPoint y: 228, distance: 20.4
click at [191, 247] on div "Menu sections Appetizer 7 Rice 5" at bounding box center [211, 196] width 60 height 264
click at [181, 192] on div "Menu sections Appetizer 7 Rice 5" at bounding box center [211, 196] width 60 height 264
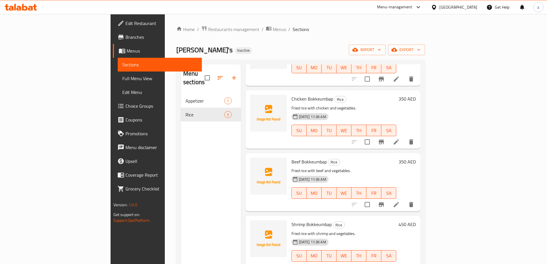
click at [181, 204] on div "Menu sections Appetizer 7 Rice 5" at bounding box center [211, 196] width 60 height 264
